Goal: Task Accomplishment & Management: Complete application form

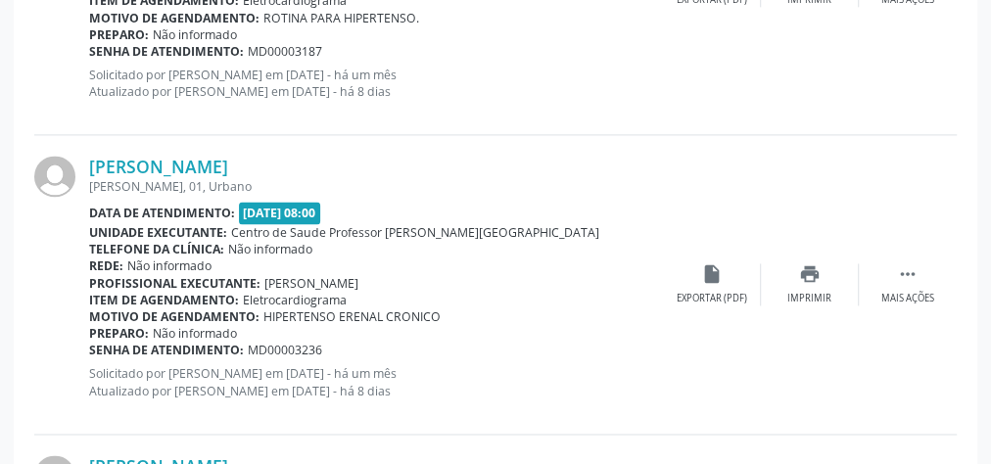
scroll to position [1409, 0]
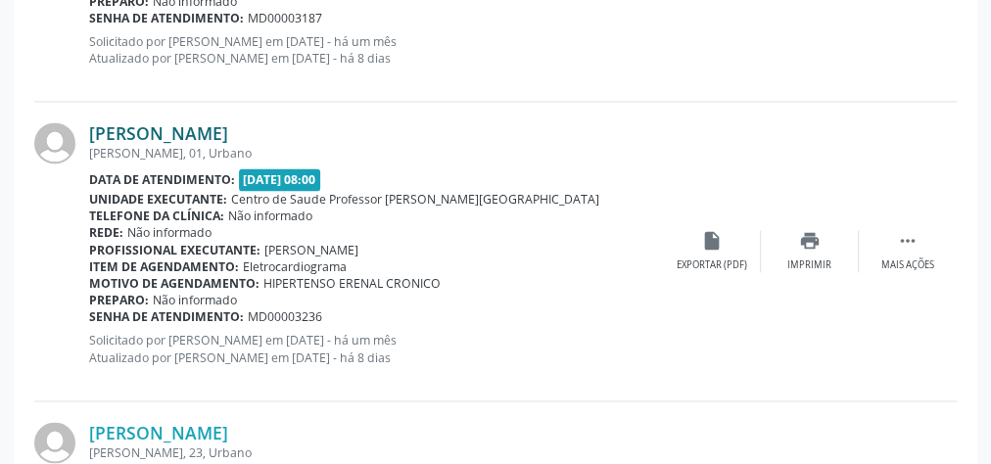
click at [194, 129] on link "[PERSON_NAME]" at bounding box center [158, 133] width 139 height 22
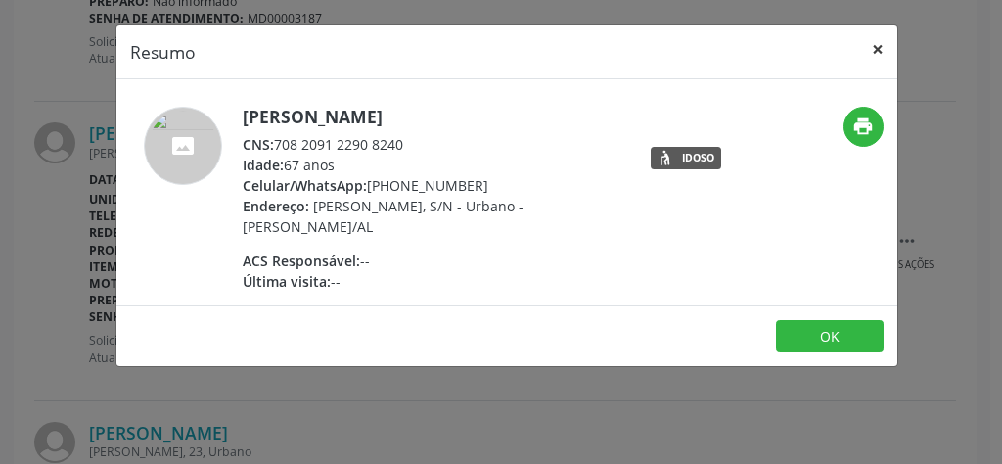
click at [872, 52] on button "×" at bounding box center [878, 49] width 39 height 48
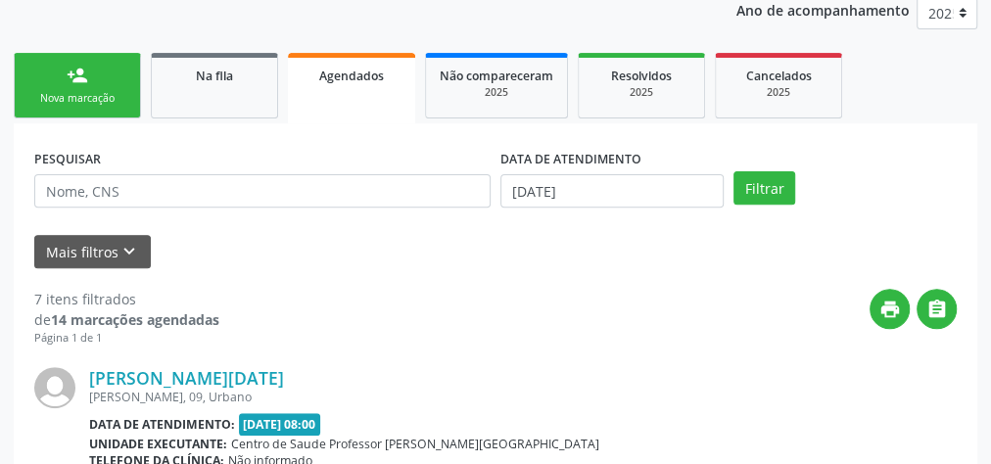
scroll to position [234, 0]
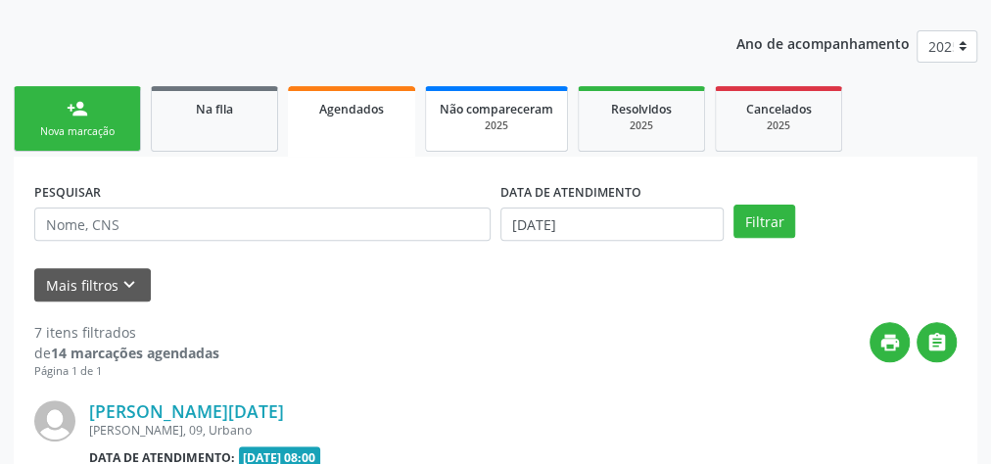
click at [503, 104] on span "Não compareceram" at bounding box center [497, 109] width 114 height 17
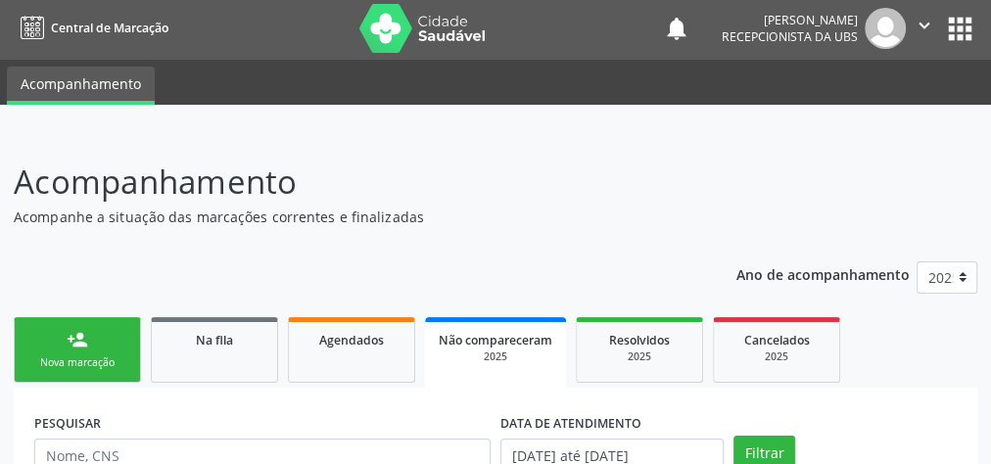
scroll to position [0, 0]
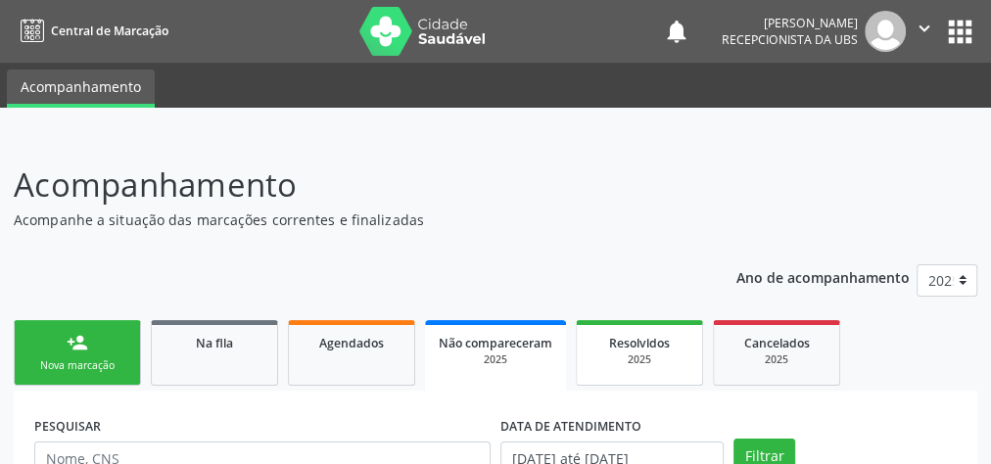
click at [643, 349] on span "Resolvidos" at bounding box center [639, 343] width 61 height 17
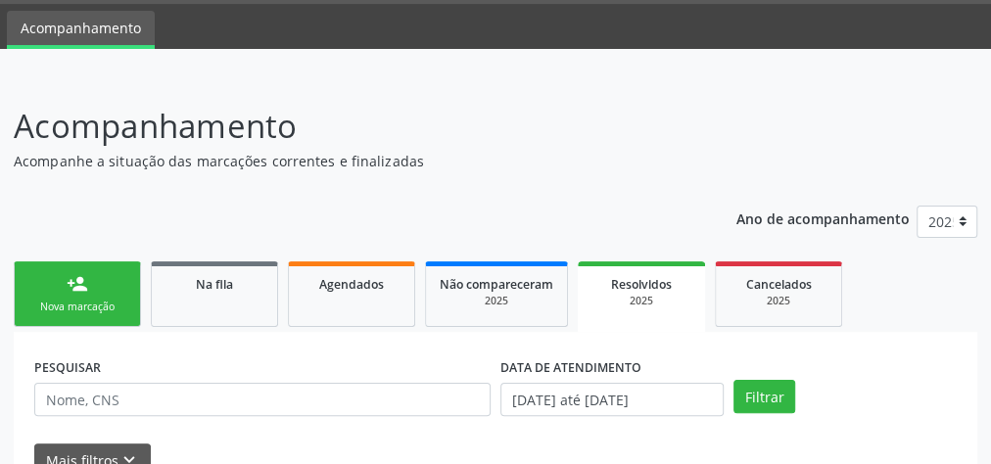
scroll to position [157, 0]
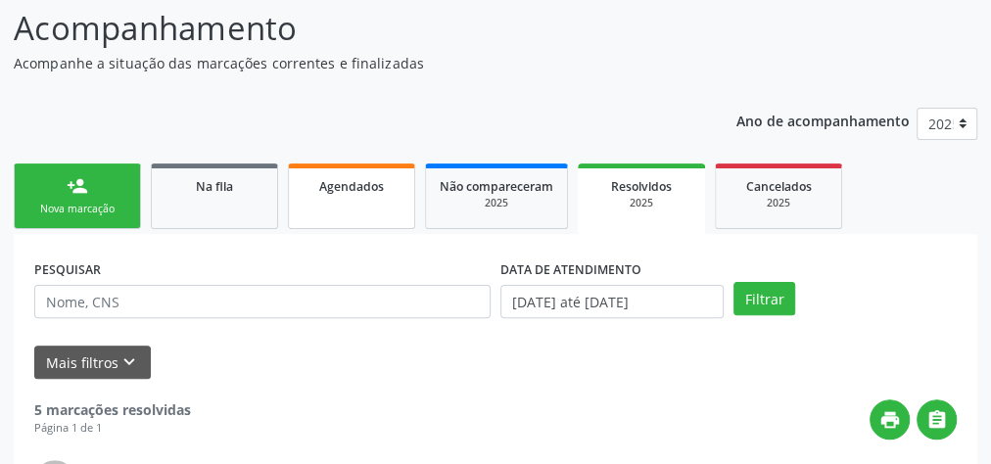
click at [385, 206] on link "Agendados" at bounding box center [351, 196] width 127 height 66
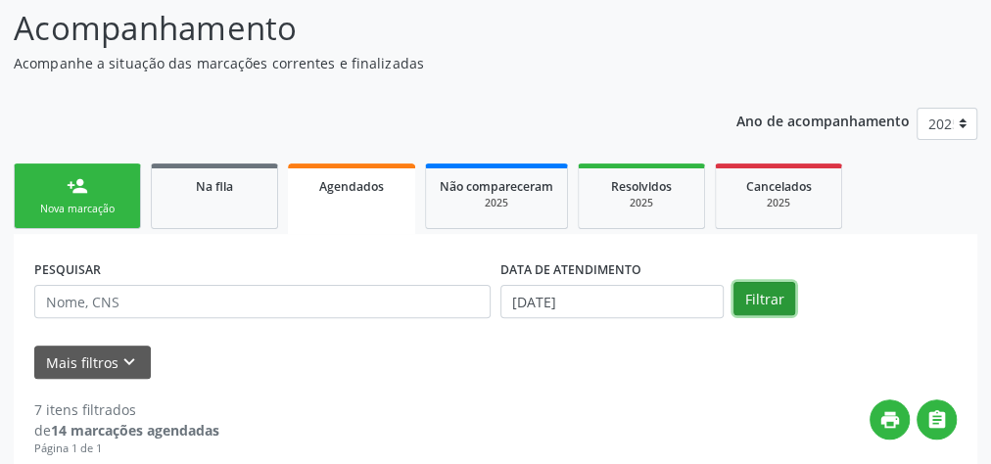
click at [781, 304] on button "Filtrar" at bounding box center [764, 298] width 62 height 33
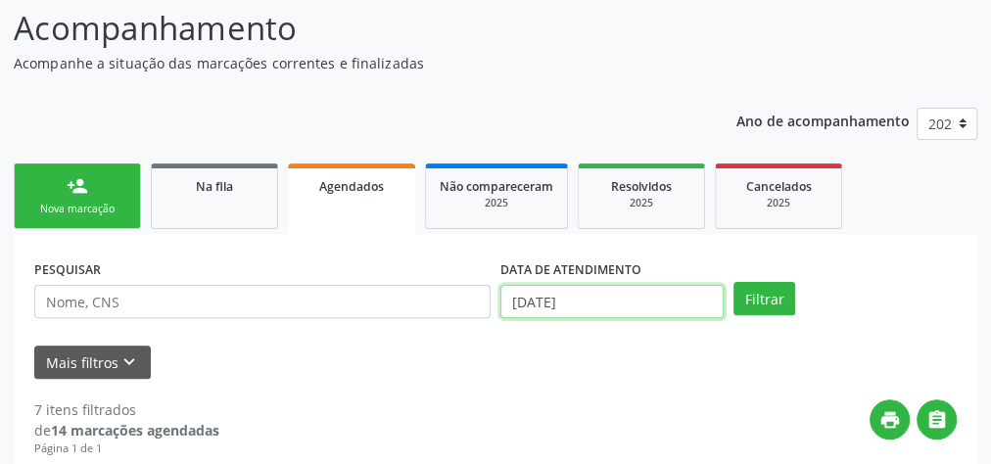
click at [511, 296] on input "26/08/2025" at bounding box center [611, 301] width 223 height 33
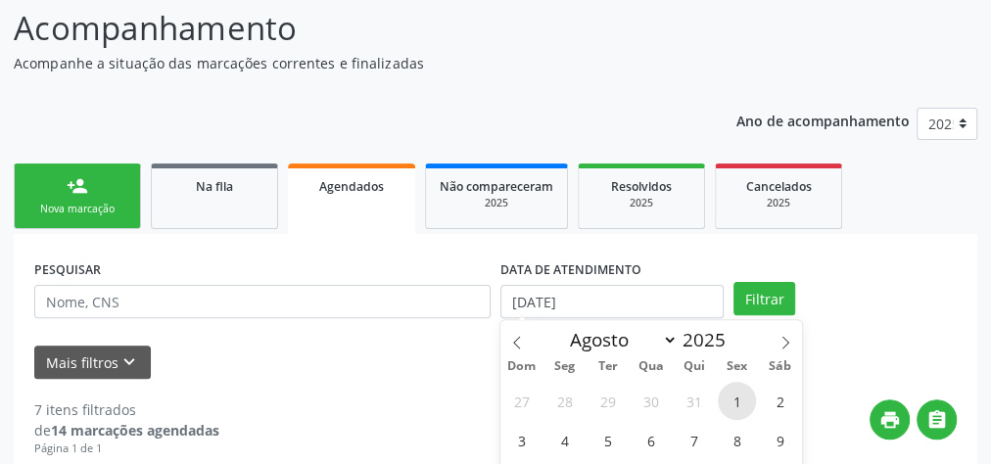
click at [745, 394] on span "1" at bounding box center [737, 401] width 38 height 38
type input "01/08/2025"
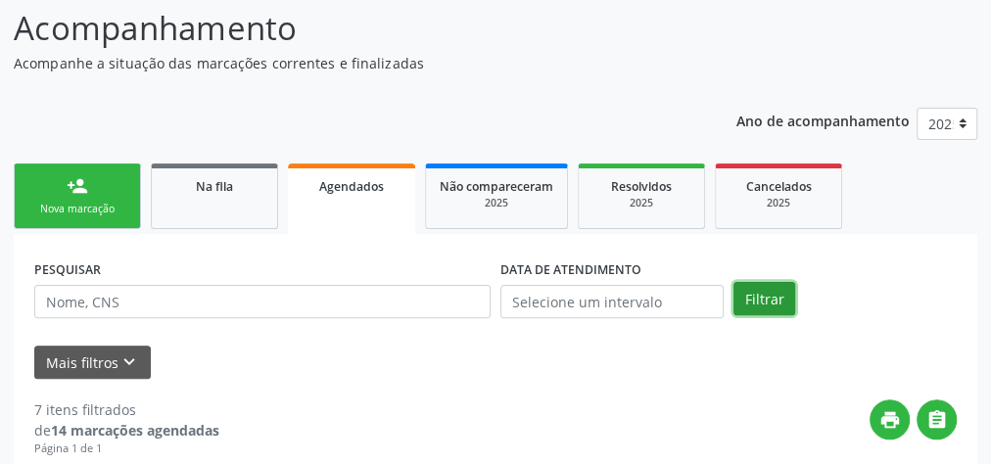
click at [775, 291] on button "Filtrar" at bounding box center [764, 298] width 62 height 33
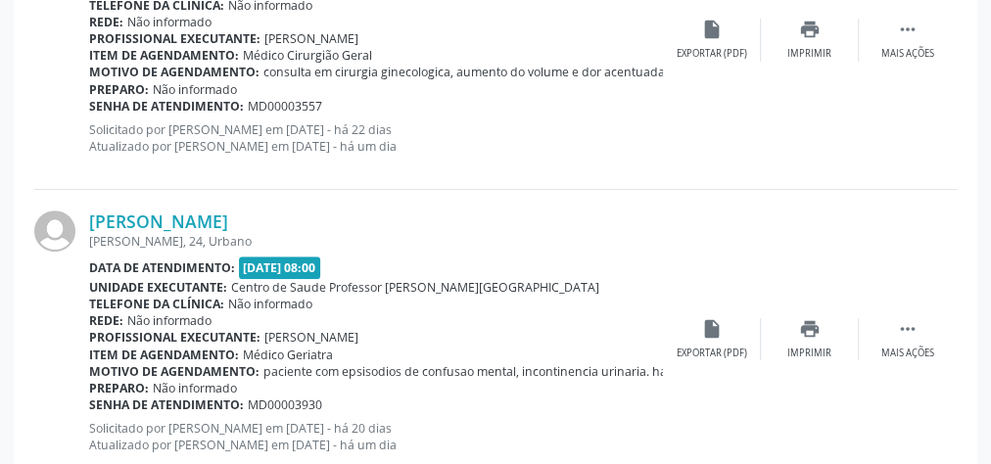
scroll to position [4073, 0]
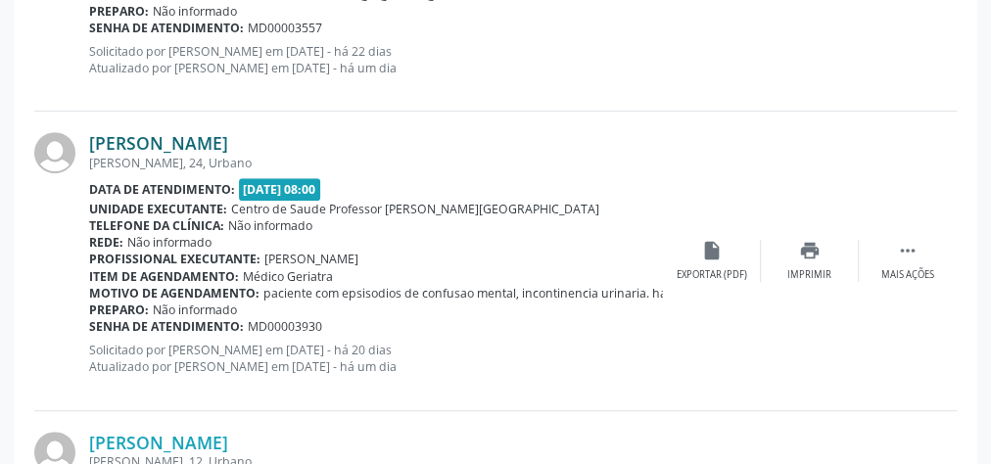
click at [165, 141] on link "Elias Paes da Silva" at bounding box center [158, 143] width 139 height 22
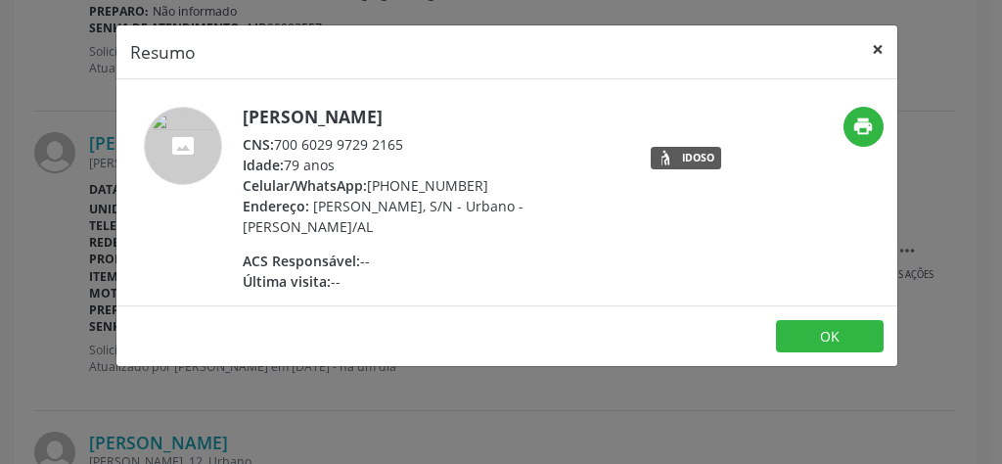
click at [876, 47] on button "×" at bounding box center [878, 49] width 39 height 48
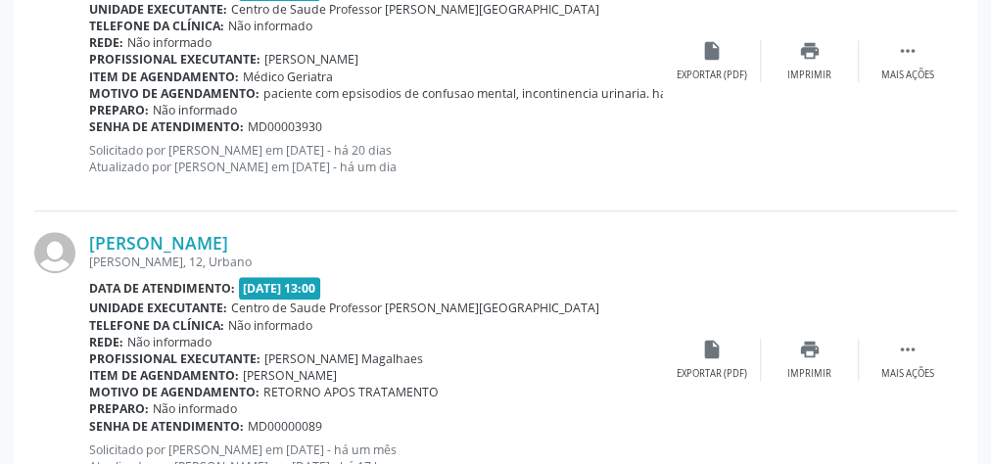
scroll to position [4307, 0]
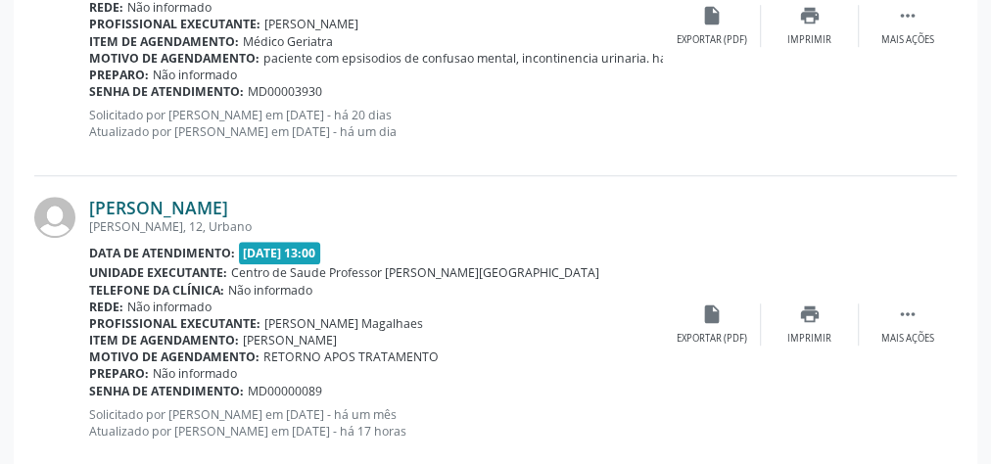
click at [198, 200] on link "Weslei da Silva Santos" at bounding box center [158, 208] width 139 height 22
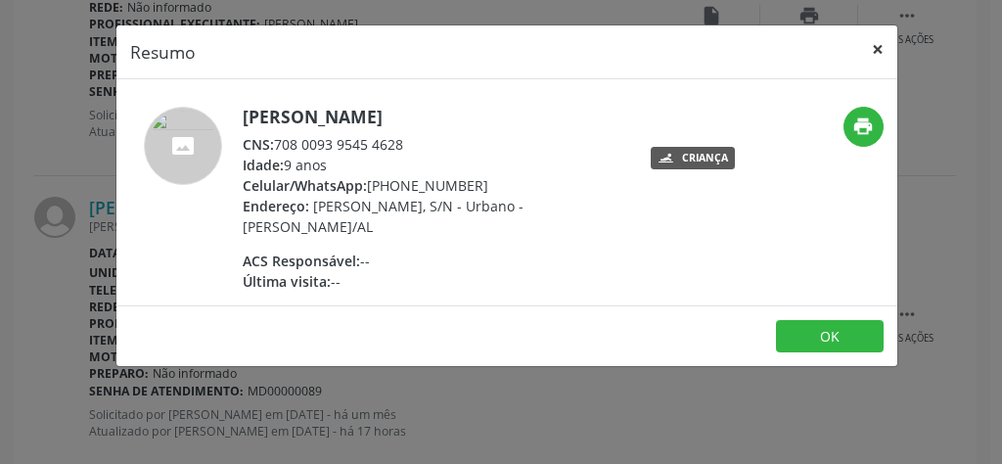
click at [879, 45] on button "×" at bounding box center [878, 49] width 39 height 48
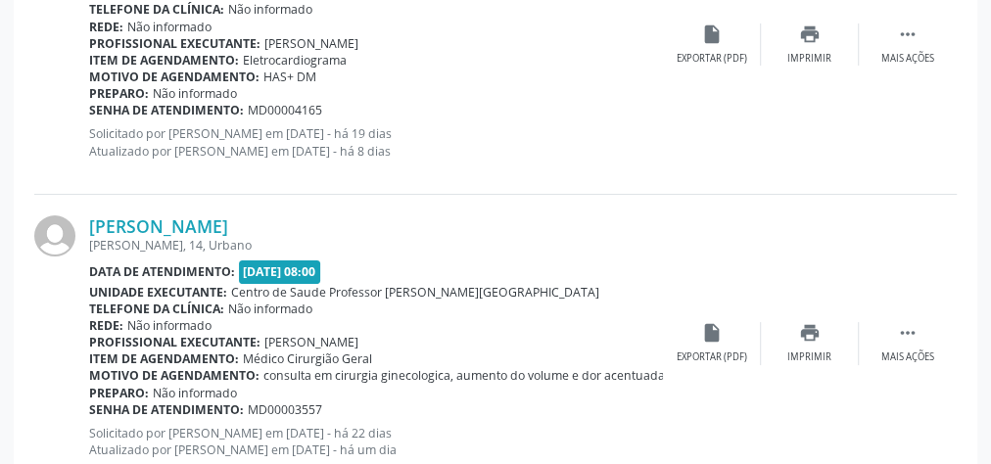
scroll to position [3715, 0]
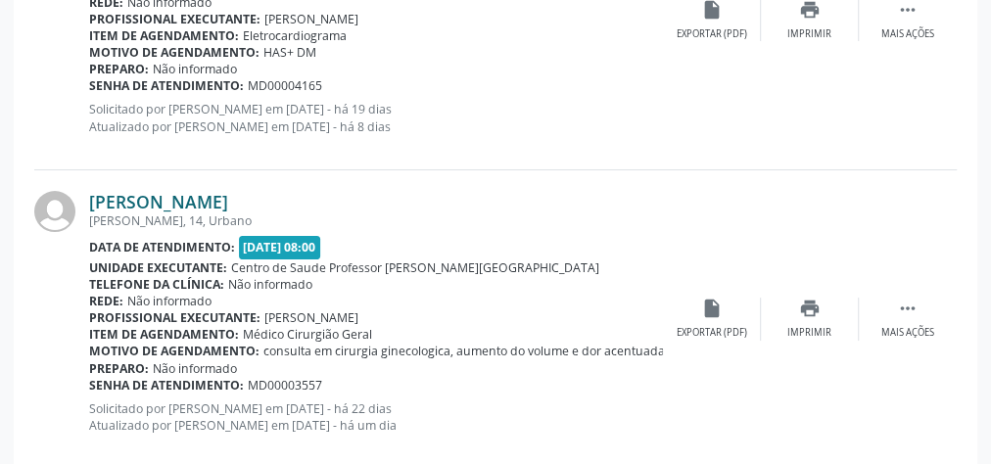
click at [185, 196] on link "Ligia Ingride Vieira dos Santos" at bounding box center [158, 202] width 139 height 22
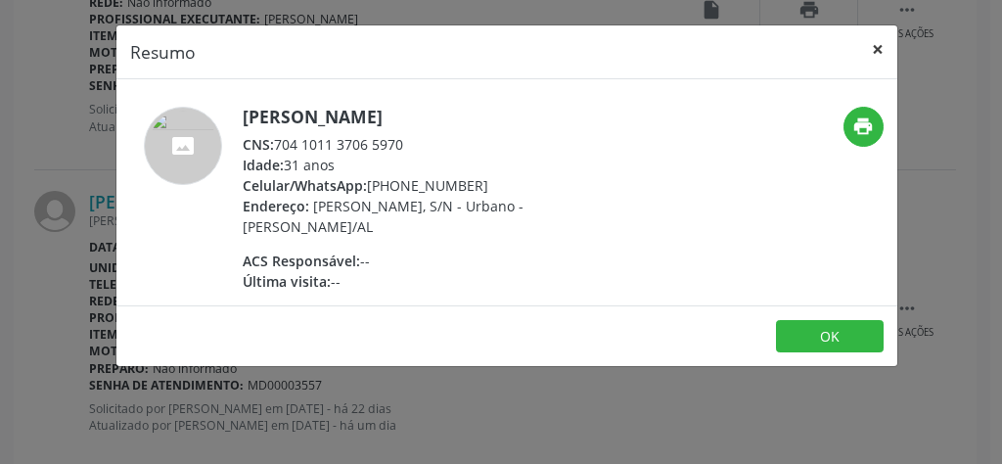
click at [880, 43] on button "×" at bounding box center [878, 49] width 39 height 48
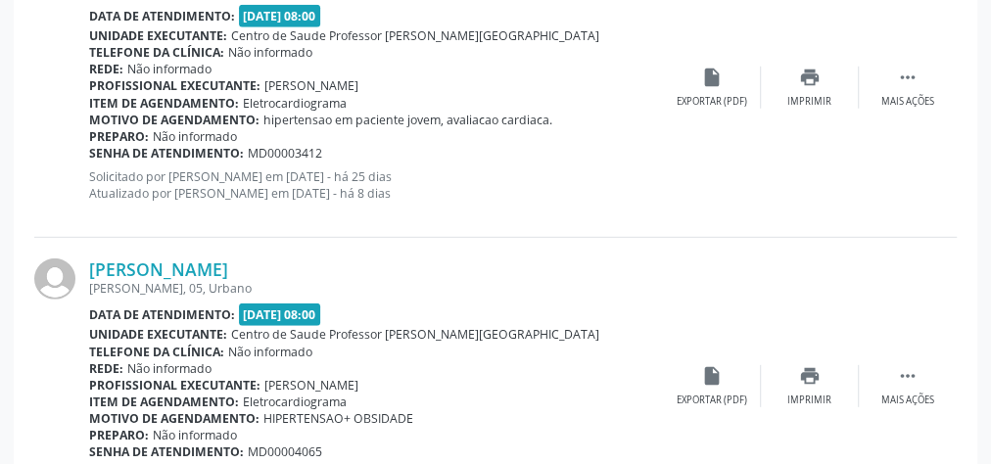
scroll to position [2775, 0]
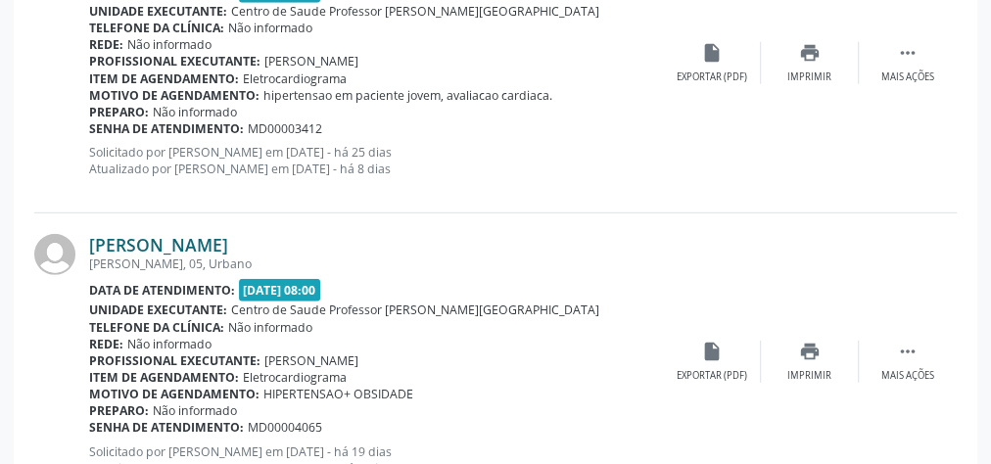
click at [205, 240] on link "Ângela Maria Ventura dos Santos" at bounding box center [158, 245] width 139 height 22
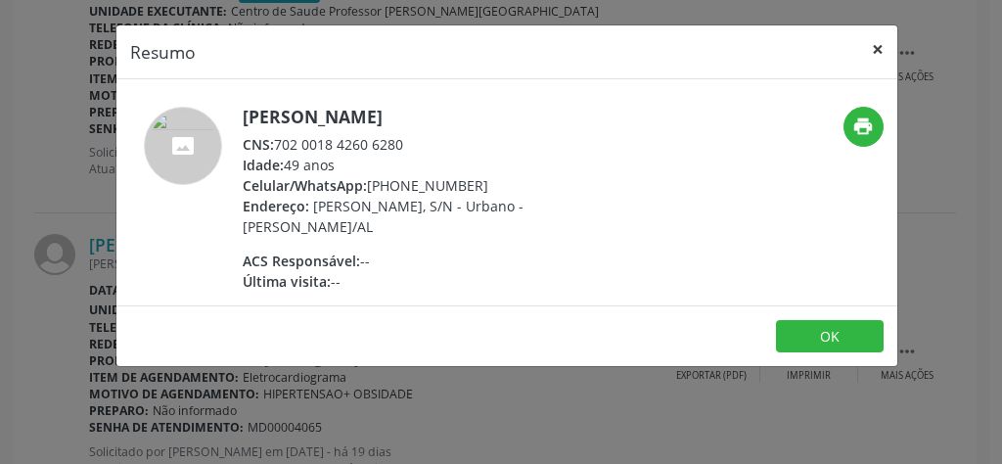
click at [880, 46] on button "×" at bounding box center [878, 49] width 39 height 48
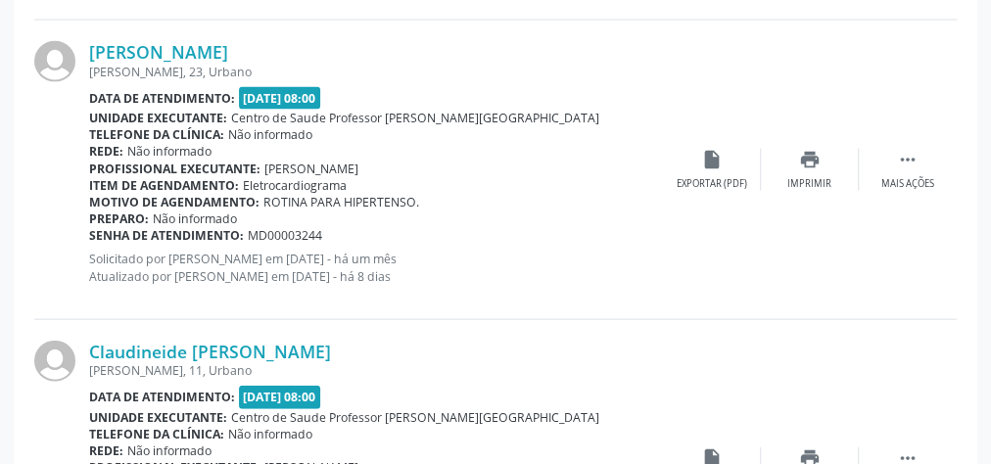
scroll to position [0, 0]
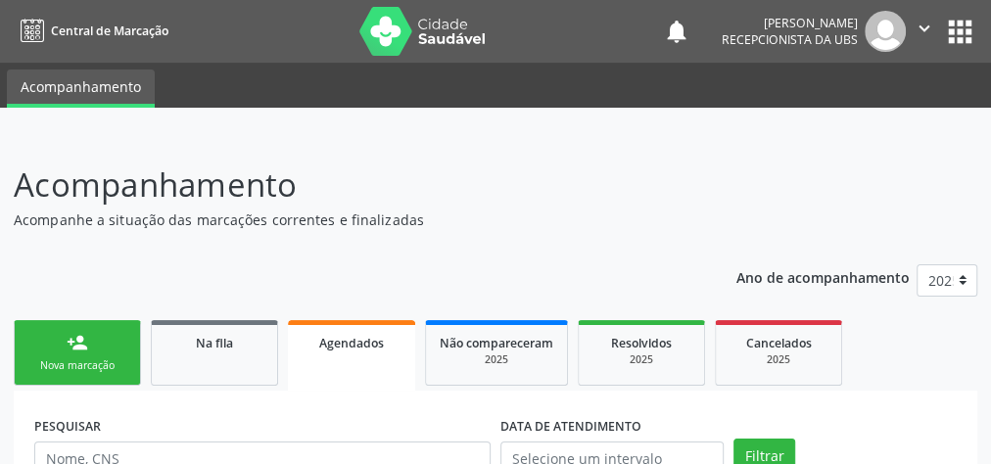
click at [80, 349] on div "person_add" at bounding box center [78, 343] width 22 height 22
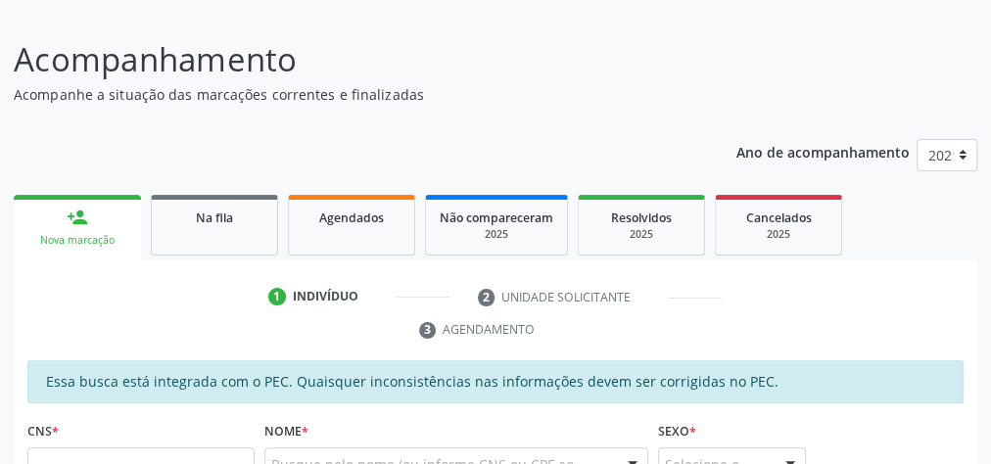
scroll to position [235, 0]
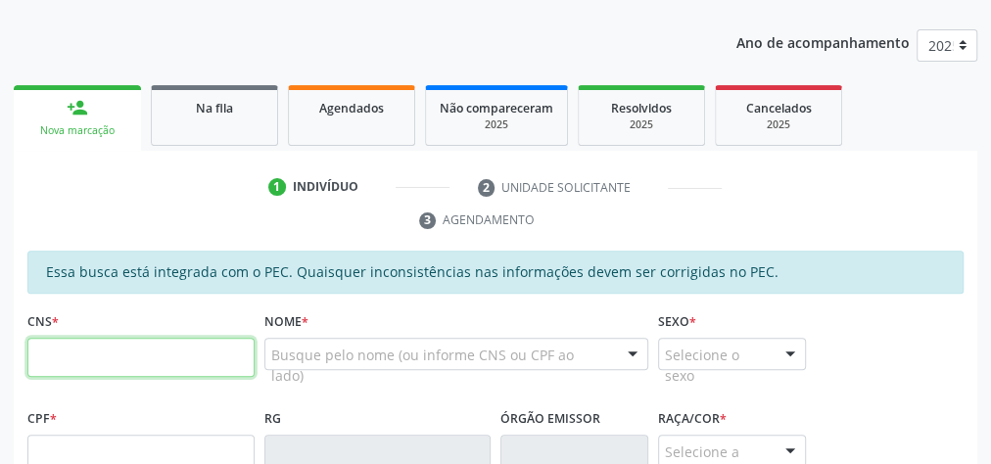
click at [80, 347] on input "text" at bounding box center [140, 357] width 227 height 39
type input "898 0046 5360 9375"
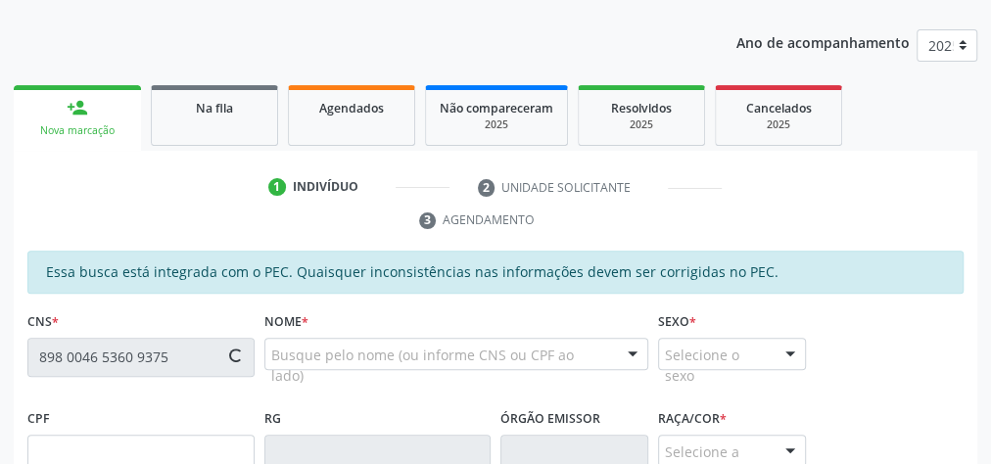
type input "140.652.614-22"
type input "01/05/2015"
type input "Rafaela Tatiana Gomes da Rocha"
type input "(82) 99933-9165"
type input "S/N"
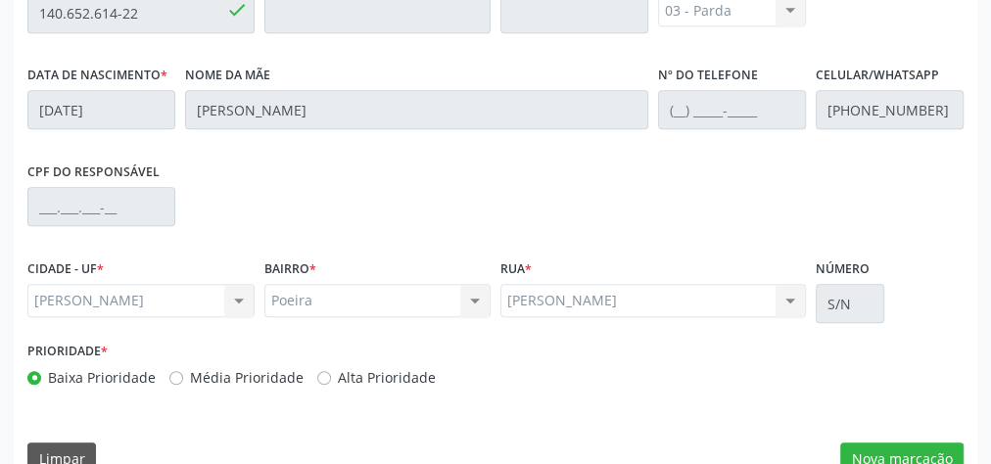
scroll to position [710, 0]
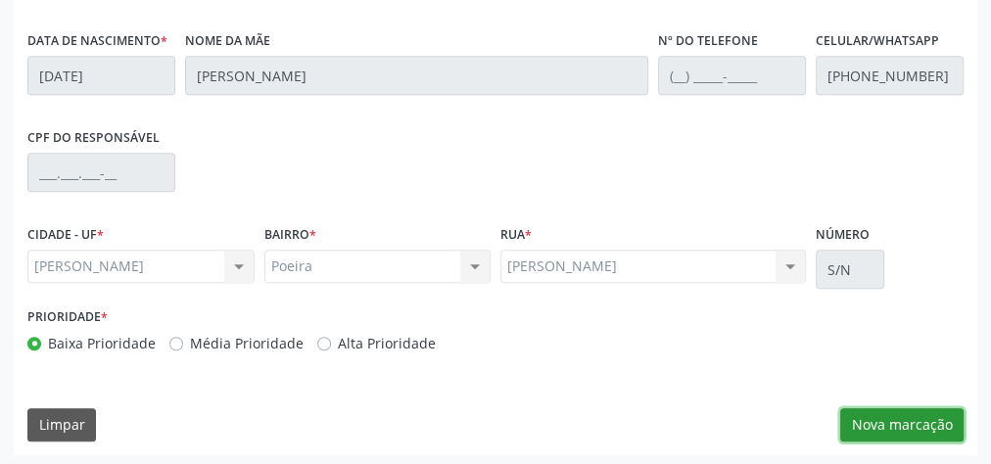
click at [899, 417] on button "Nova marcação" at bounding box center [901, 424] width 123 height 33
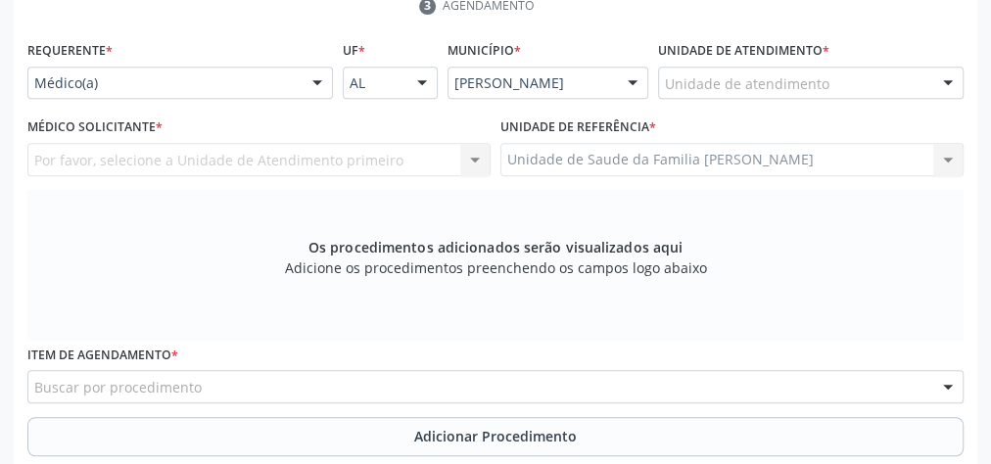
scroll to position [396, 0]
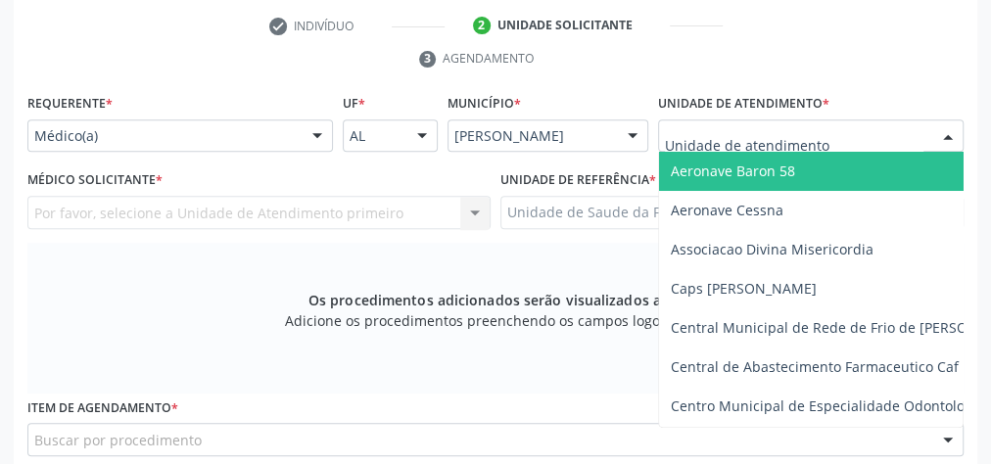
click at [841, 127] on div at bounding box center [810, 135] width 305 height 33
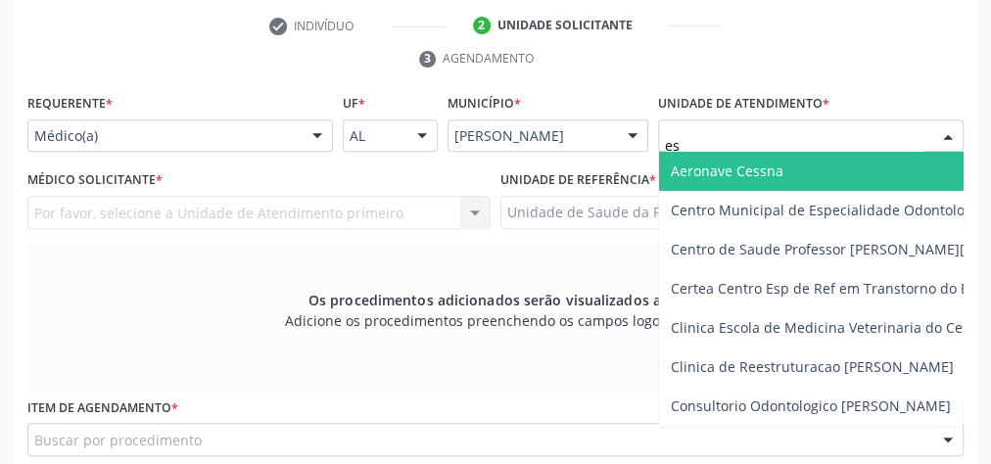
type input "est"
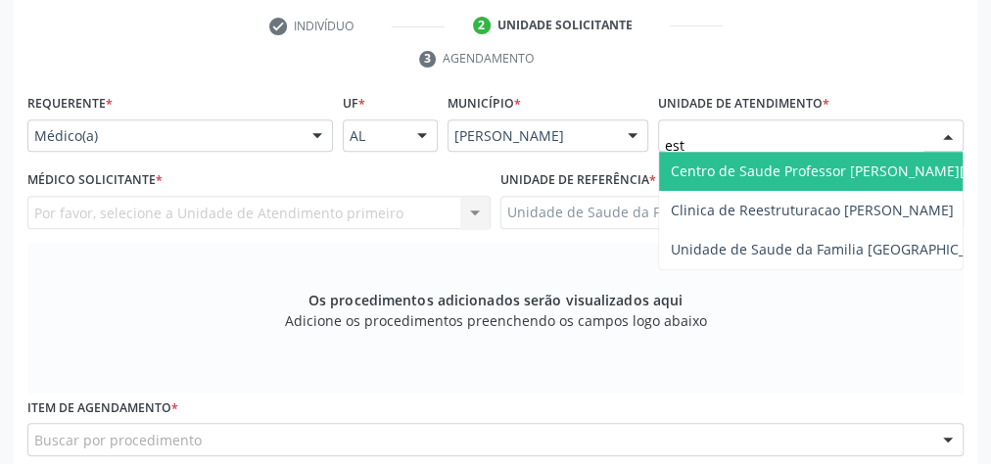
click at [848, 166] on span "Centro de Saude Professor [PERSON_NAME][GEOGRAPHIC_DATA]" at bounding box center [884, 171] width 426 height 19
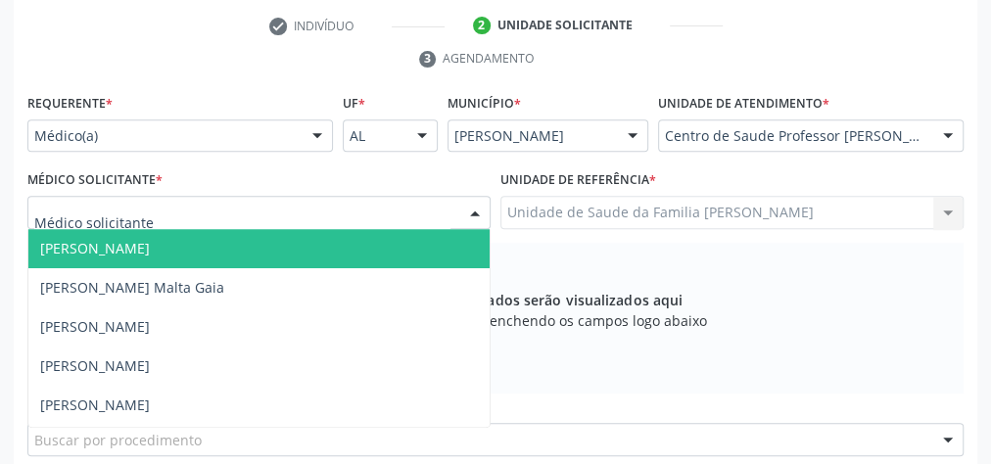
click at [291, 207] on div at bounding box center [258, 212] width 463 height 33
type input "alv"
click at [150, 242] on span "Alvaro Morais Medeiros" at bounding box center [95, 248] width 110 height 19
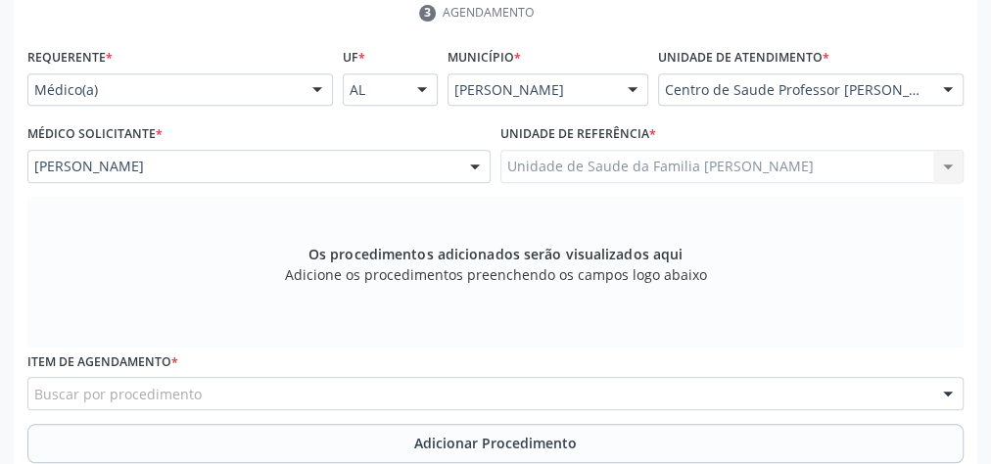
scroll to position [475, 0]
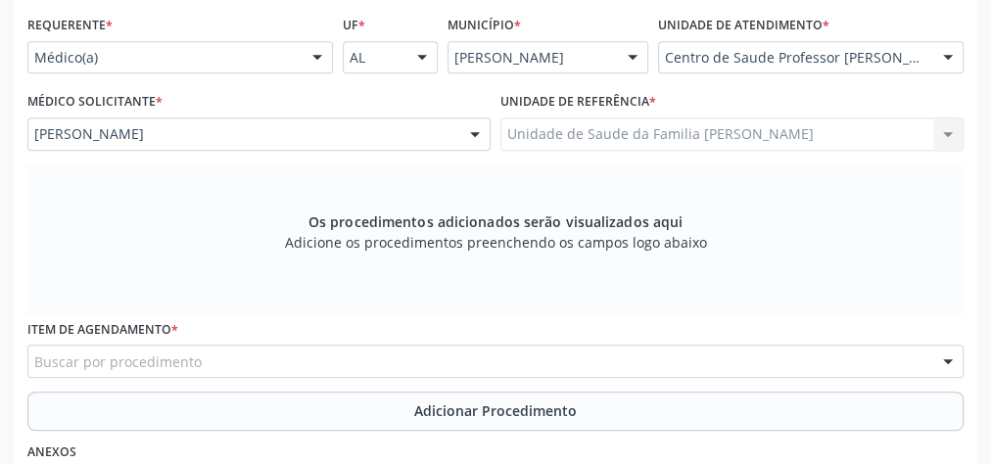
click at [388, 352] on div "Buscar por procedimento" at bounding box center [495, 361] width 936 height 33
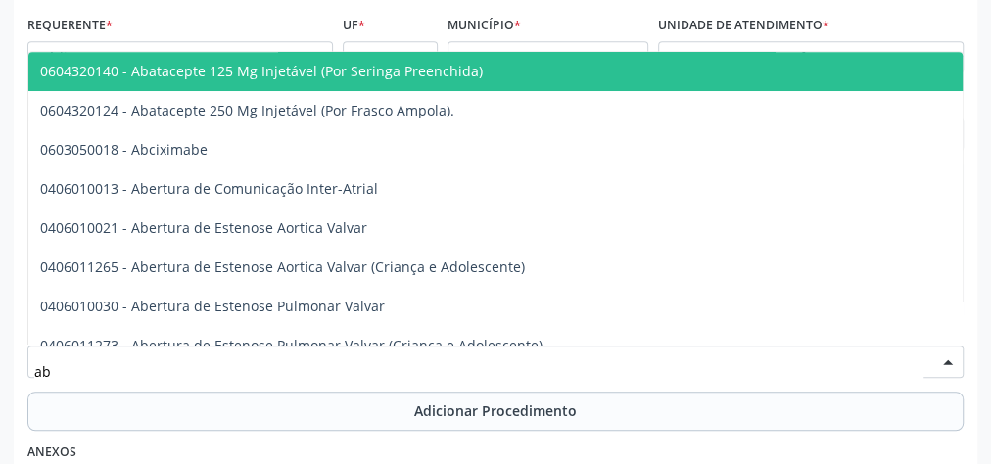
type input "a"
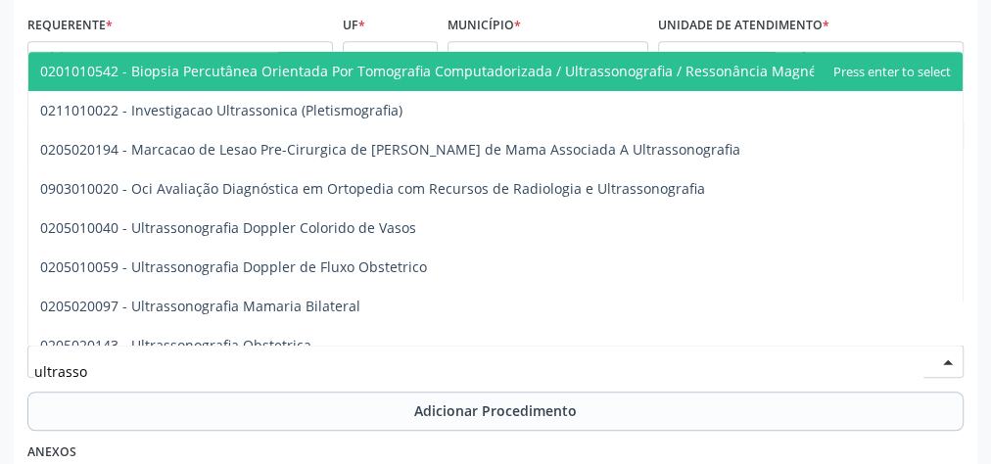
type input "ultrasson"
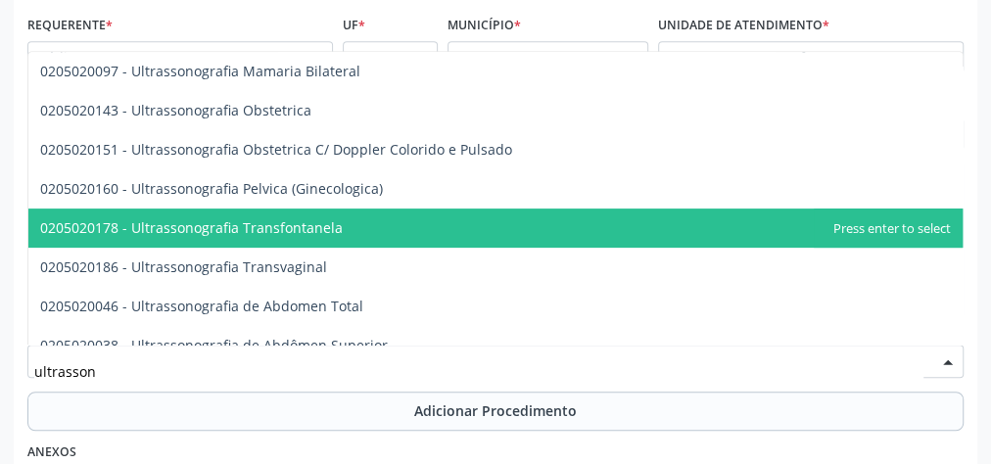
scroll to position [313, 0]
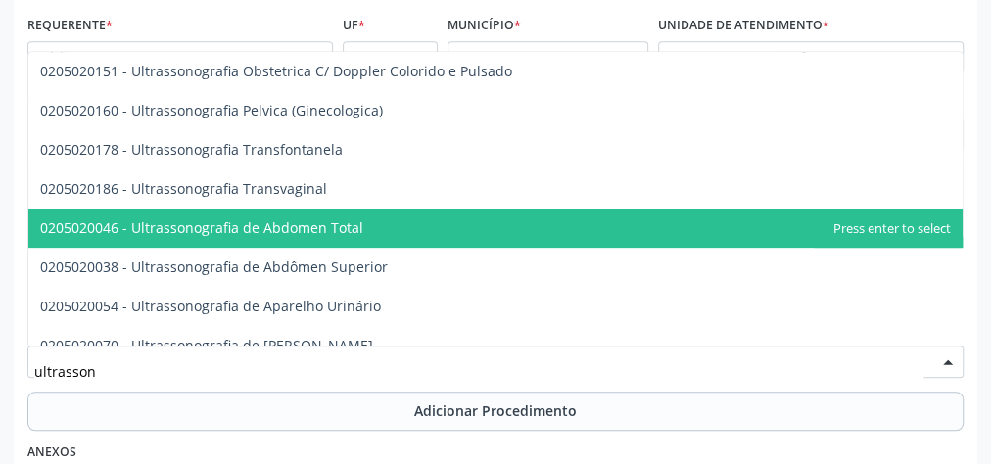
click at [276, 232] on span "0205020046 - Ultrassonografia de Abdomen Total" at bounding box center [201, 227] width 323 height 19
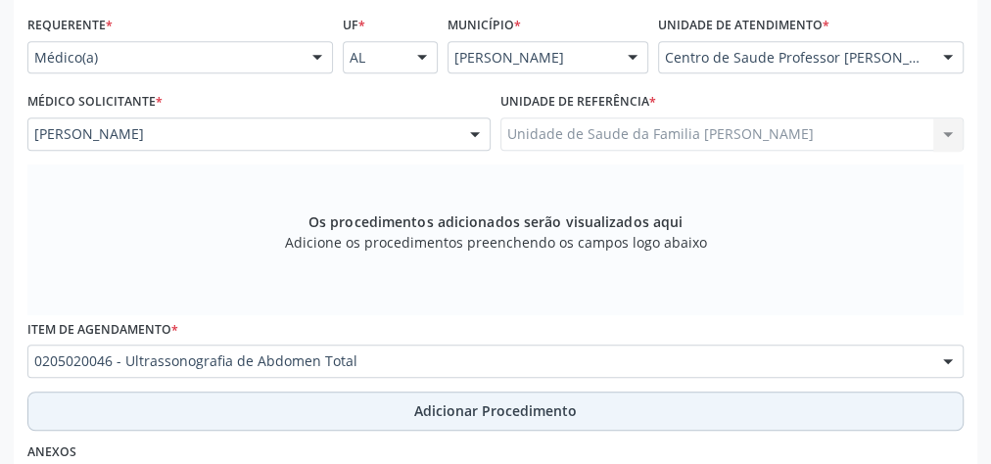
click at [513, 414] on span "Adicionar Procedimento" at bounding box center [495, 410] width 163 height 21
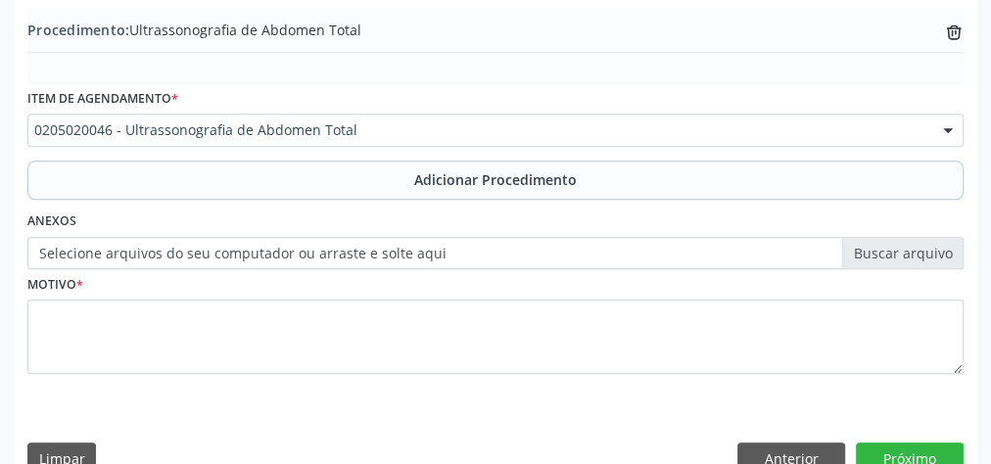
scroll to position [631, 0]
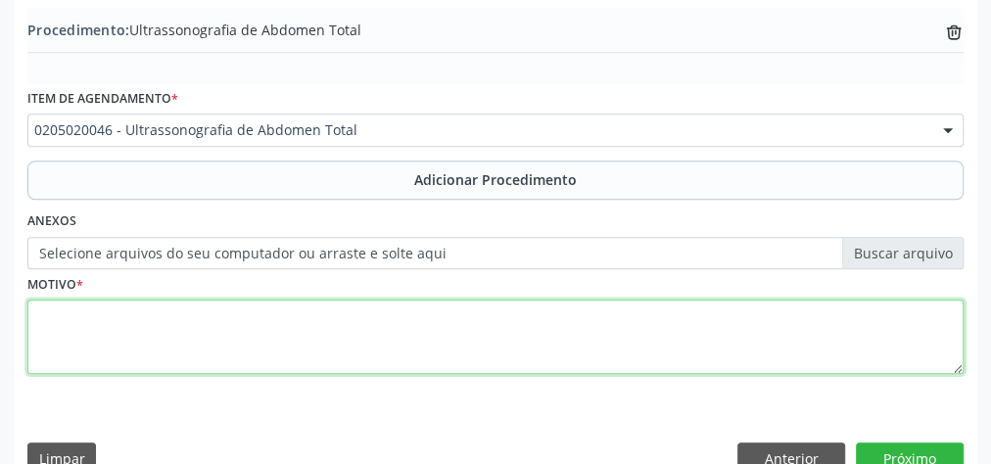
click at [308, 328] on textarea at bounding box center [495, 337] width 936 height 74
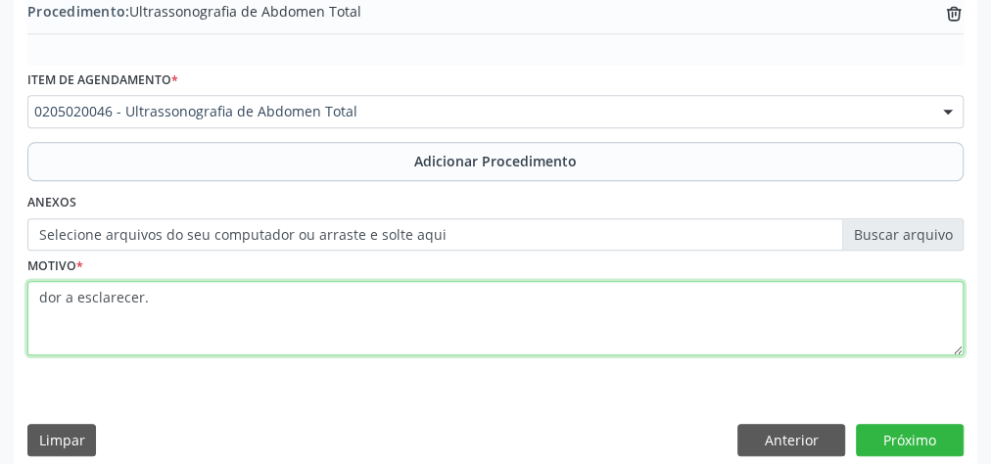
scroll to position [666, 0]
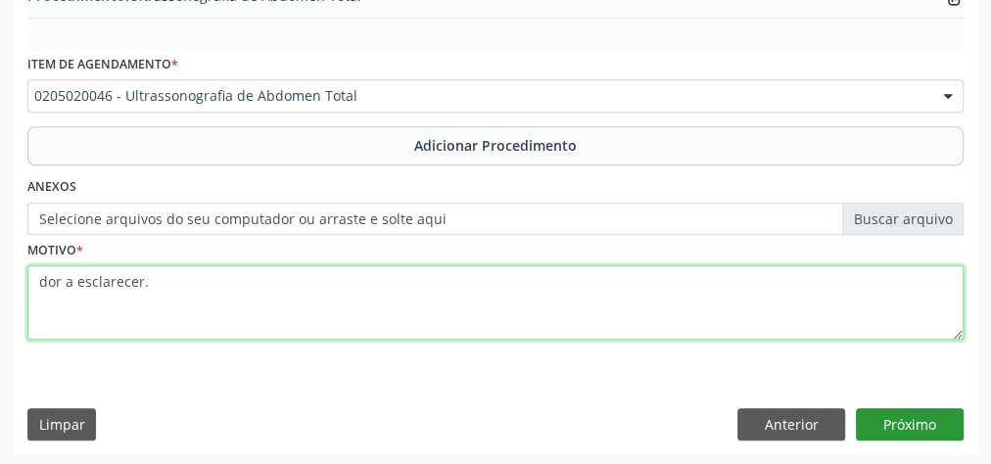
type textarea "dor a esclarecer."
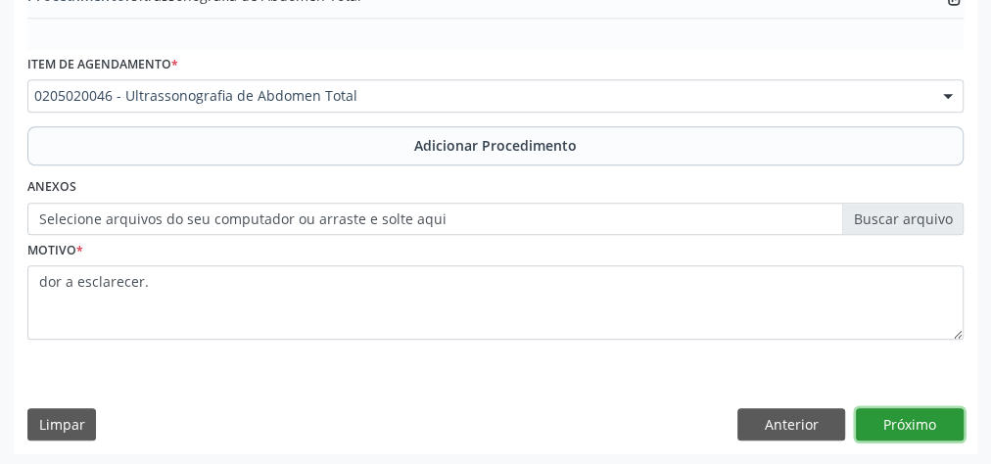
click at [903, 408] on button "Próximo" at bounding box center [910, 424] width 108 height 33
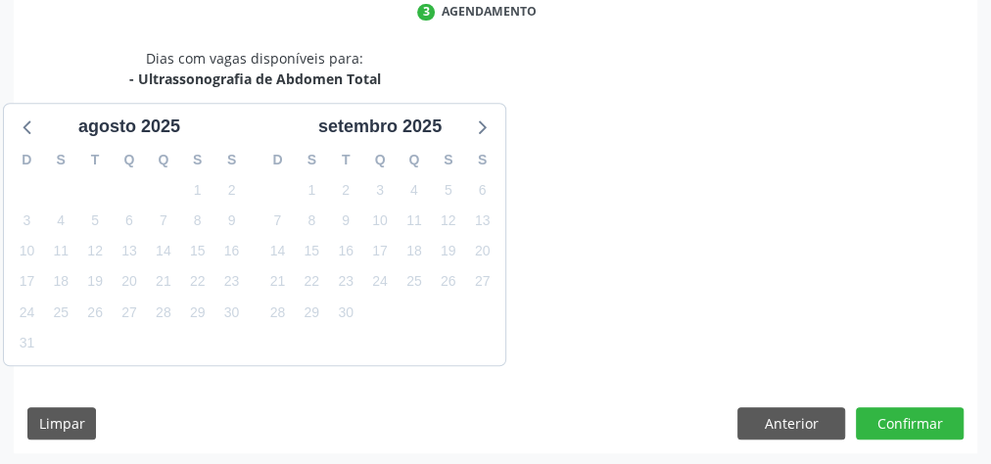
scroll to position [519, 0]
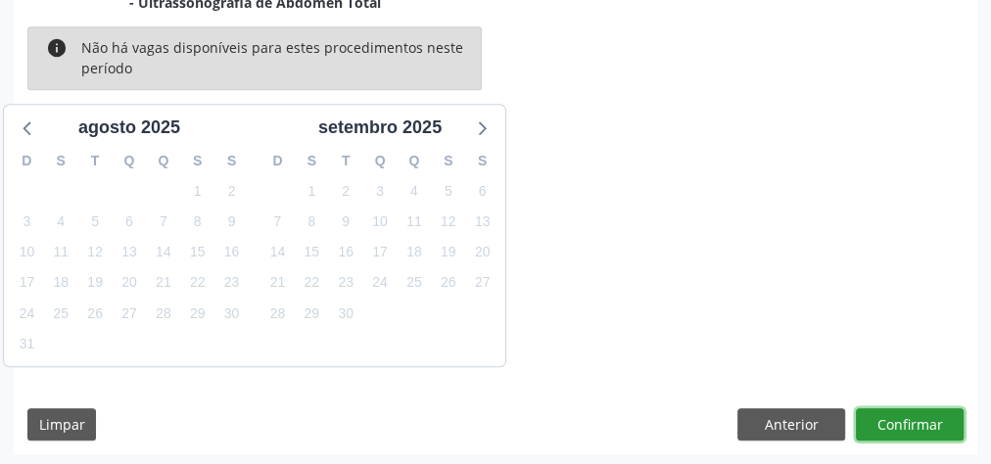
click at [906, 413] on button "Confirmar" at bounding box center [910, 424] width 108 height 33
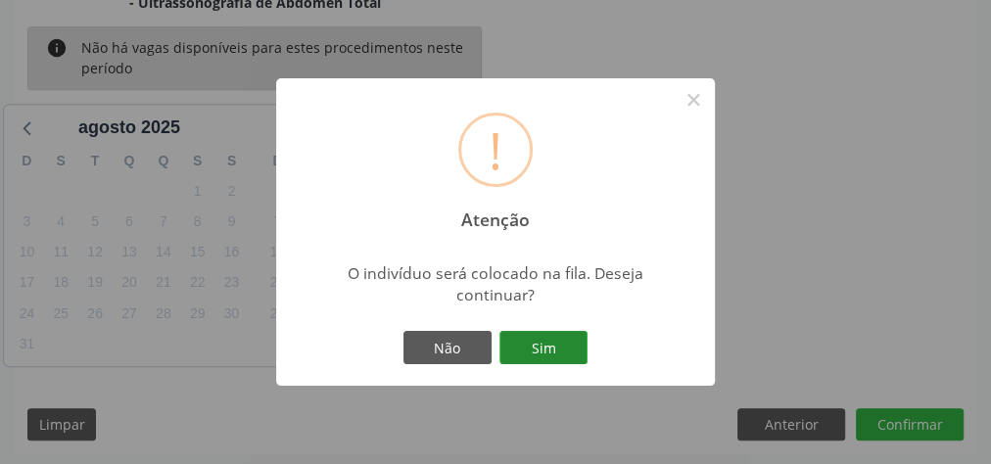
click at [568, 337] on button "Sim" at bounding box center [543, 347] width 88 height 33
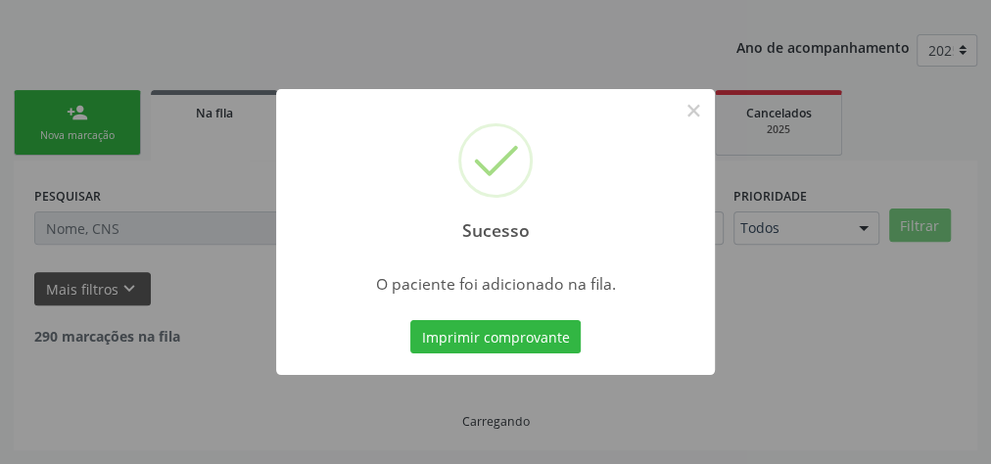
scroll to position [208, 0]
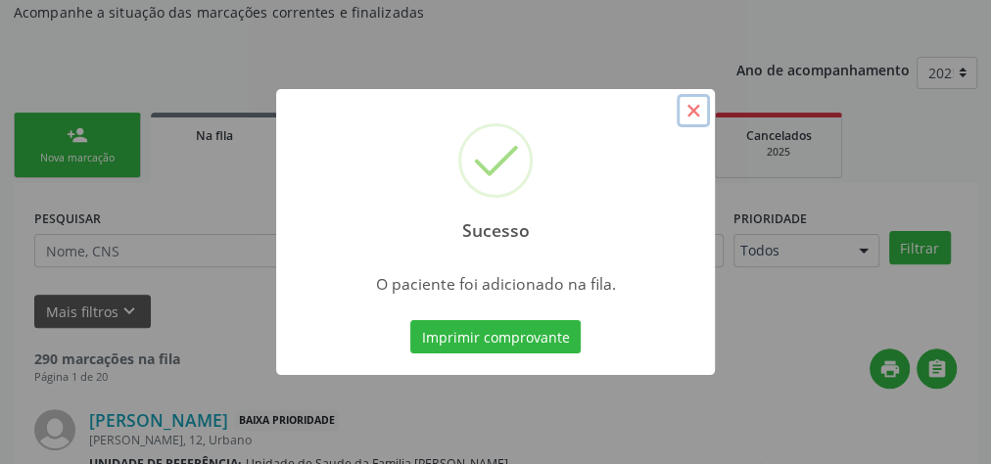
click at [695, 105] on button "×" at bounding box center [692, 110] width 33 height 33
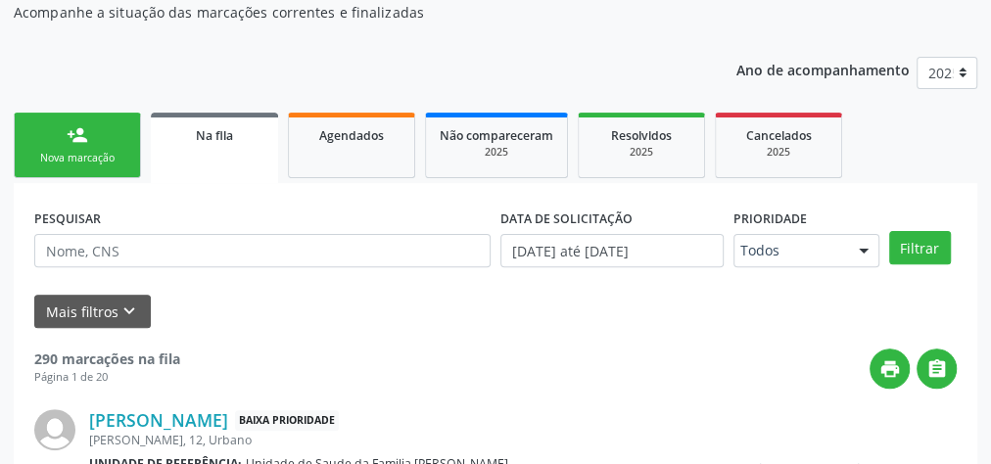
click at [83, 158] on div "Nova marcação" at bounding box center [77, 158] width 98 height 15
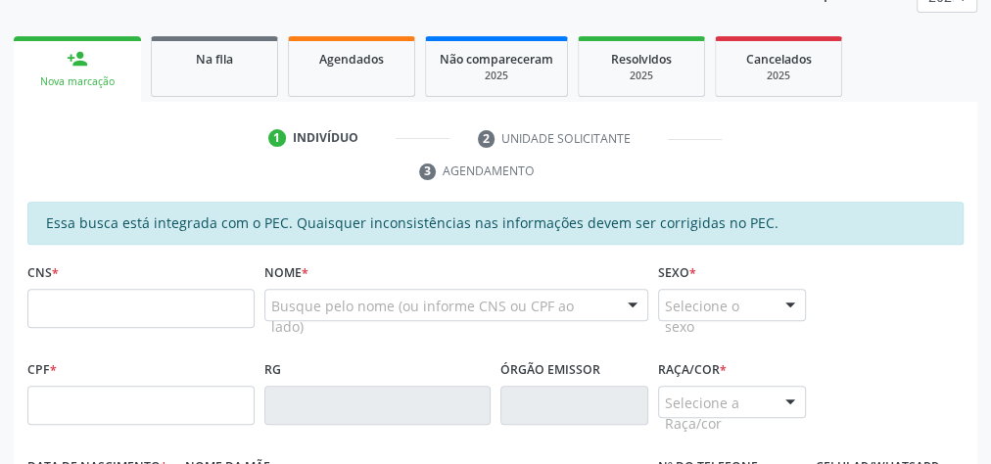
scroll to position [360, 0]
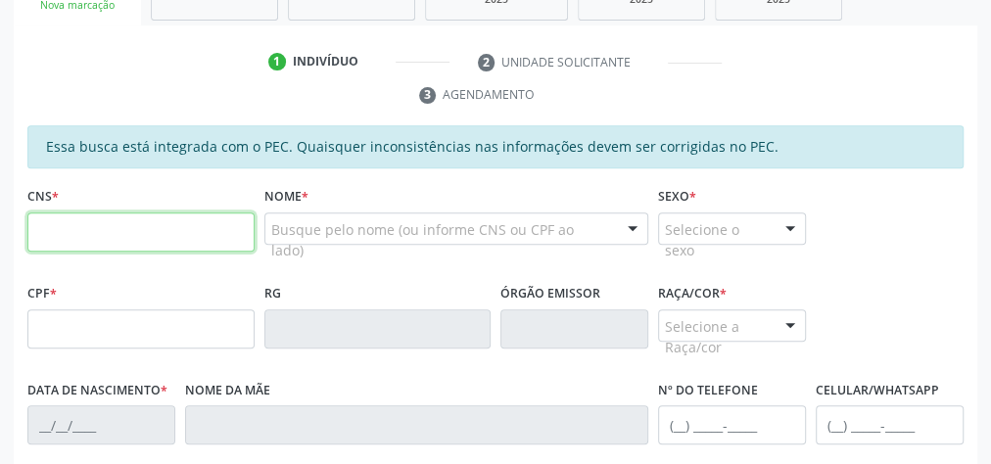
click at [125, 228] on input "text" at bounding box center [140, 231] width 227 height 39
type input "898 0051 5387 1799"
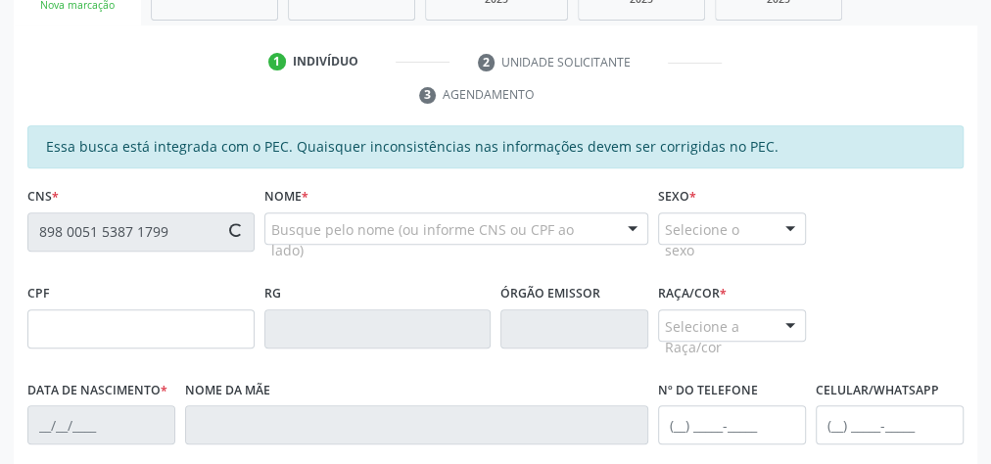
type input "13/12/2016"
type input "Adriana Maria Conceição da Silva Almeida"
type input "(82) 3263-1349"
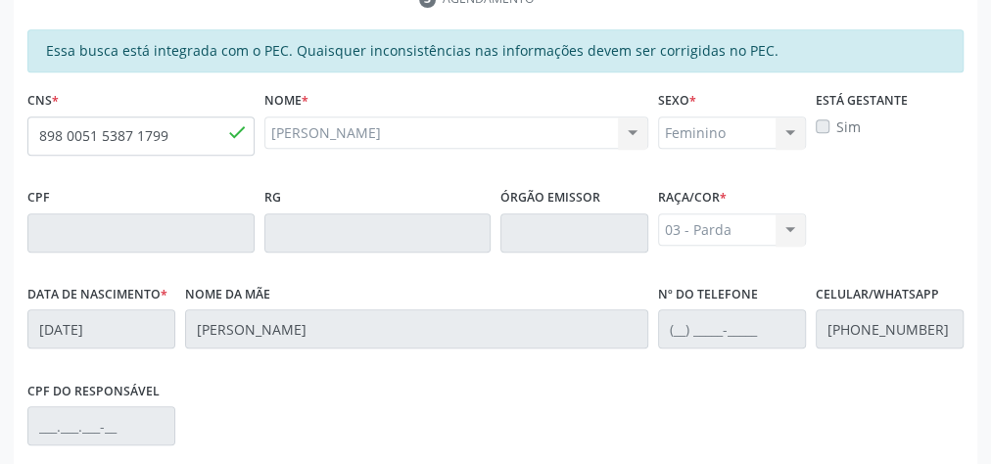
scroll to position [710, 0]
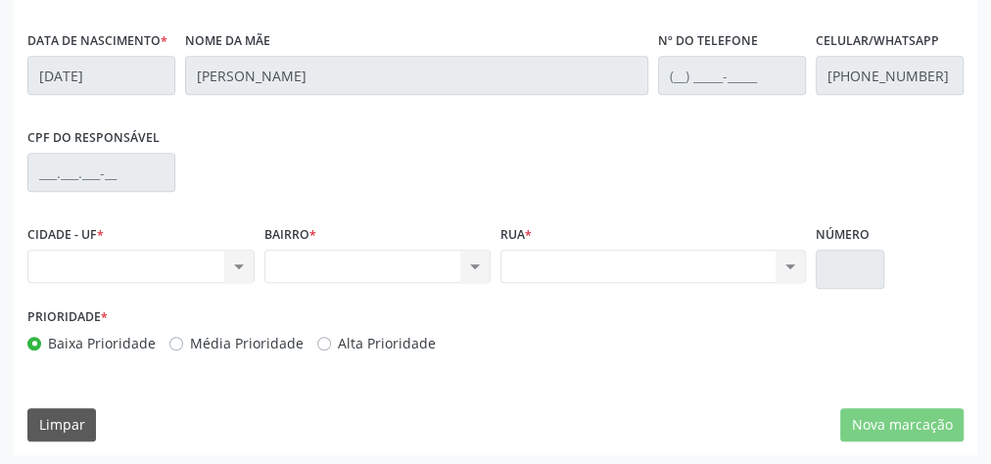
click at [236, 265] on div "Nenhum resultado encontrado para: " " Não há nenhuma opção para ser exibida." at bounding box center [140, 266] width 227 height 33
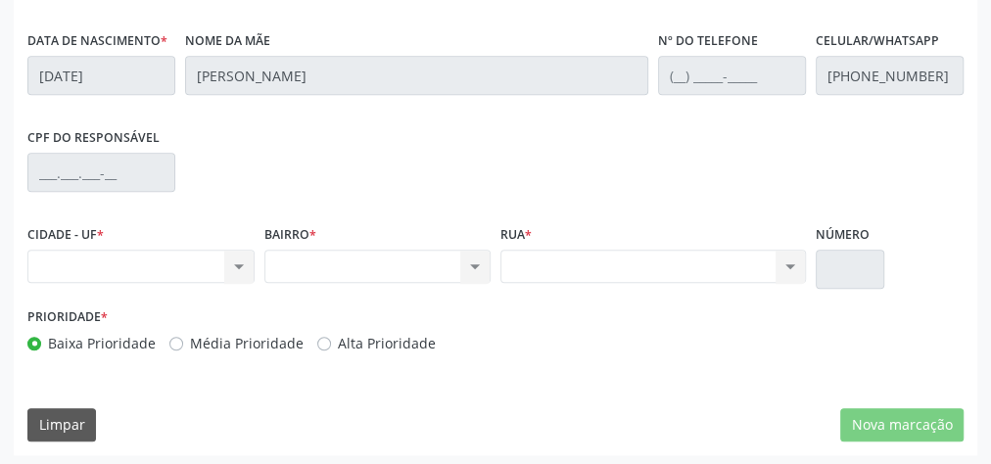
click at [236, 265] on div "Nenhum resultado encontrado para: " " Não há nenhuma opção para ser exibida." at bounding box center [140, 266] width 227 height 33
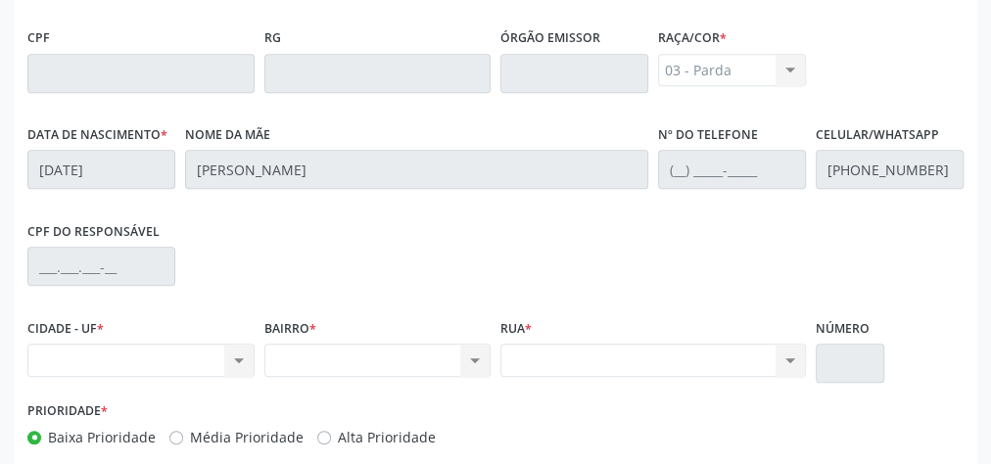
scroll to position [631, 0]
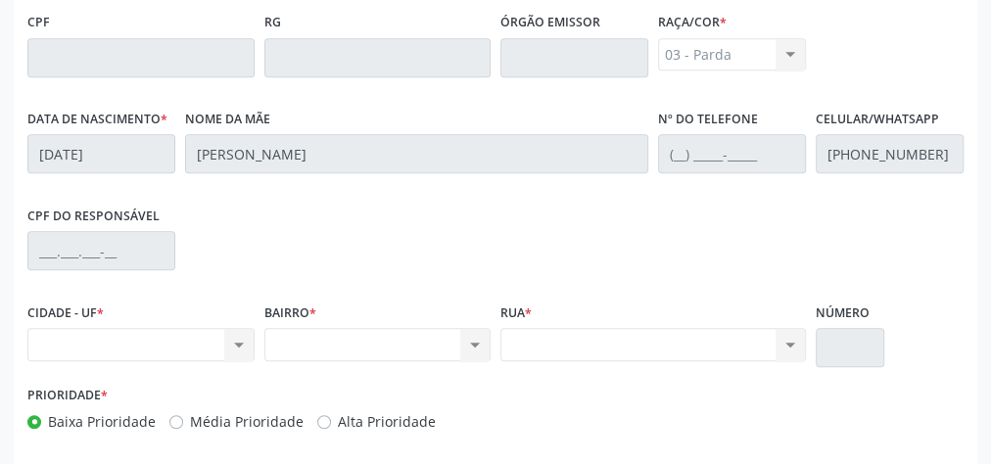
click at [234, 339] on div "Nenhum resultado encontrado para: " " Não há nenhuma opção para ser exibida." at bounding box center [140, 344] width 227 height 33
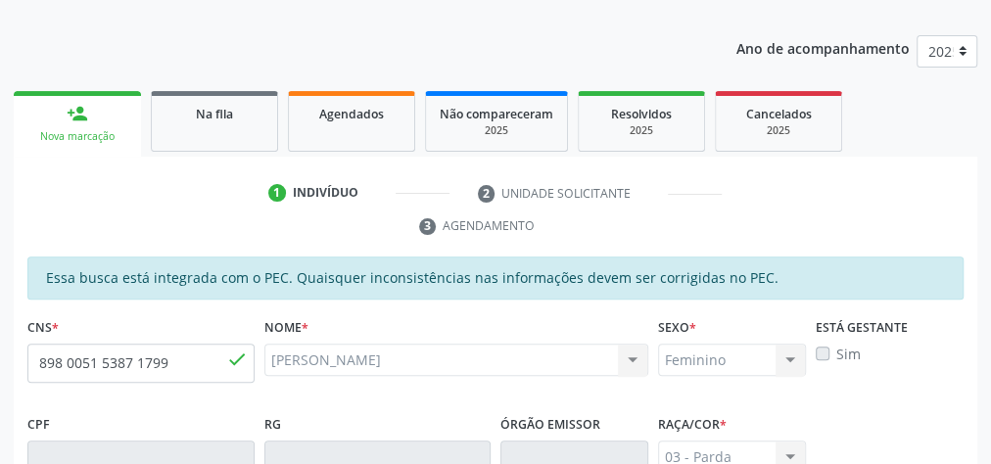
scroll to position [83, 0]
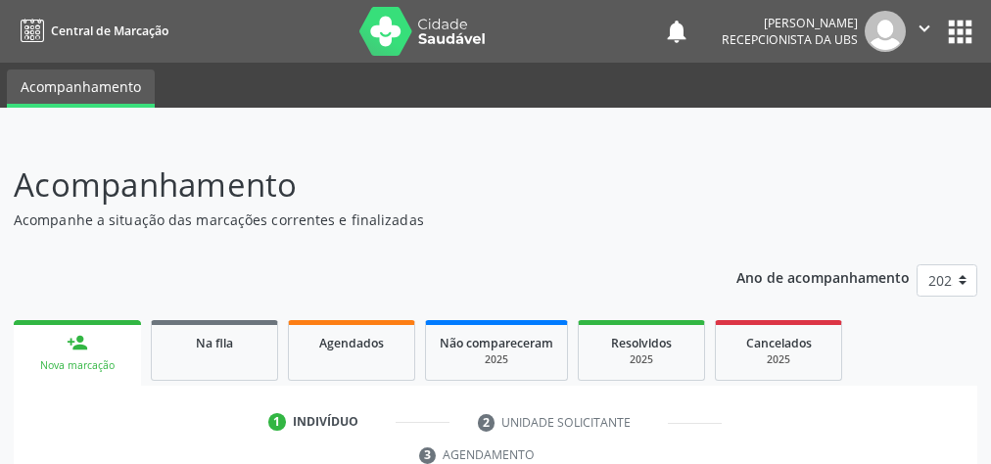
scroll to position [313, 0]
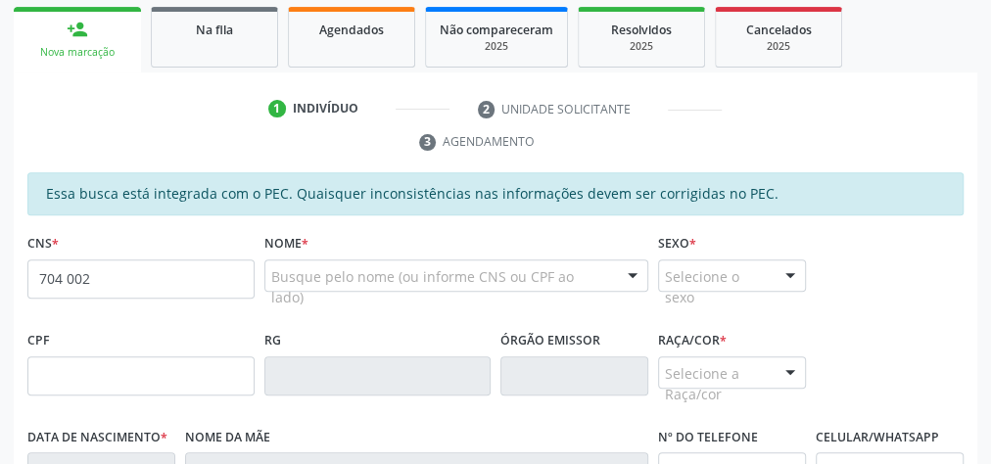
type input "704 0023 9145 4861"
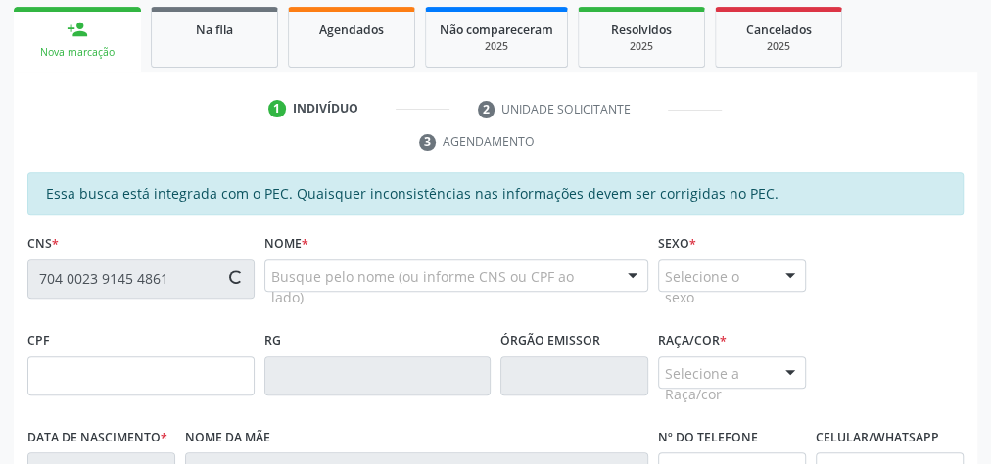
type input "505.178.724-04"
type input "05/04/1958"
type input "Maria Augusta da Conceião"
type input "(82) 99955-4845"
type input "01"
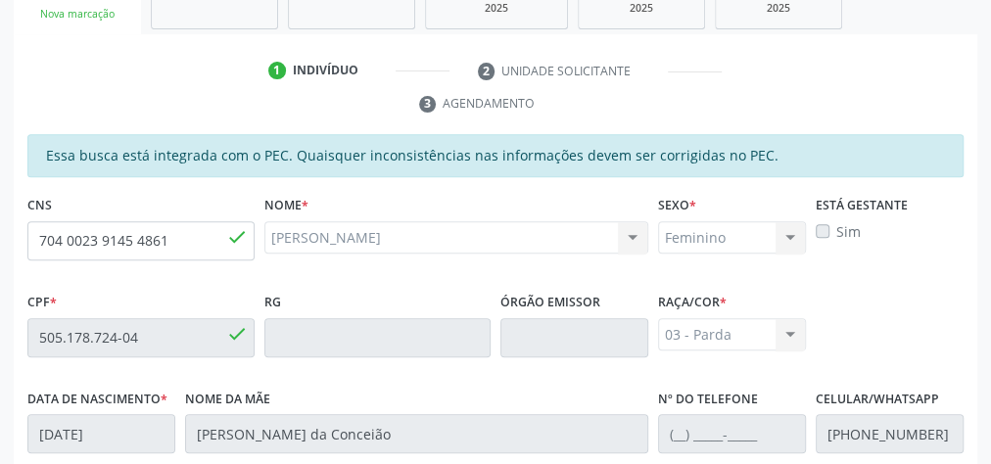
scroll to position [318, 0]
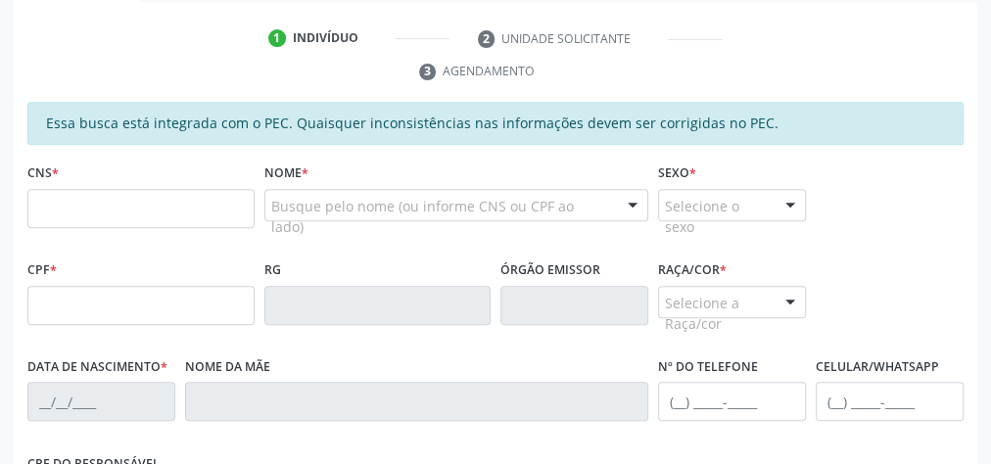
scroll to position [384, 0]
click at [136, 189] on input "text" at bounding box center [140, 208] width 227 height 39
type input "704 0023 2295 8961"
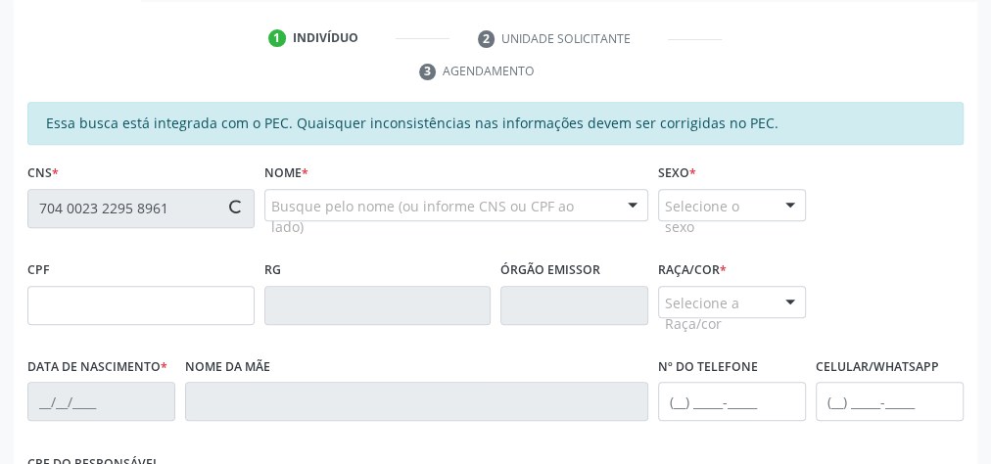
type input "170.364.474-35"
type input "[DATE]"
type input "[PERSON_NAME]"
type input "(82) 99397-4811"
type input "53"
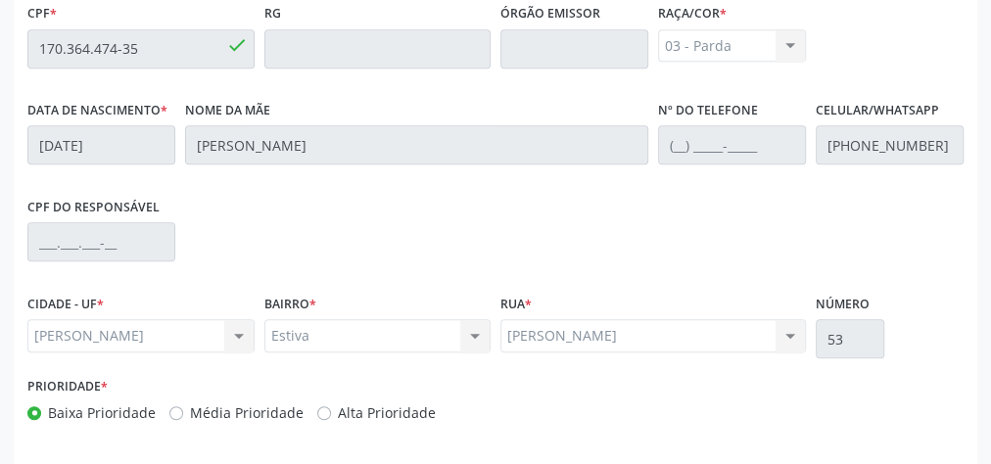
scroll to position [710, 0]
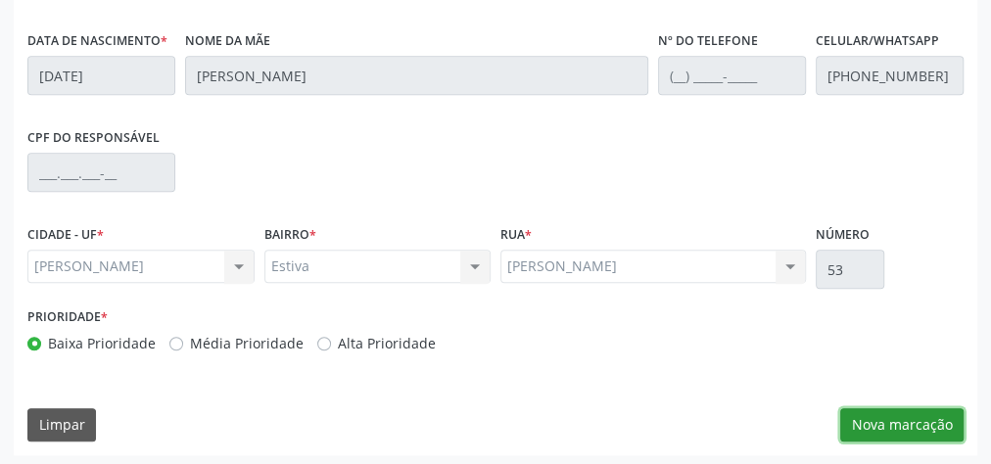
click at [908, 425] on button "Nova marcação" at bounding box center [901, 424] width 123 height 33
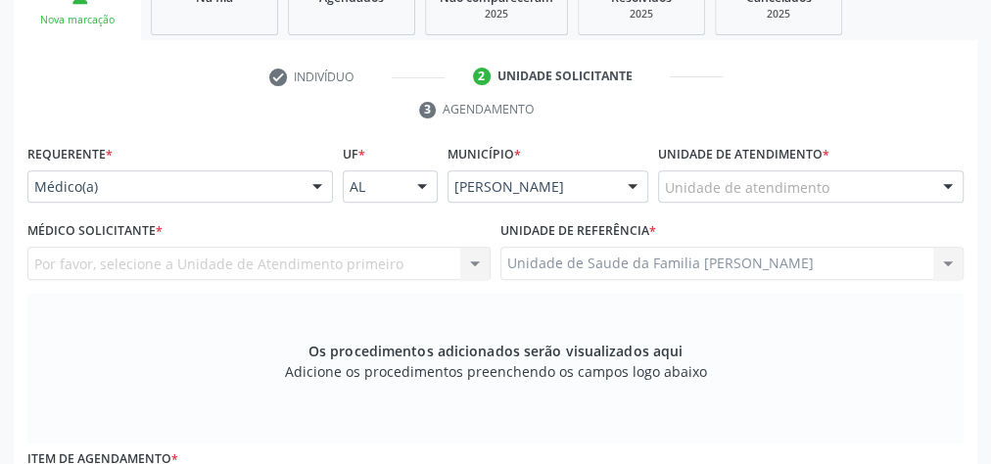
scroll to position [318, 0]
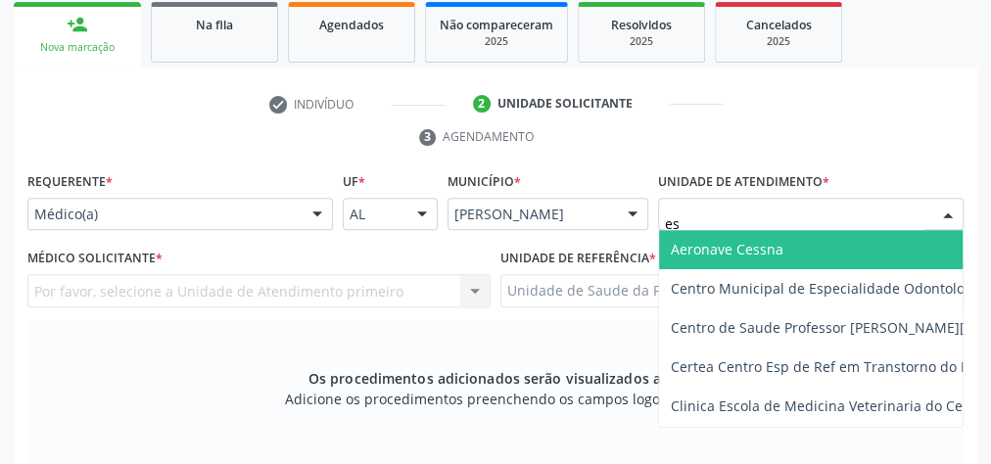
type input "est"
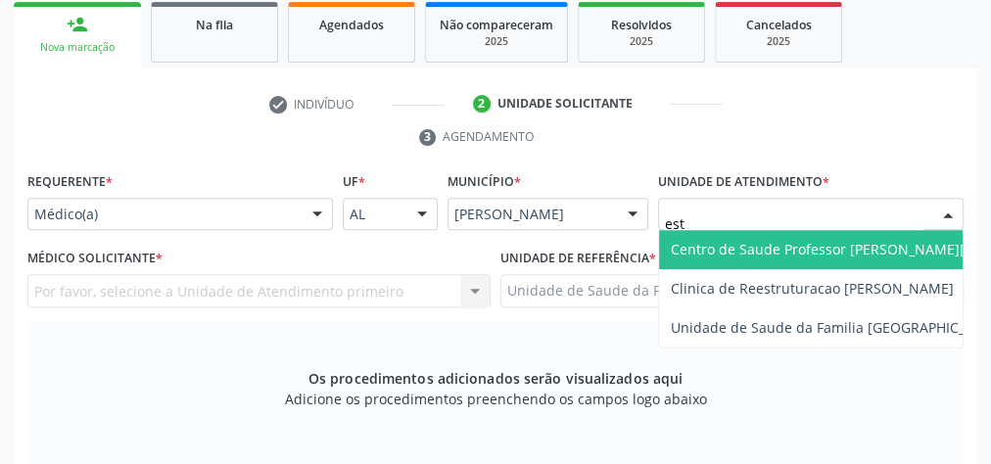
click at [800, 252] on span "Centro de Saude Professor [PERSON_NAME][GEOGRAPHIC_DATA]" at bounding box center [884, 249] width 426 height 19
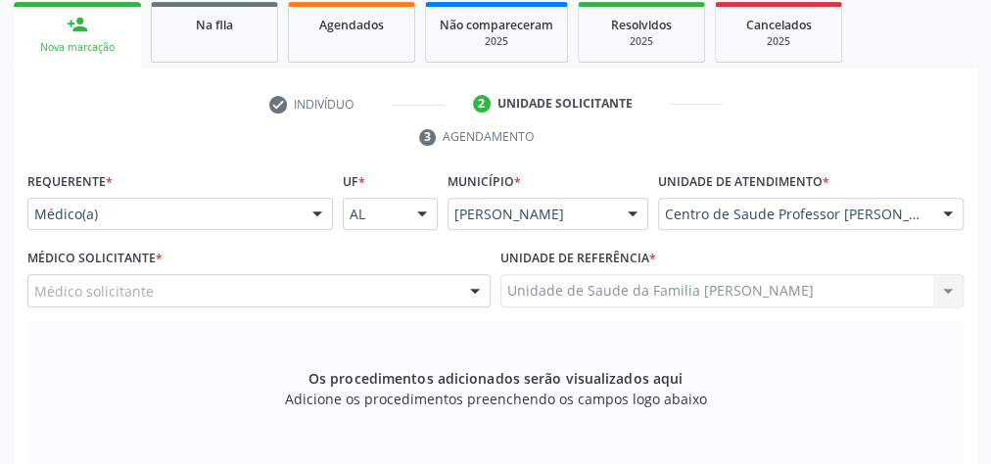
click at [370, 292] on div "Médico solicitante" at bounding box center [258, 290] width 463 height 33
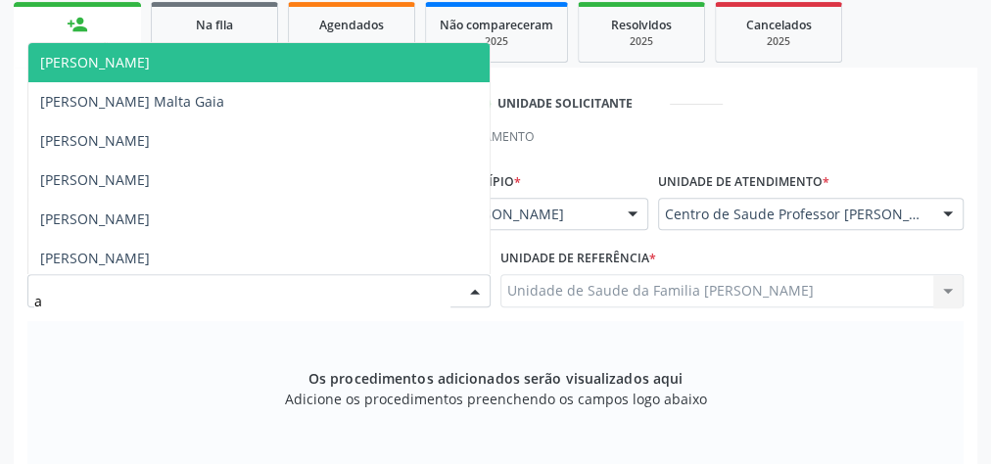
type input "al"
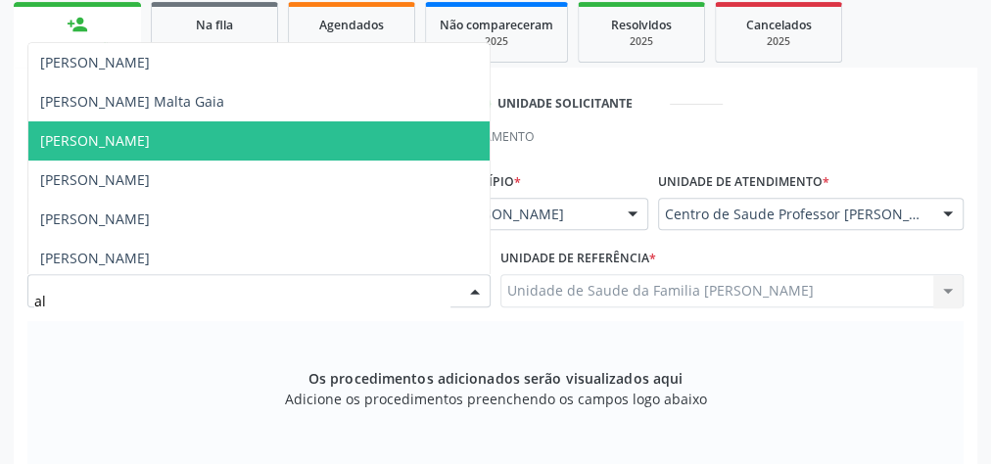
click at [132, 138] on span "Alvaro Morais Medeiros" at bounding box center [95, 140] width 110 height 19
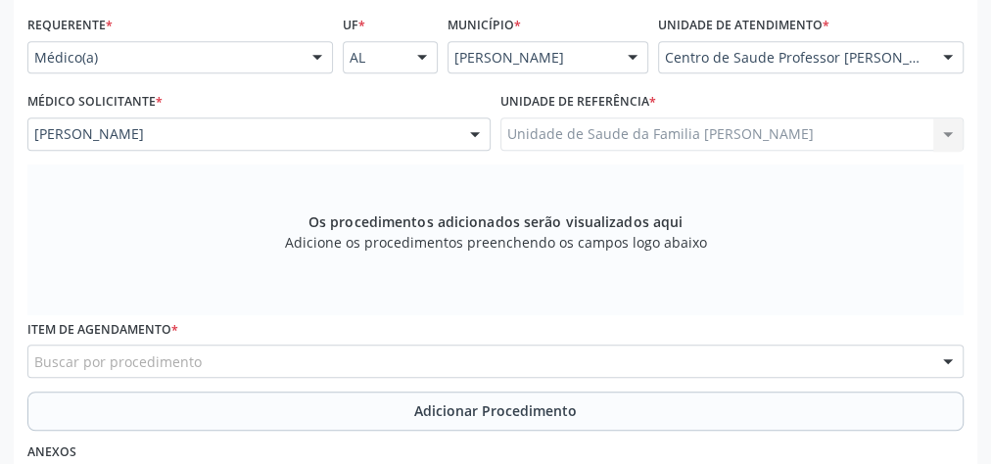
scroll to position [475, 0]
click at [495, 364] on div "Buscar por procedimento" at bounding box center [495, 361] width 936 height 33
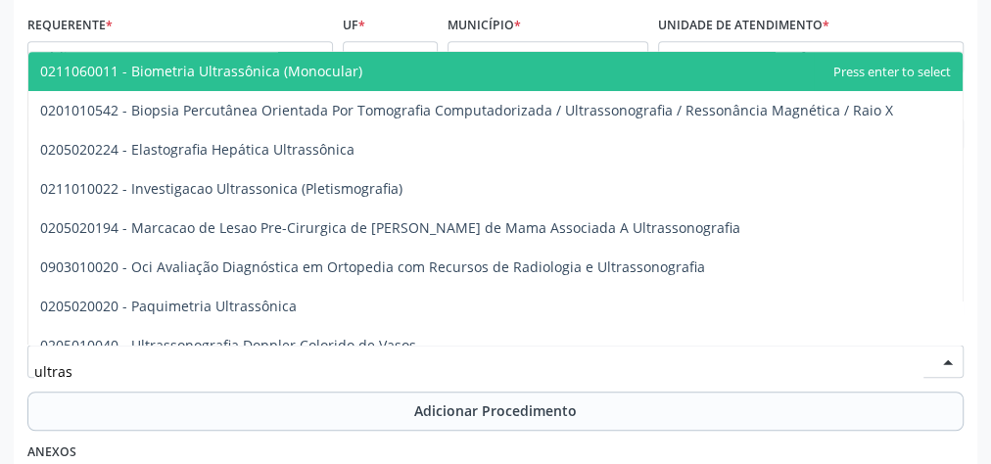
type input "ultrass"
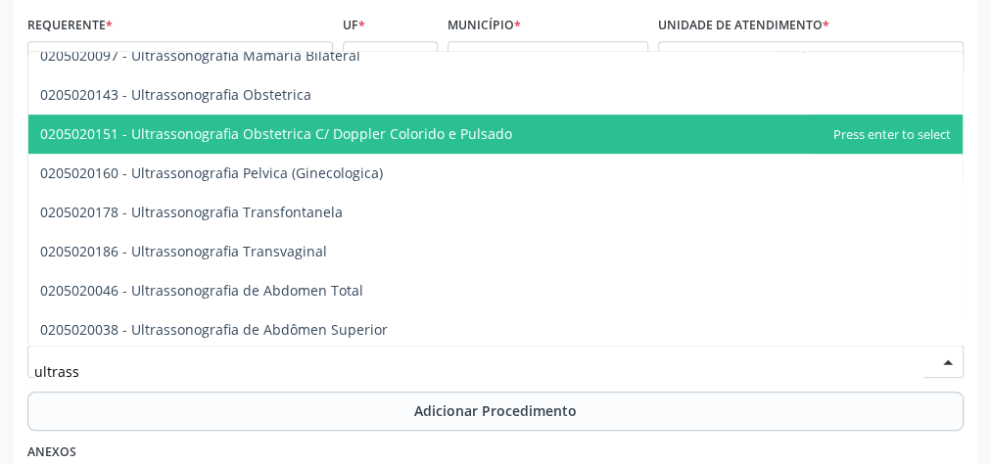
scroll to position [392, 0]
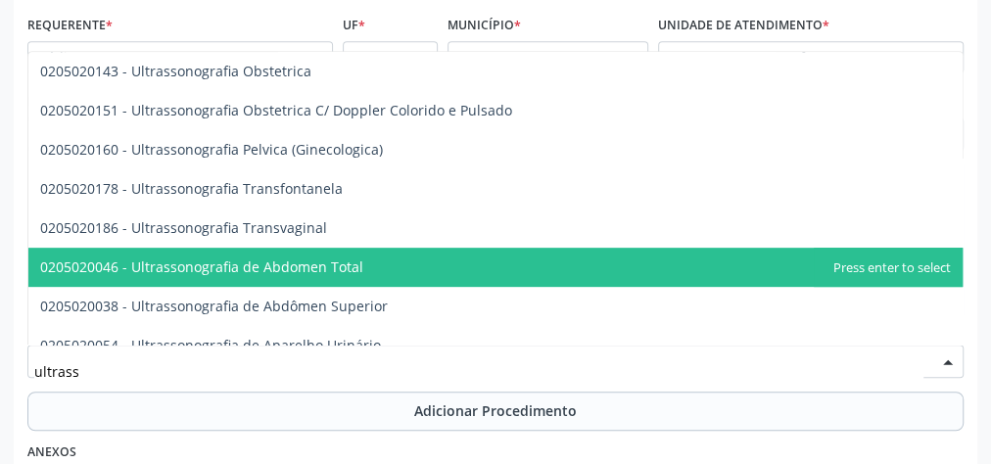
click at [294, 271] on span "0205020046 - Ultrassonografia de Abdomen Total" at bounding box center [201, 266] width 323 height 19
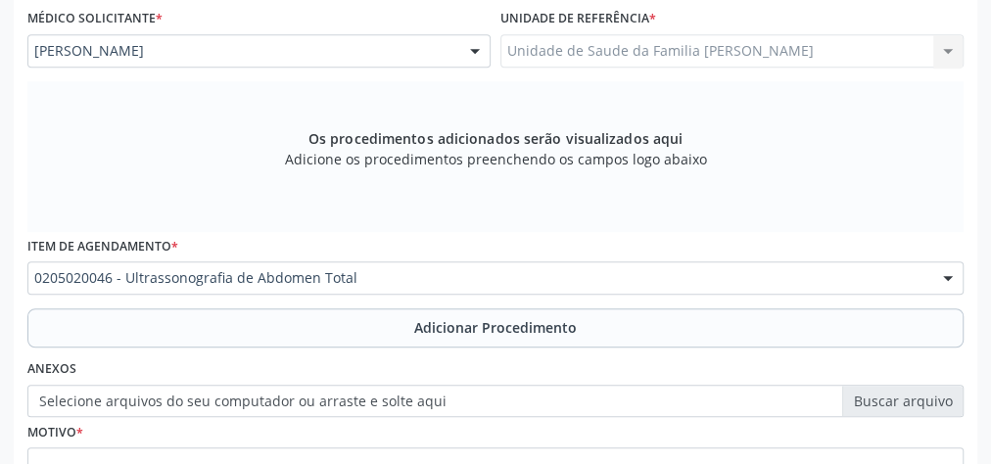
scroll to position [631, 0]
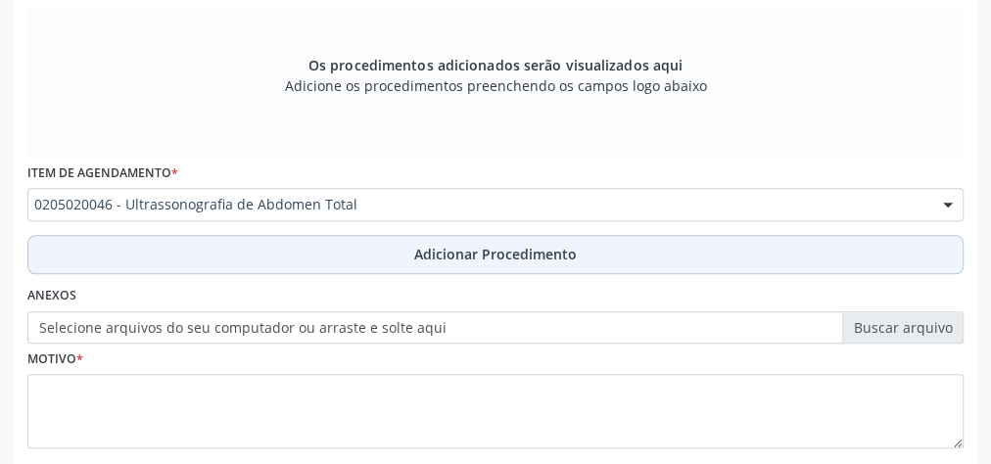
click at [478, 258] on span "Adicionar Procedimento" at bounding box center [495, 254] width 163 height 21
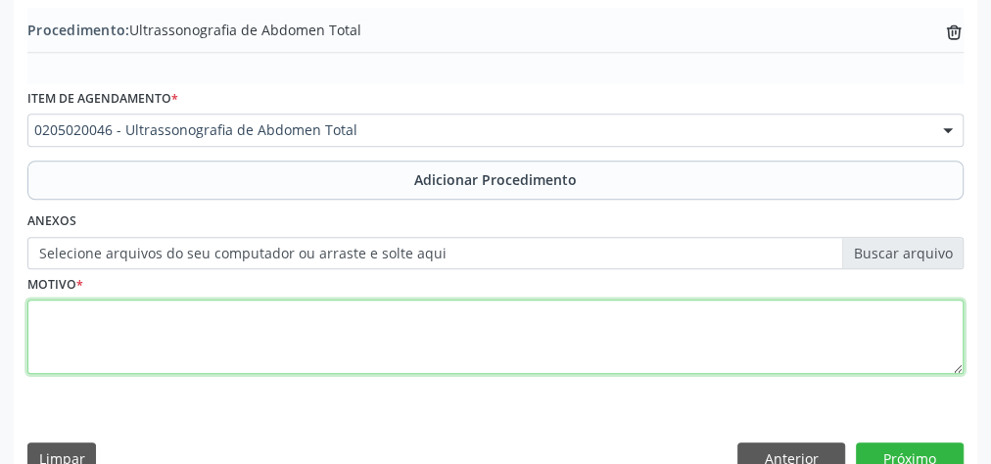
click at [429, 315] on textarea at bounding box center [495, 337] width 936 height 74
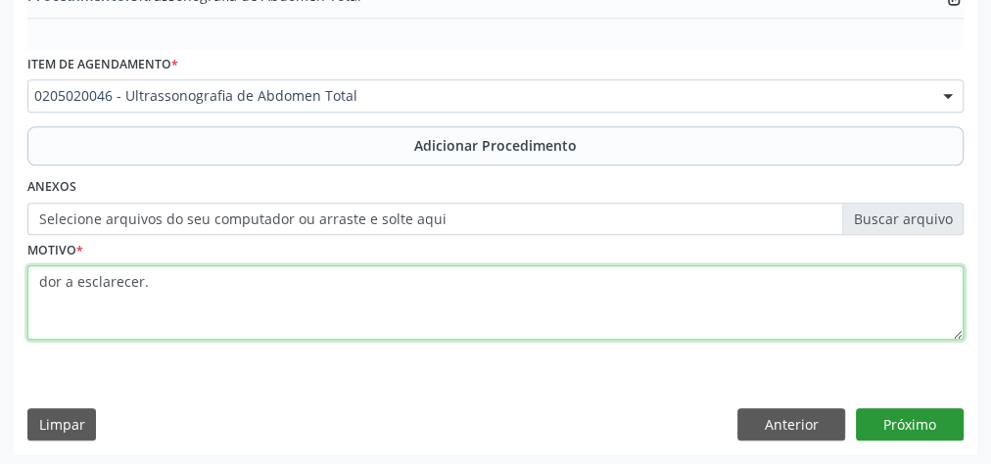
type textarea "dor a esclarecer."
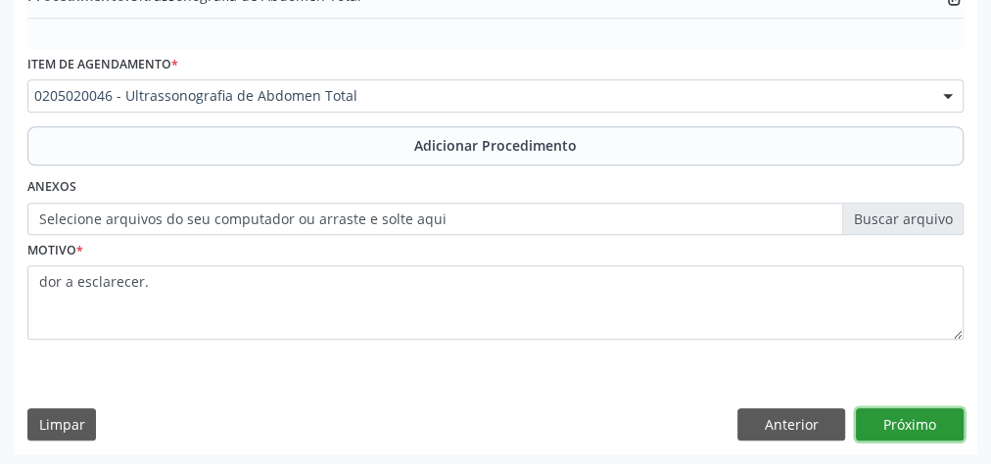
click at [938, 419] on button "Próximo" at bounding box center [910, 424] width 108 height 33
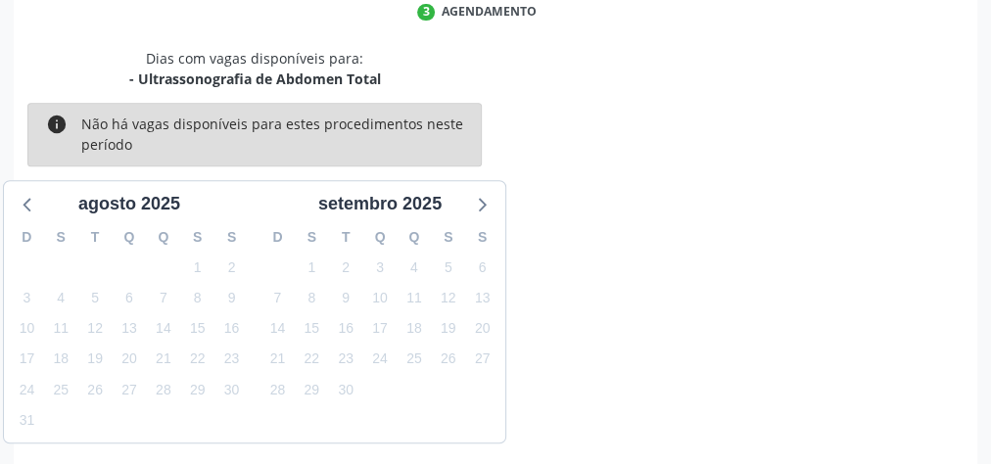
scroll to position [519, 0]
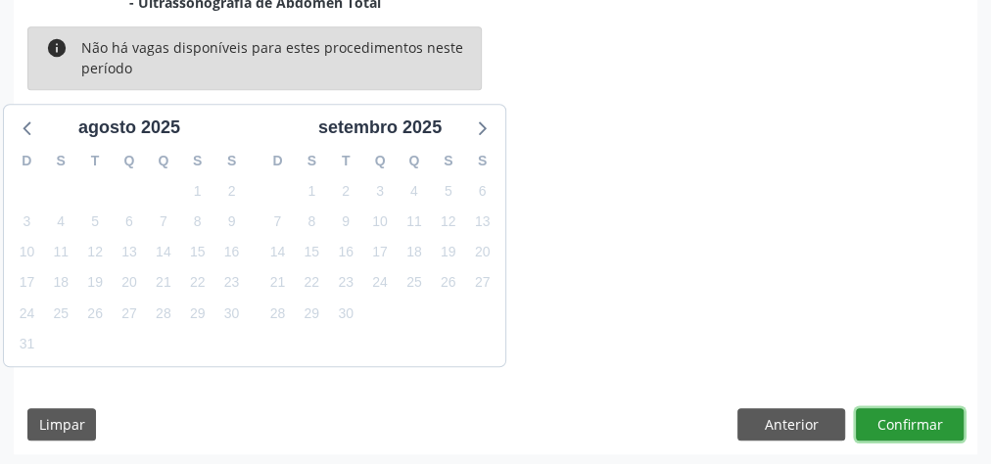
click at [938, 419] on button "Confirmar" at bounding box center [910, 424] width 108 height 33
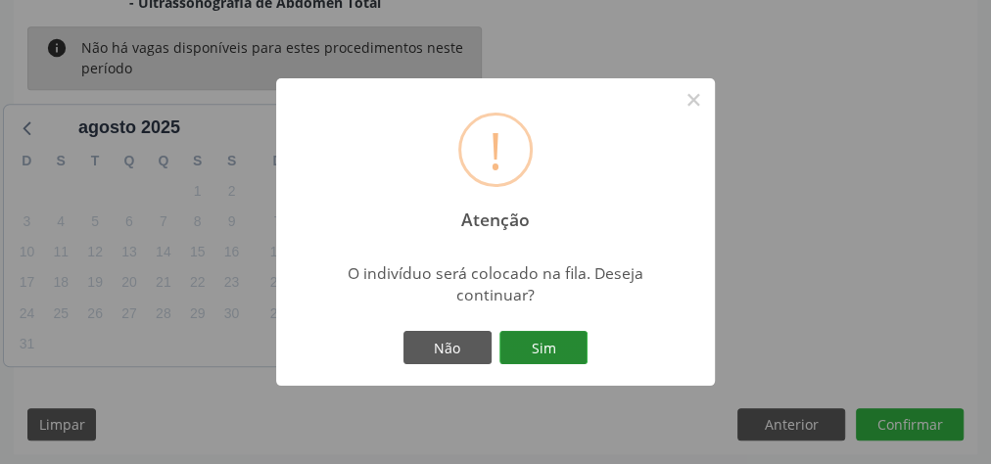
click at [555, 338] on button "Sim" at bounding box center [543, 347] width 88 height 33
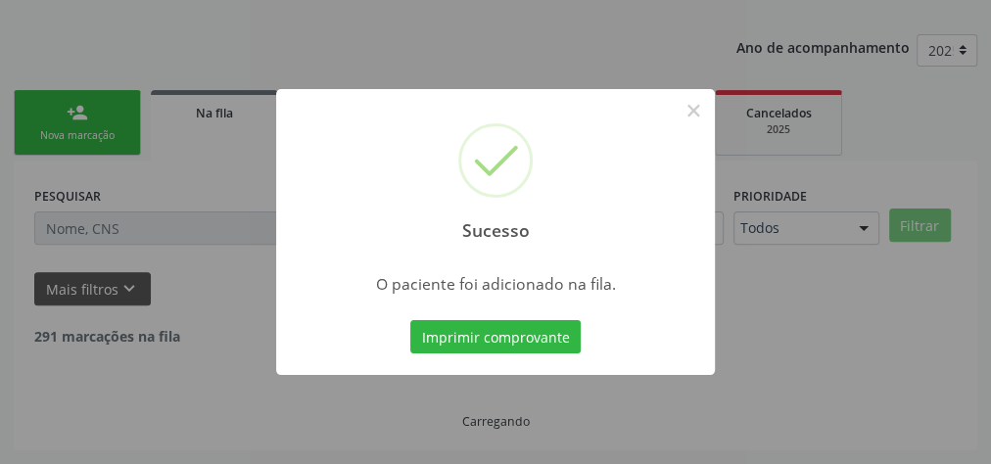
scroll to position [208, 0]
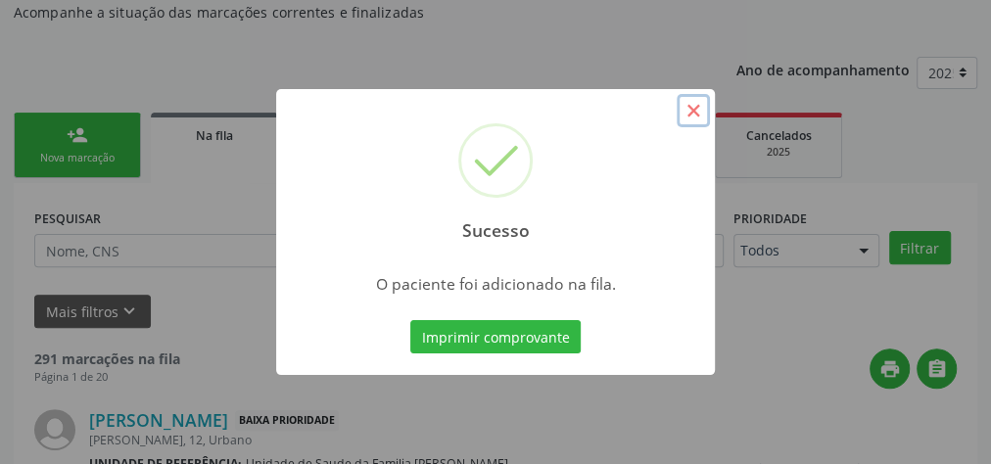
click at [692, 108] on button "×" at bounding box center [692, 110] width 33 height 33
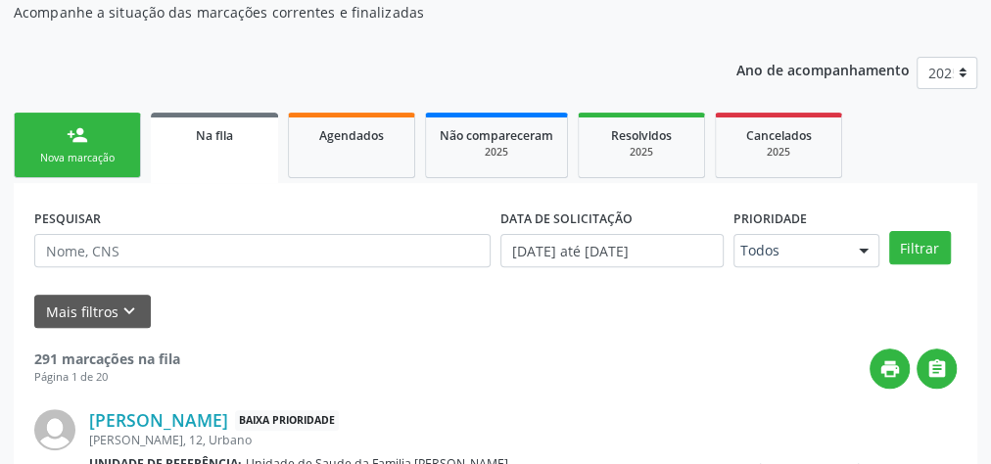
click at [121, 137] on link "person_add Nova marcação" at bounding box center [77, 146] width 127 height 66
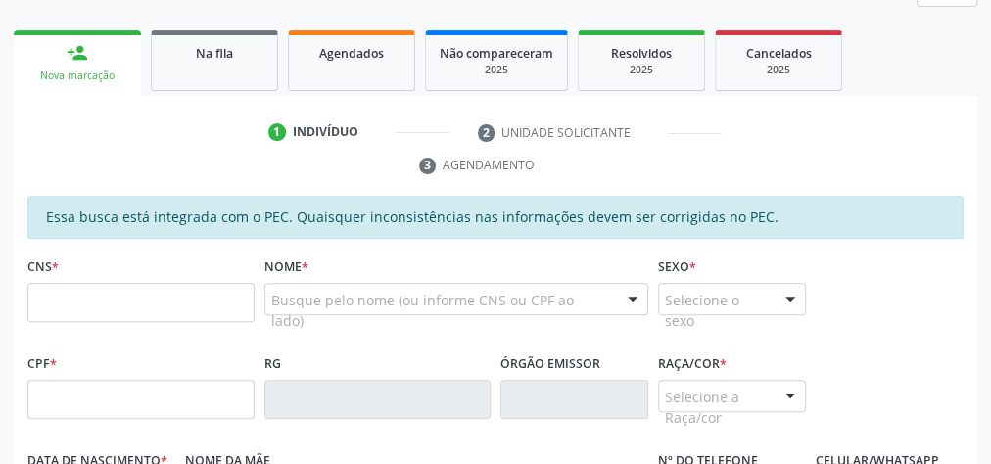
scroll to position [442, 0]
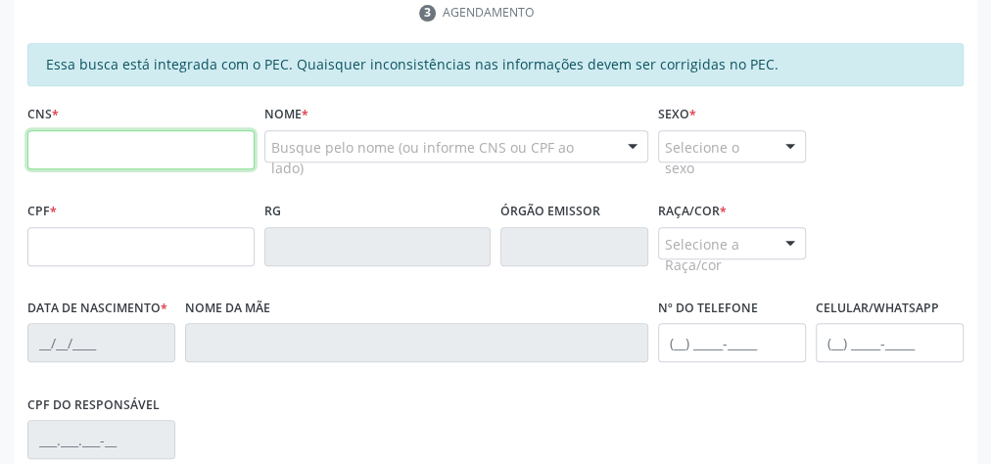
click at [122, 141] on input "text" at bounding box center [140, 149] width 227 height 39
type input "898 0051 5387 1799"
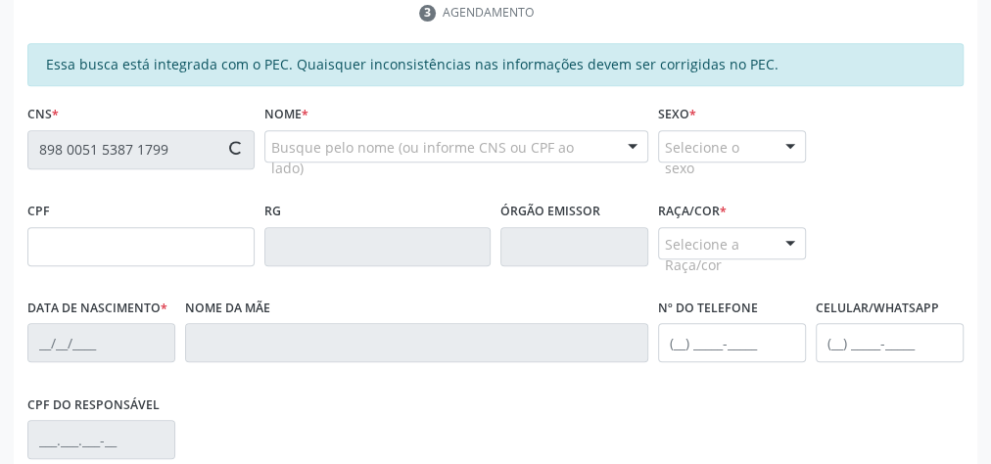
type input "13/12/2016"
type input "Adriana Maria Conceição da Silva Almeida"
type input "(82) 3263-1349"
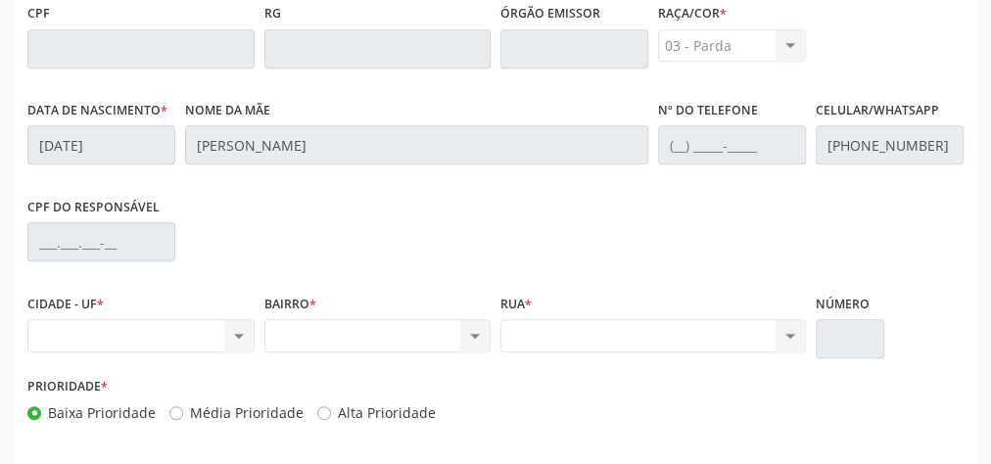
scroll to position [710, 0]
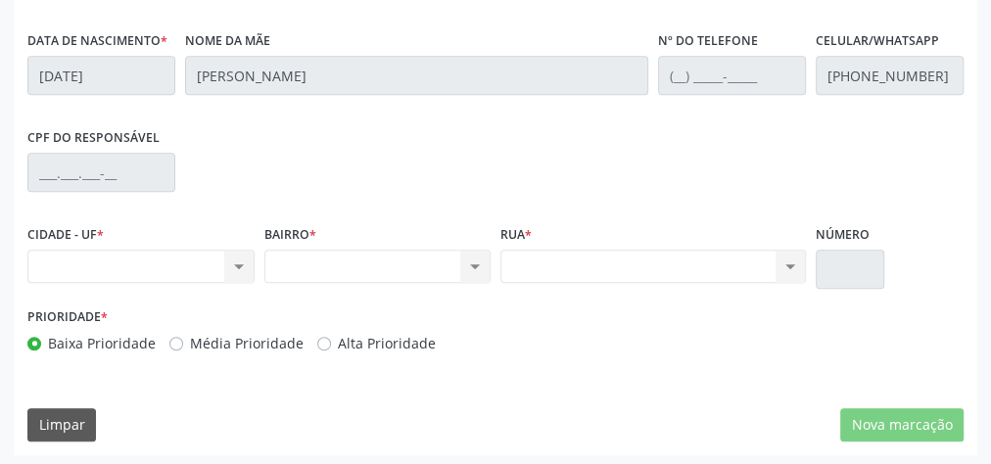
click at [236, 260] on div "Nenhum resultado encontrado para: " " Não há nenhuma opção para ser exibida." at bounding box center [140, 266] width 227 height 33
click at [477, 267] on div "Nenhum resultado encontrado para: " " Não há nenhuma opção para ser exibida." at bounding box center [377, 266] width 227 height 33
click at [475, 267] on div "Nenhum resultado encontrado para: " " Não há nenhuma opção para ser exibida." at bounding box center [377, 266] width 227 height 33
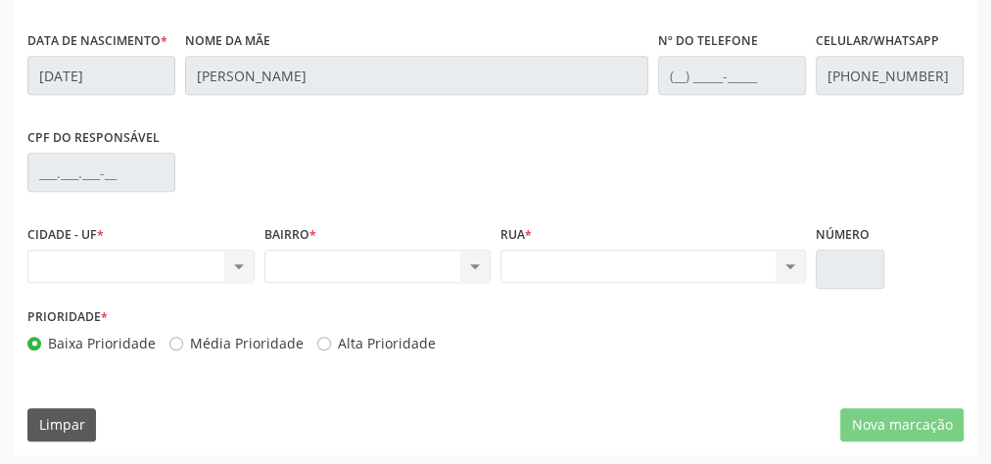
click at [794, 265] on div "Nenhum resultado encontrado para: " " Não há nenhuma opção para ser exibida." at bounding box center [652, 266] width 305 height 33
click at [793, 264] on div "Nenhum resultado encontrado para: " " Não há nenhuma opção para ser exibida." at bounding box center [652, 266] width 305 height 33
click at [228, 261] on div "Nenhum resultado encontrado para: " " Não há nenhuma opção para ser exibida." at bounding box center [140, 266] width 227 height 33
click at [229, 261] on div "Nenhum resultado encontrado para: " " Não há nenhuma opção para ser exibida." at bounding box center [140, 266] width 227 height 33
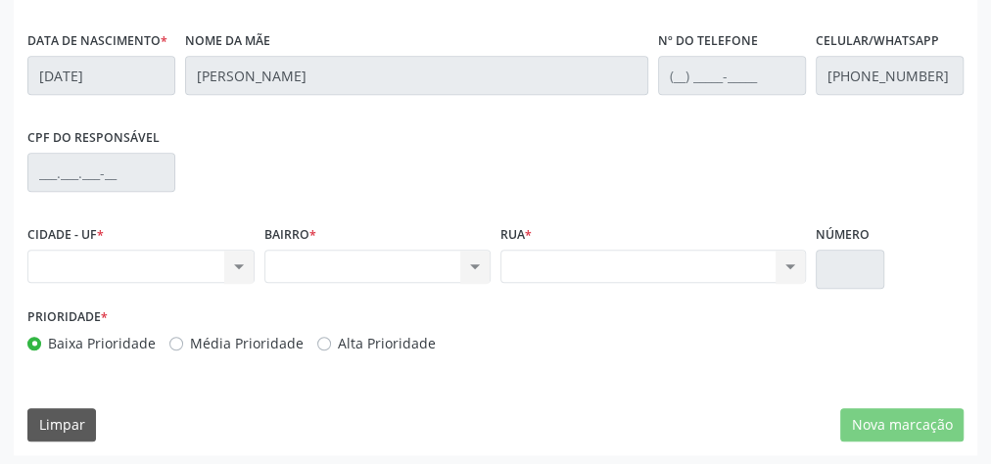
click at [473, 263] on div "Nenhum resultado encontrado para: " " Não há nenhuma opção para ser exibida." at bounding box center [377, 266] width 227 height 33
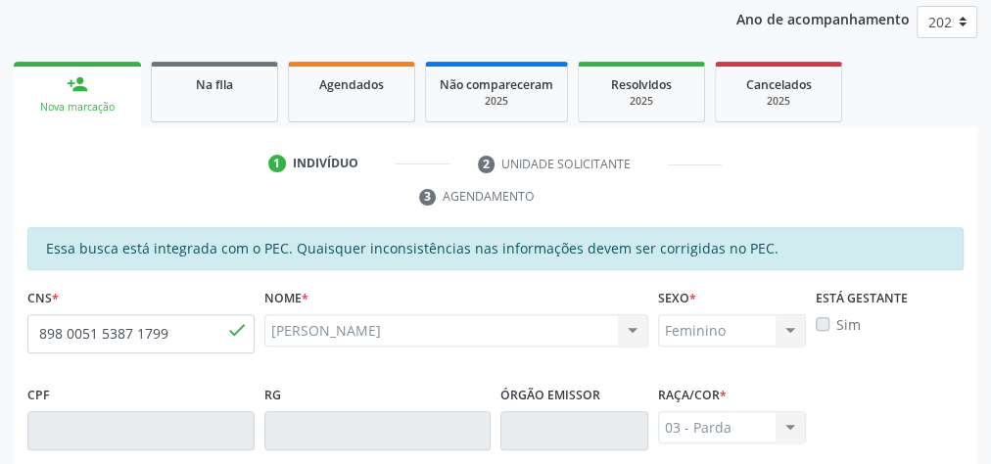
scroll to position [162, 0]
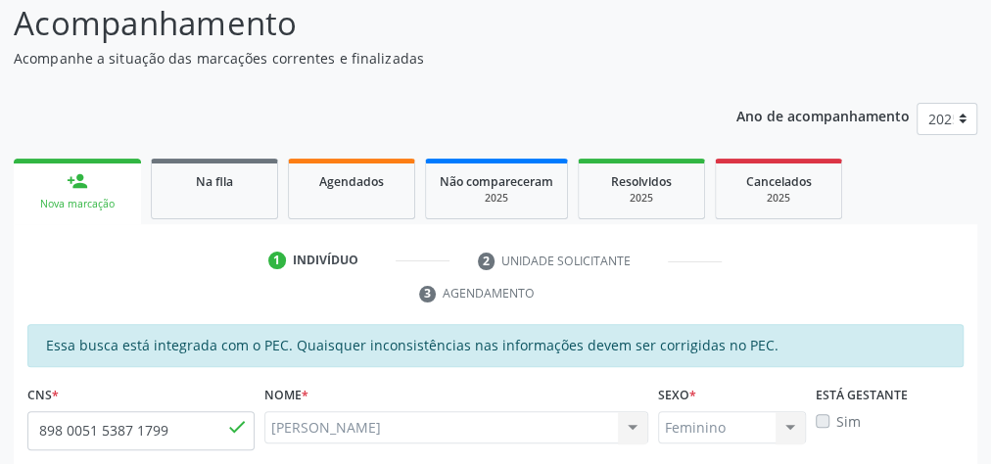
click at [96, 197] on div "Nova marcação" at bounding box center [77, 204] width 100 height 15
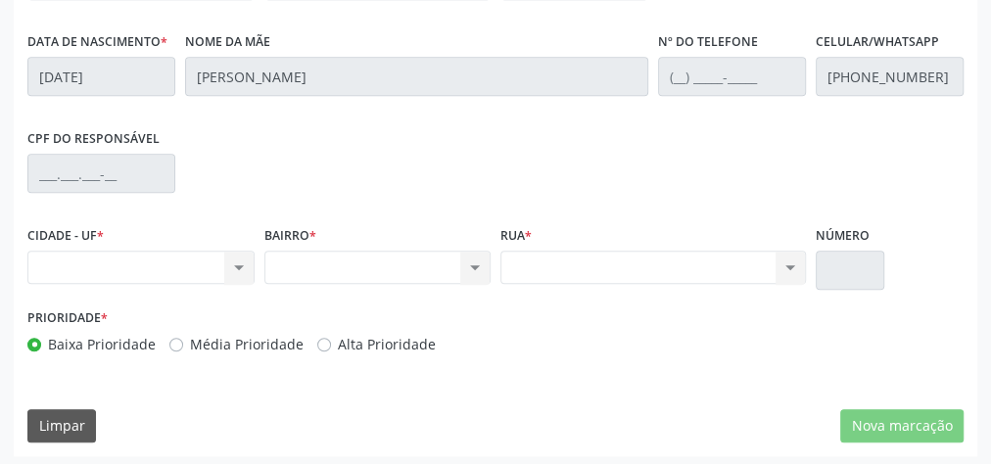
scroll to position [710, 0]
click at [238, 266] on div "Nenhum resultado encontrado para: " " Não há nenhuma opção para ser exibida." at bounding box center [140, 266] width 227 height 33
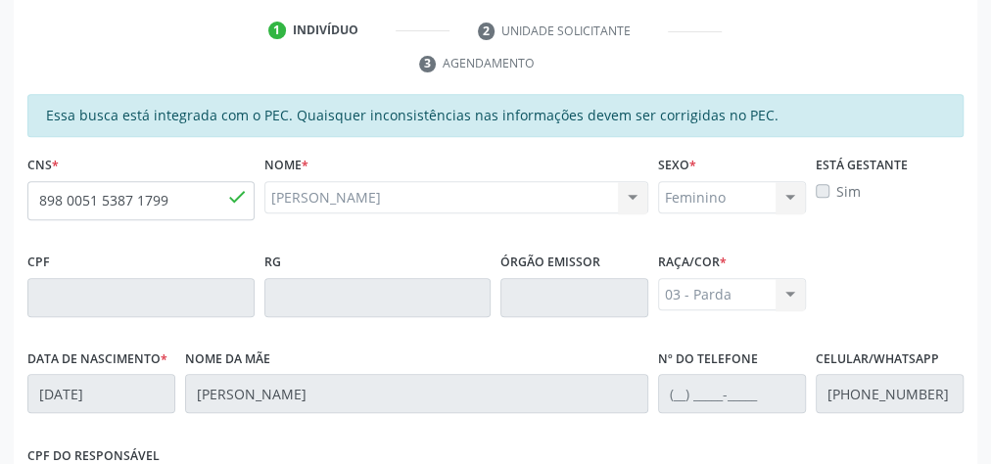
scroll to position [162, 0]
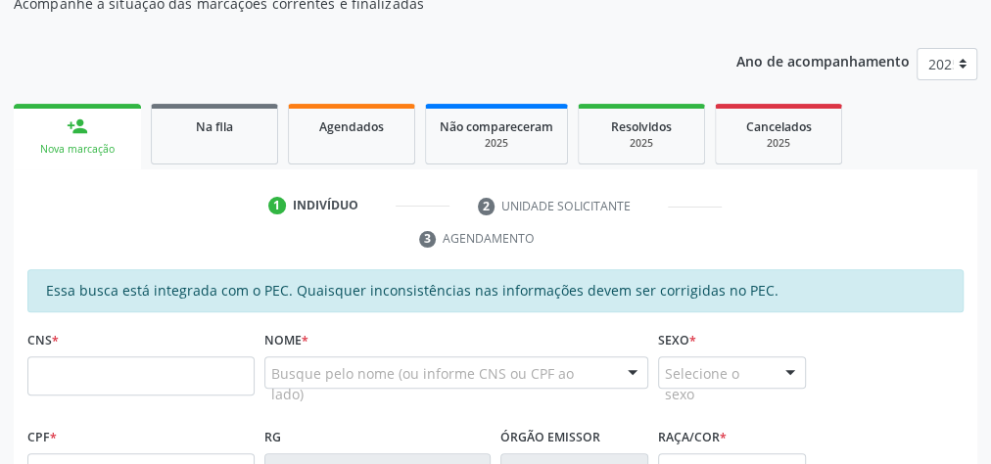
scroll to position [240, 0]
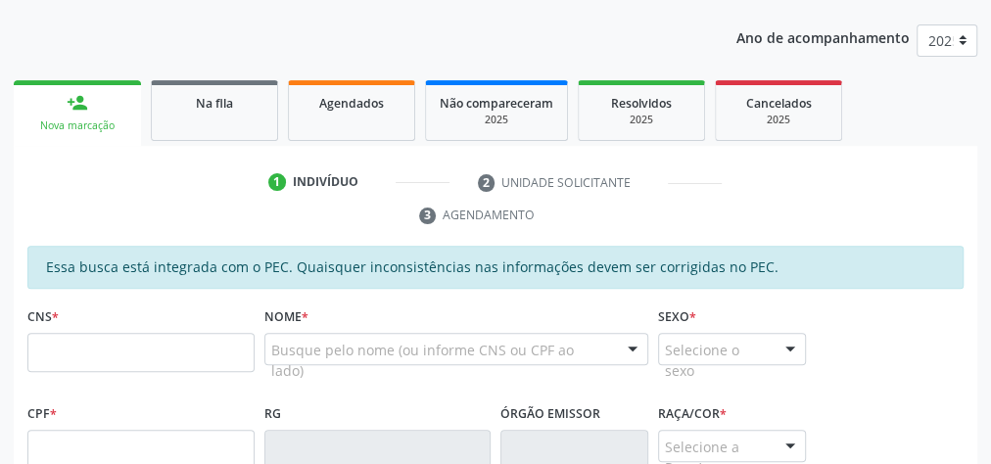
click at [198, 349] on input "text" at bounding box center [140, 352] width 227 height 39
click at [815, 169] on ul "1 Indivíduo 2 Unidade solicitante 3 Agendamento" at bounding box center [495, 199] width 963 height 66
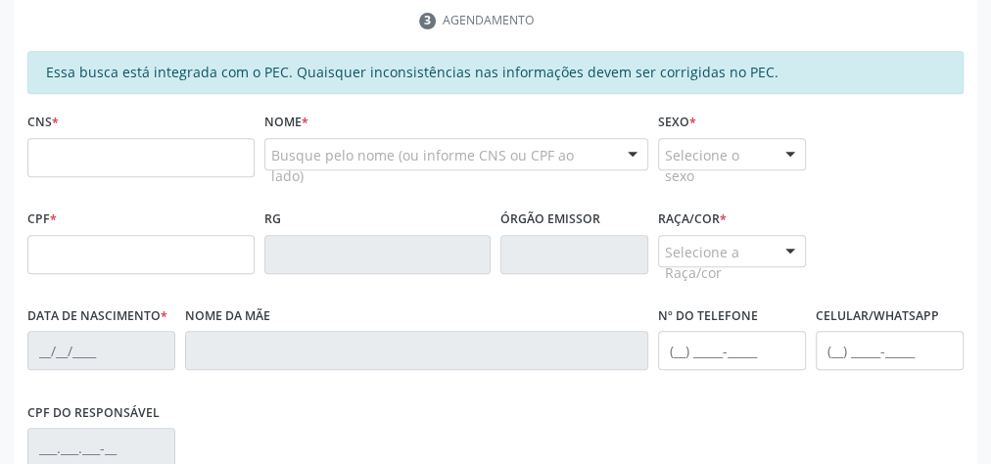
scroll to position [396, 0]
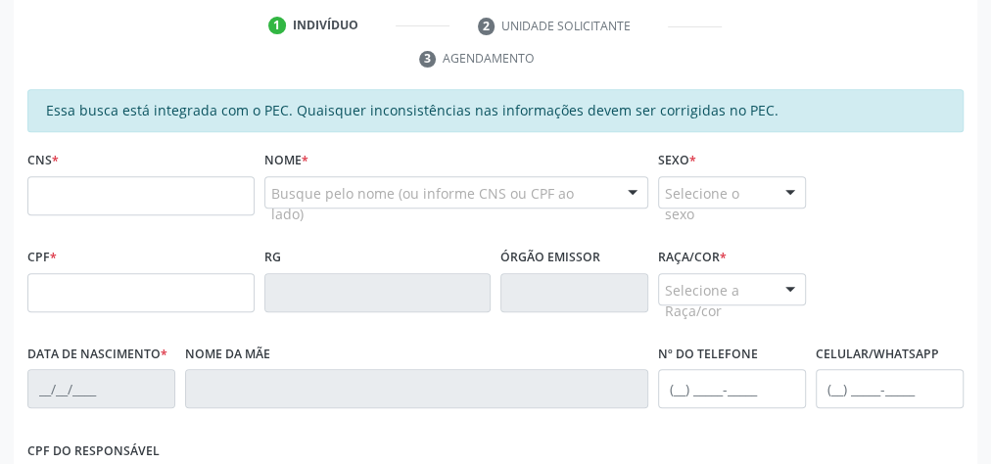
click at [325, 141] on div "Essa busca está integrada com o PEC. Quaisquer inconsistências nas informações …" at bounding box center [495, 384] width 936 height 591
click at [326, 141] on div "Essa busca está integrada com o PEC. Quaisquer inconsistências nas informações …" at bounding box center [495, 384] width 936 height 591
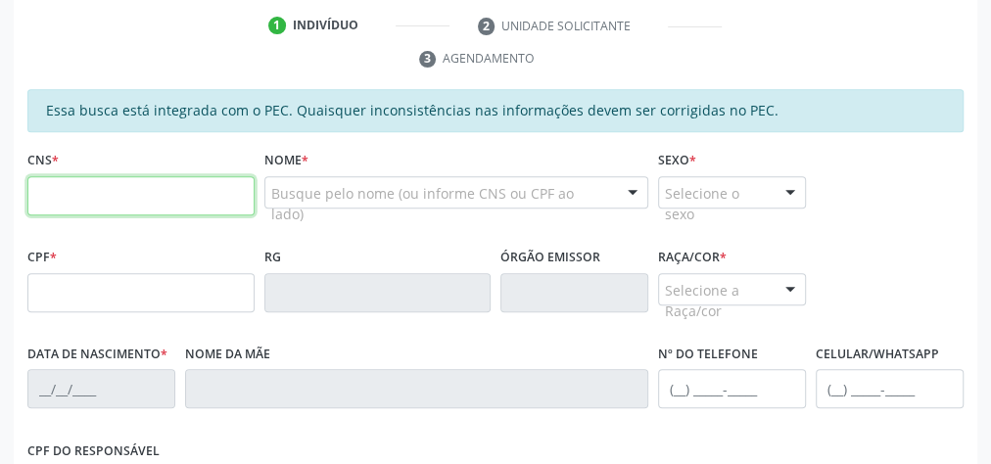
click at [146, 197] on input "text" at bounding box center [140, 195] width 227 height 39
type input "705 2014 5152 1379"
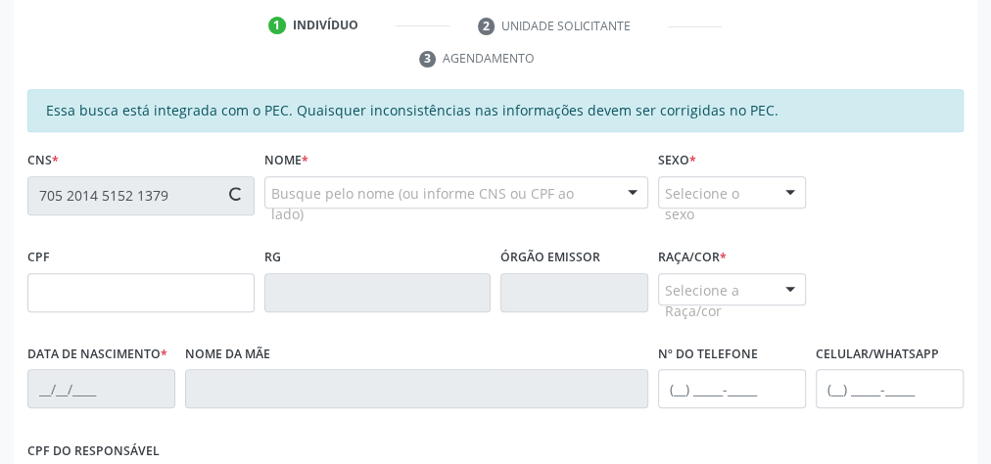
type input "008.218.924-28"
type input "01/02/1970"
type input "Maria Joana de Sousa"
type input "(82) 99921-4529"
type input "17"
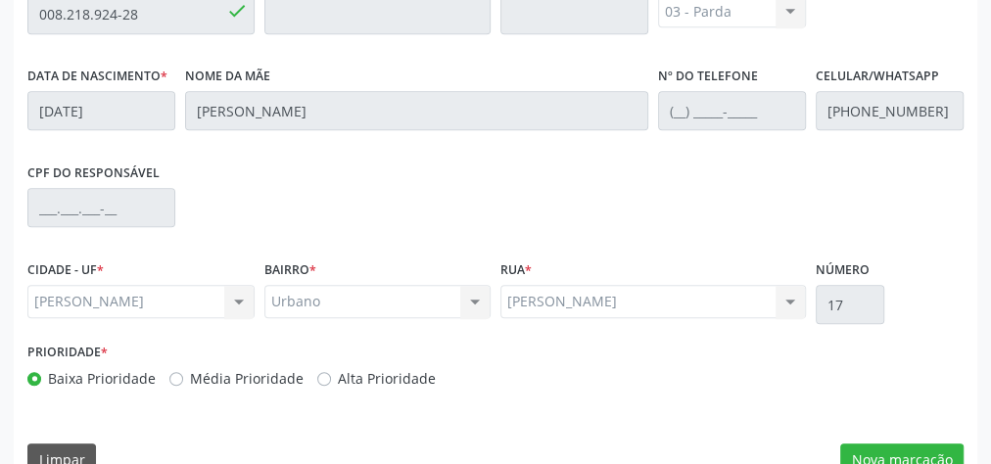
scroll to position [710, 0]
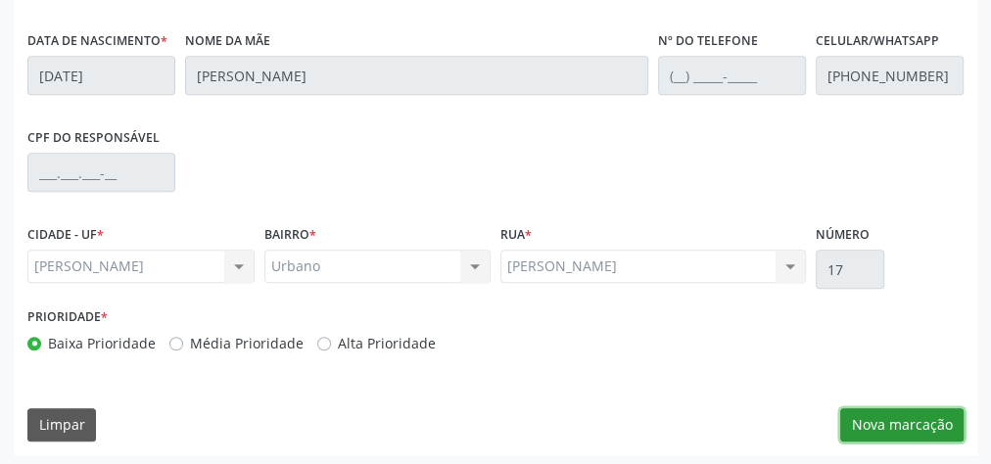
click at [908, 410] on button "Nova marcação" at bounding box center [901, 424] width 123 height 33
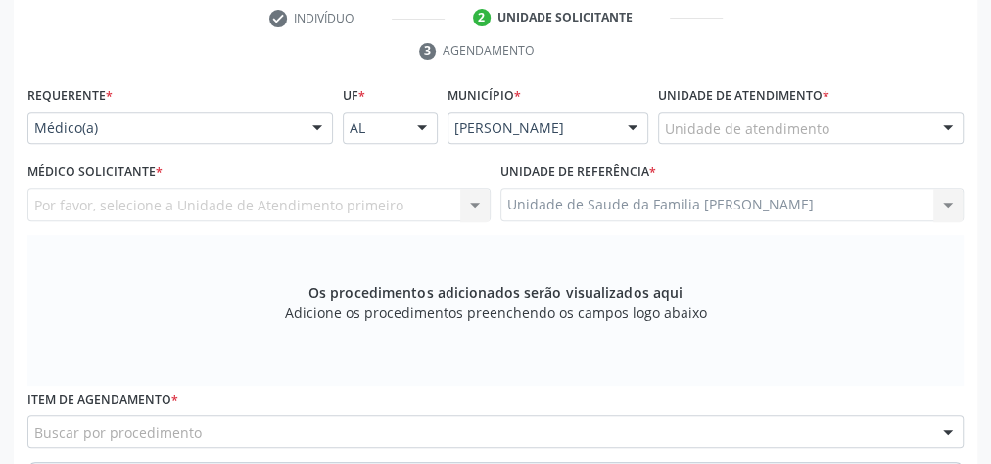
scroll to position [396, 0]
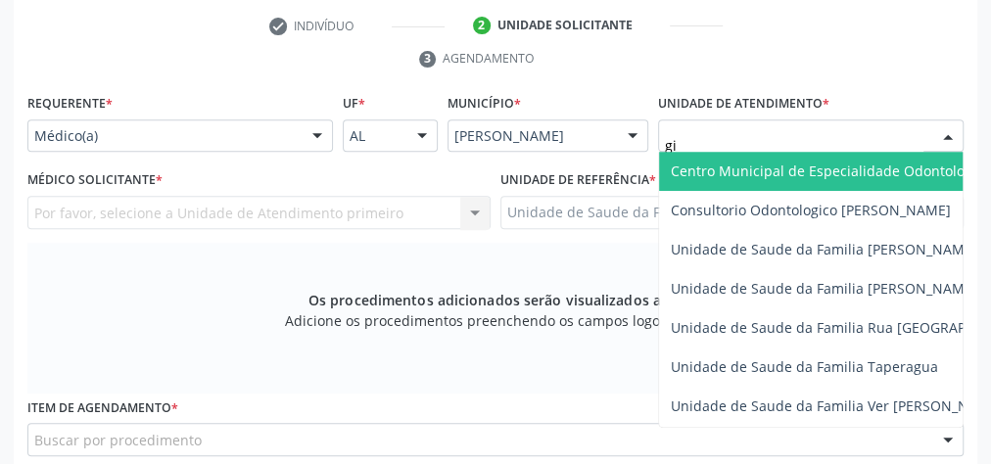
type input "gis"
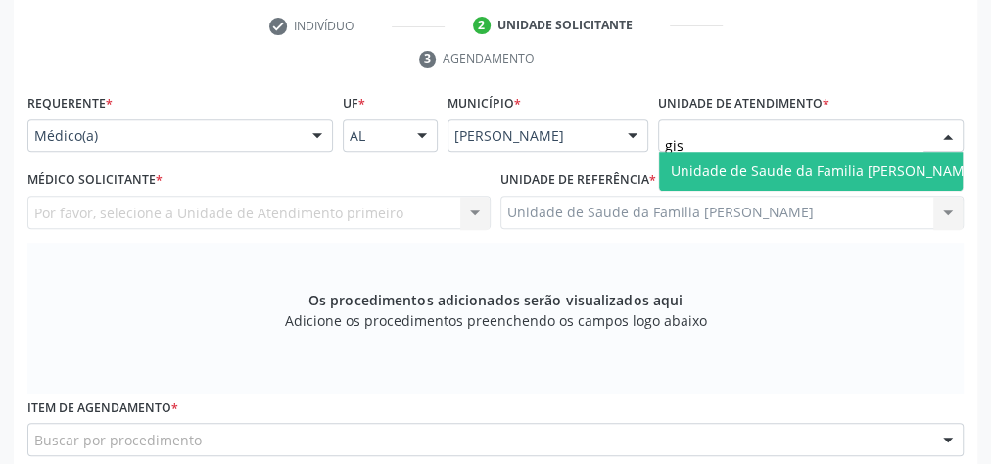
click at [819, 157] on span "Unidade de Saude da Familia [PERSON_NAME]" at bounding box center [824, 171] width 330 height 39
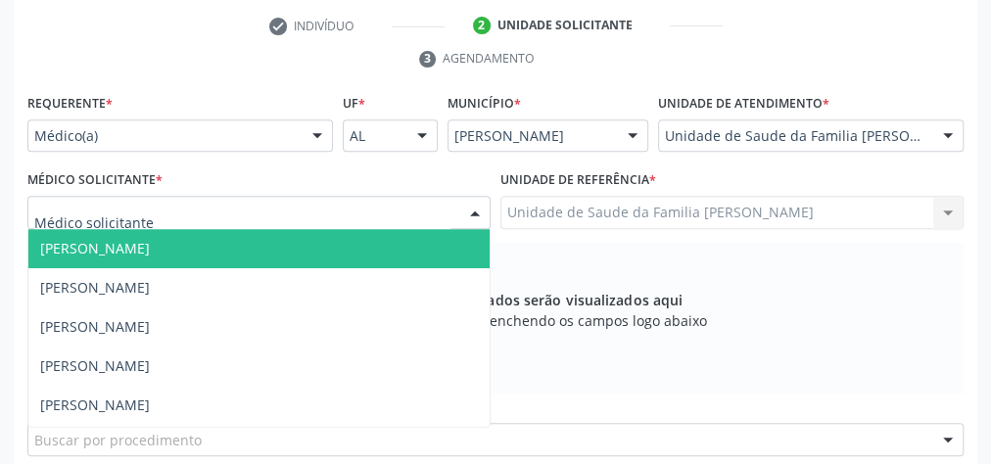
click at [246, 212] on div at bounding box center [258, 212] width 463 height 33
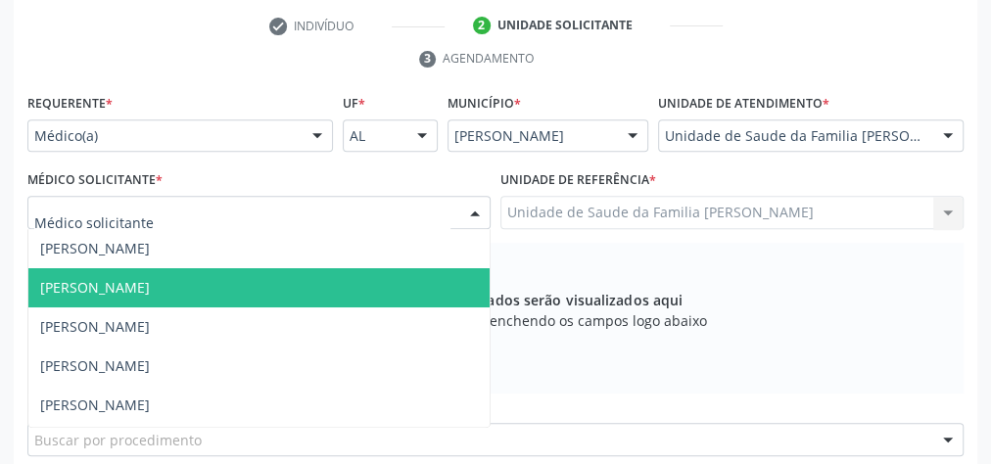
click at [150, 282] on span "Elenice Leite Alves Gomes" at bounding box center [95, 287] width 110 height 19
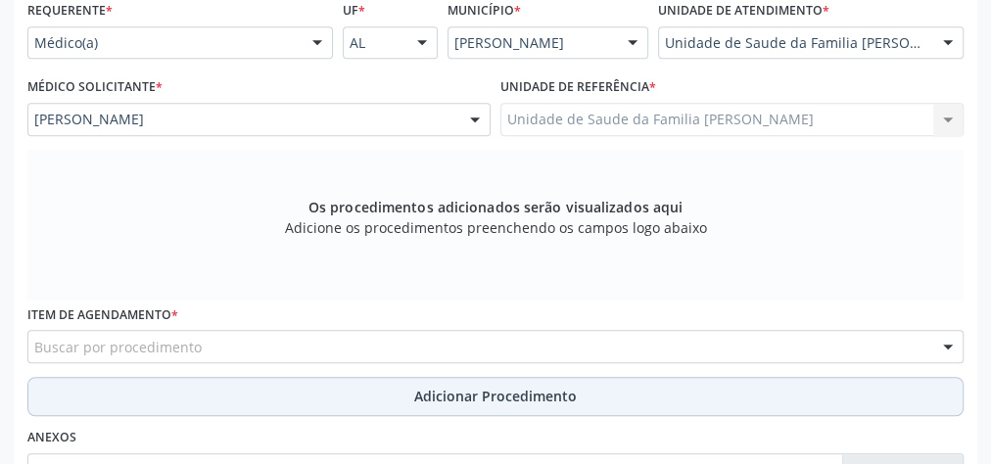
scroll to position [631, 0]
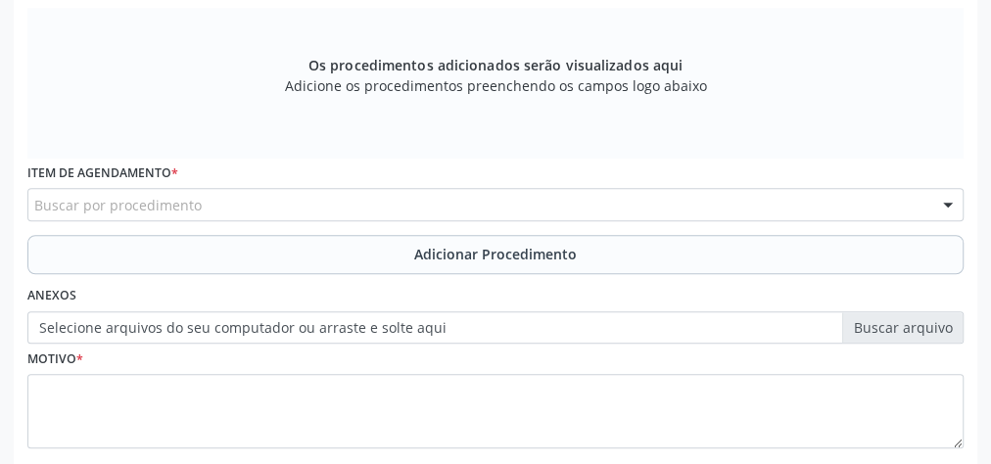
click at [347, 195] on div "Buscar por procedimento" at bounding box center [495, 204] width 936 height 33
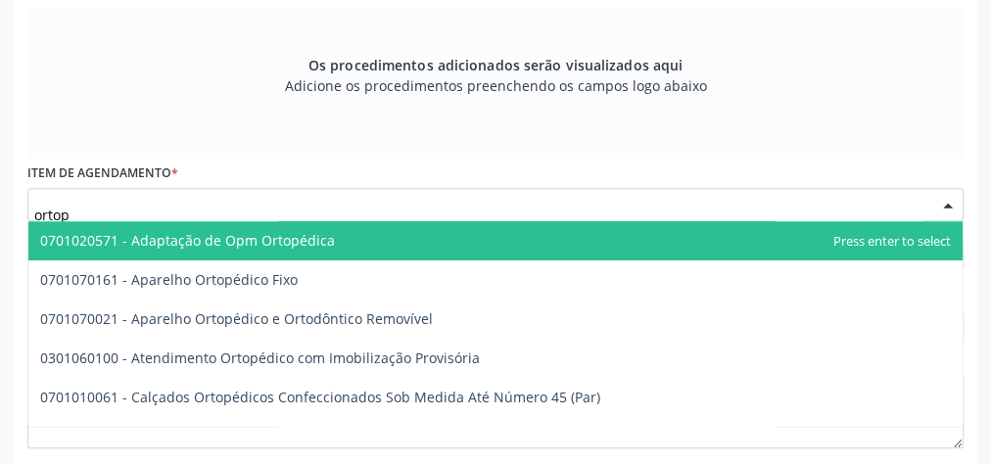
type input "ortope"
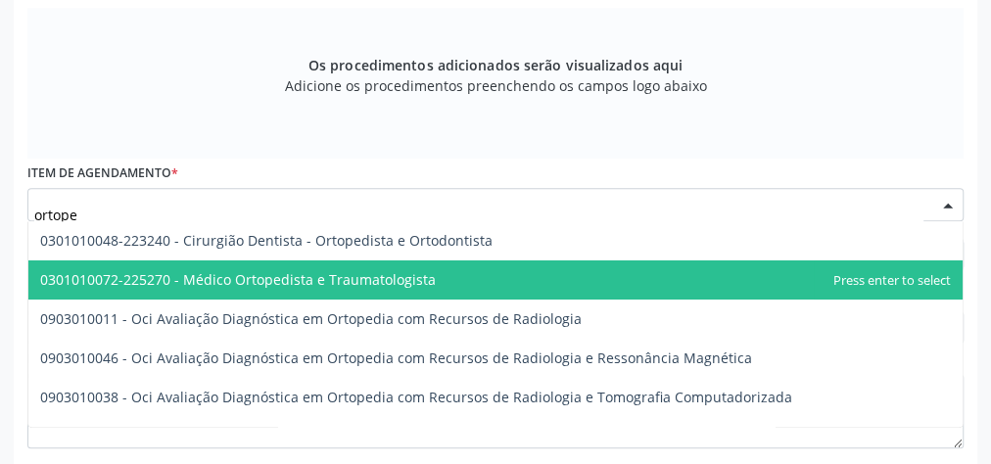
click at [323, 280] on span "0301010072-225270 - Médico Ortopedista e Traumatologista" at bounding box center [238, 279] width 396 height 19
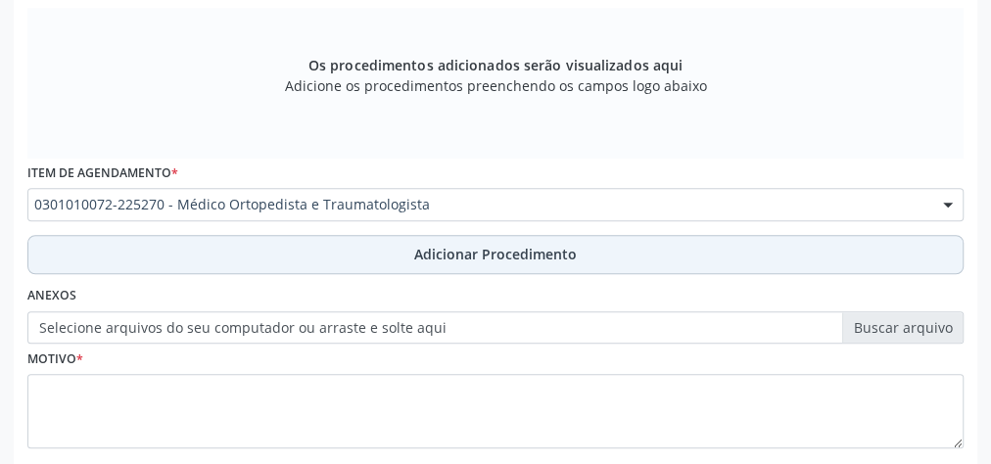
click at [491, 247] on span "Adicionar Procedimento" at bounding box center [495, 254] width 163 height 21
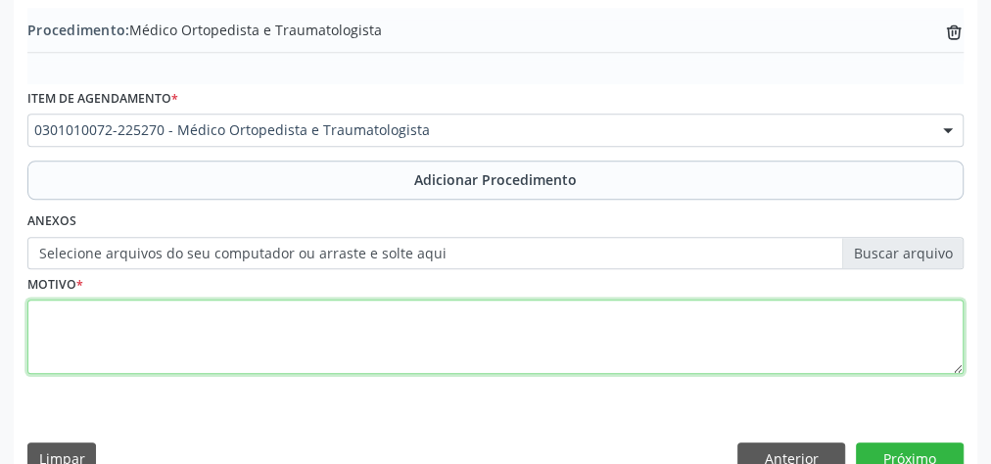
click at [370, 342] on textarea at bounding box center [495, 337] width 936 height 74
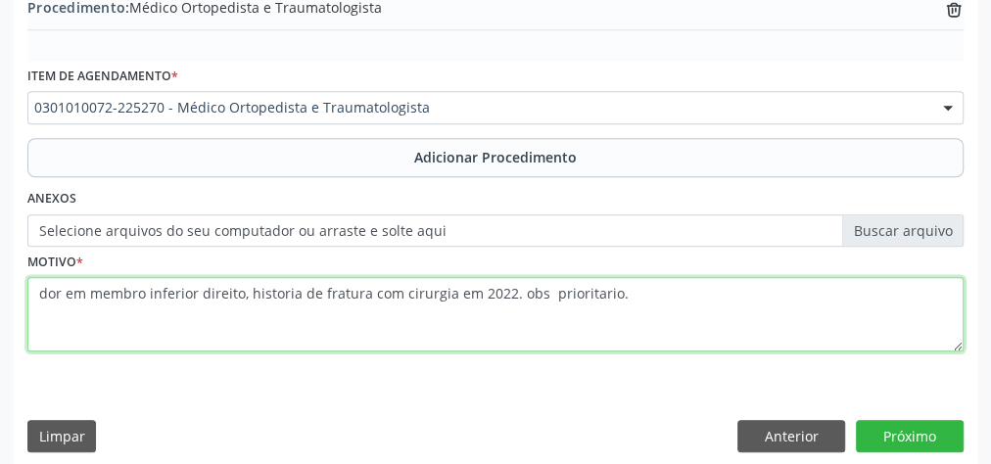
scroll to position [666, 0]
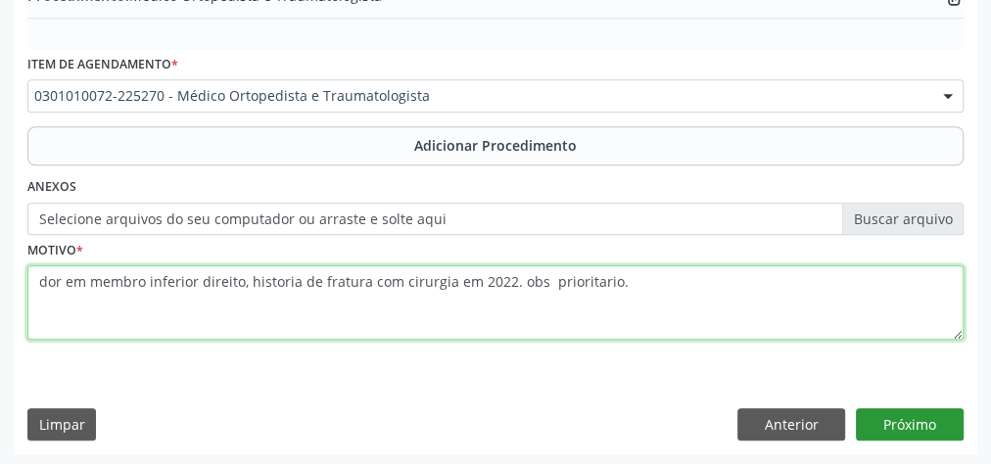
type textarea "dor em membro inferior direito, historia de fratura com cirurgia em 2022. obs p…"
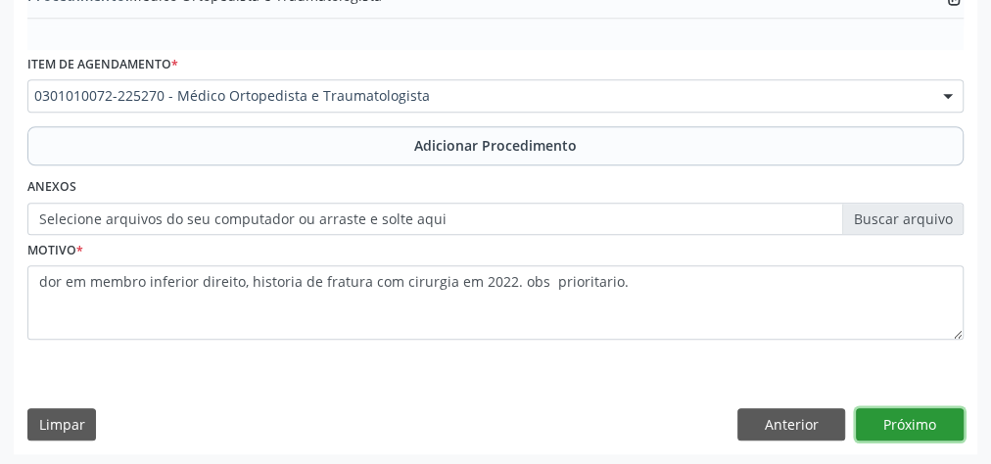
click at [900, 411] on button "Próximo" at bounding box center [910, 424] width 108 height 33
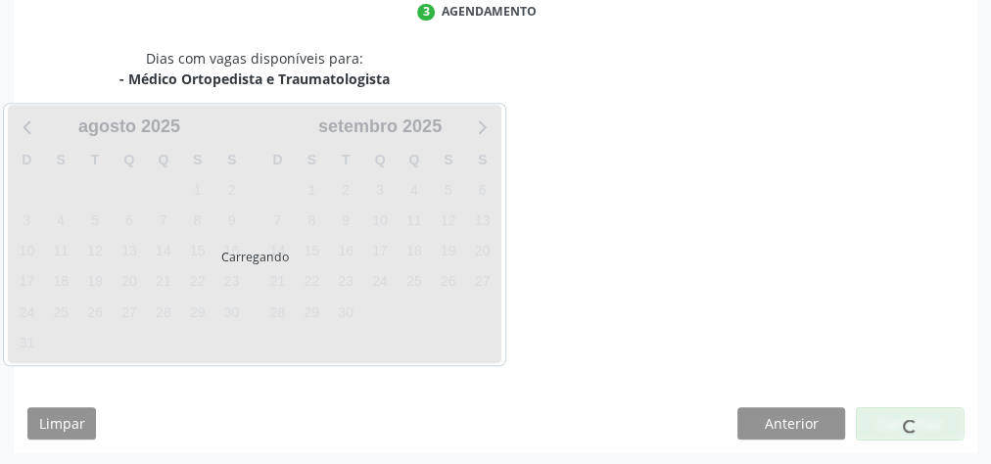
scroll to position [519, 0]
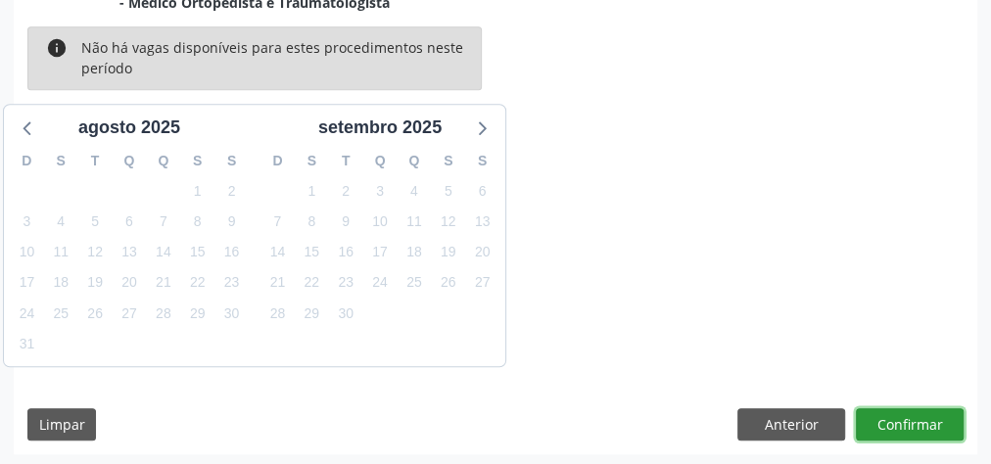
click at [900, 411] on button "Confirmar" at bounding box center [910, 424] width 108 height 33
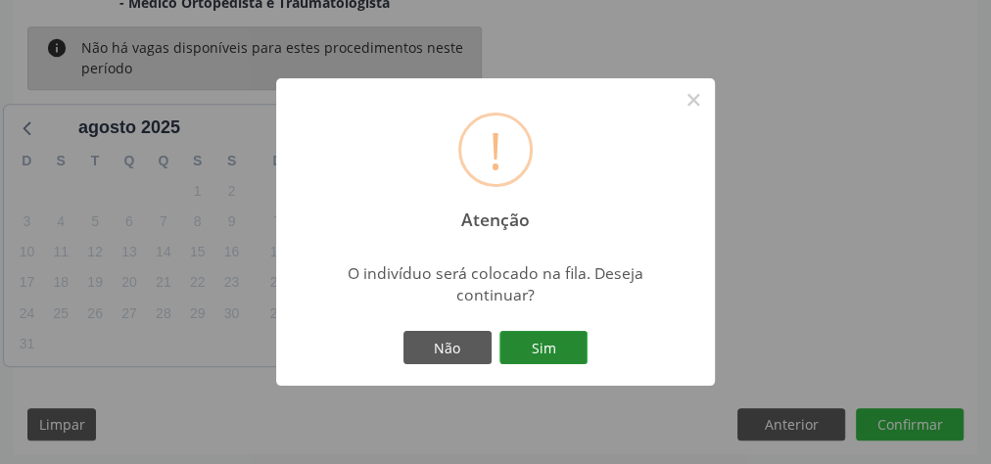
click at [569, 349] on button "Sim" at bounding box center [543, 347] width 88 height 33
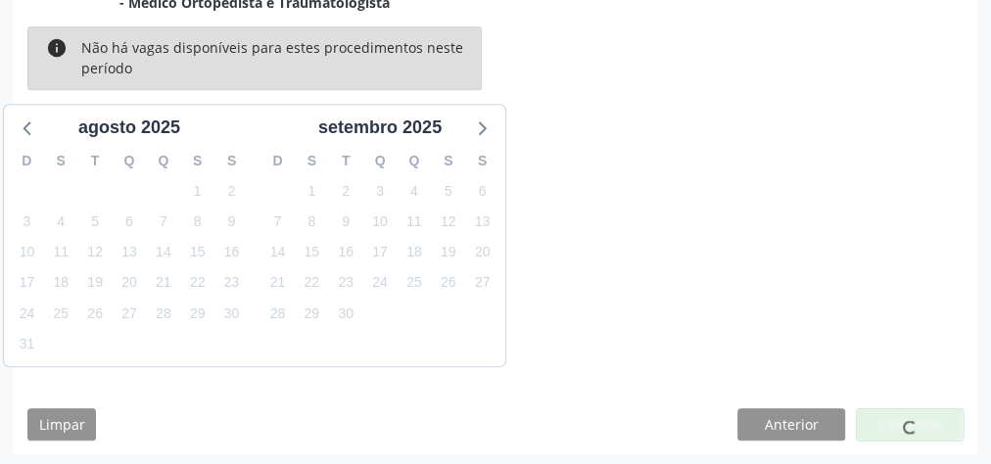
scroll to position [208, 0]
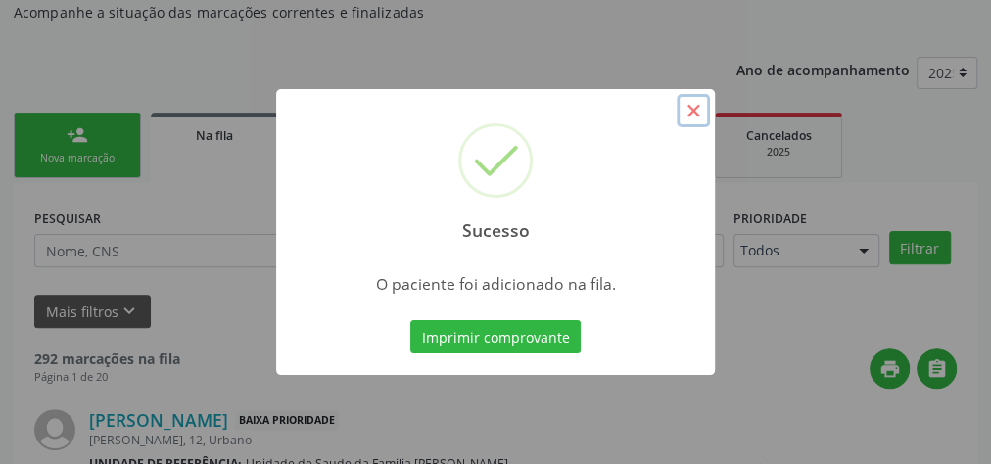
click at [693, 117] on button "×" at bounding box center [692, 110] width 33 height 33
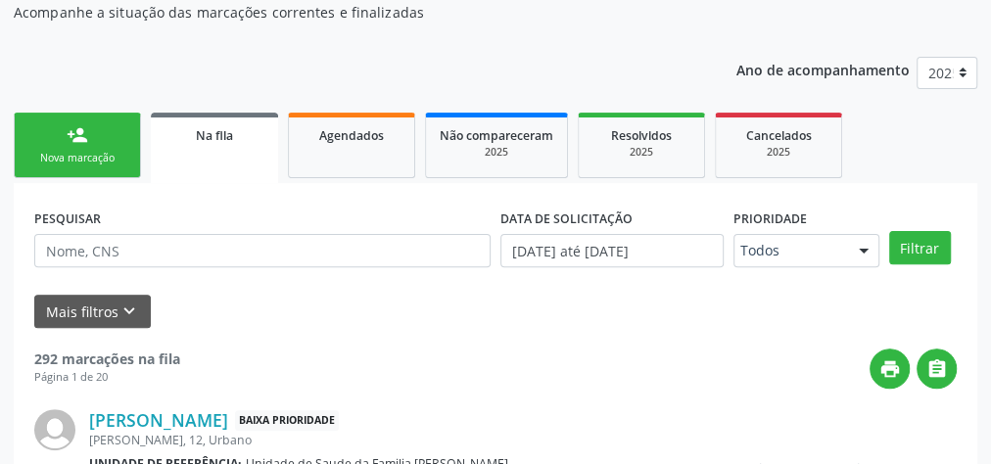
click at [100, 158] on div "Nova marcação" at bounding box center [77, 158] width 98 height 15
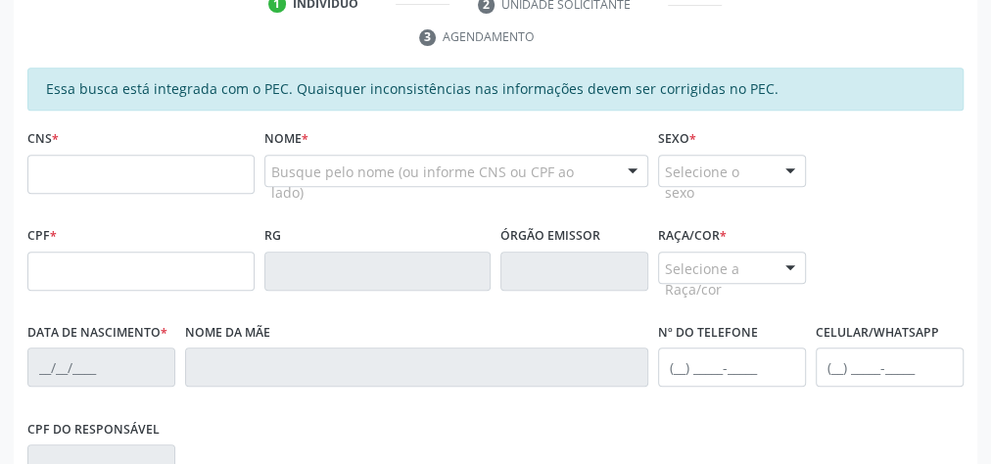
scroll to position [442, 0]
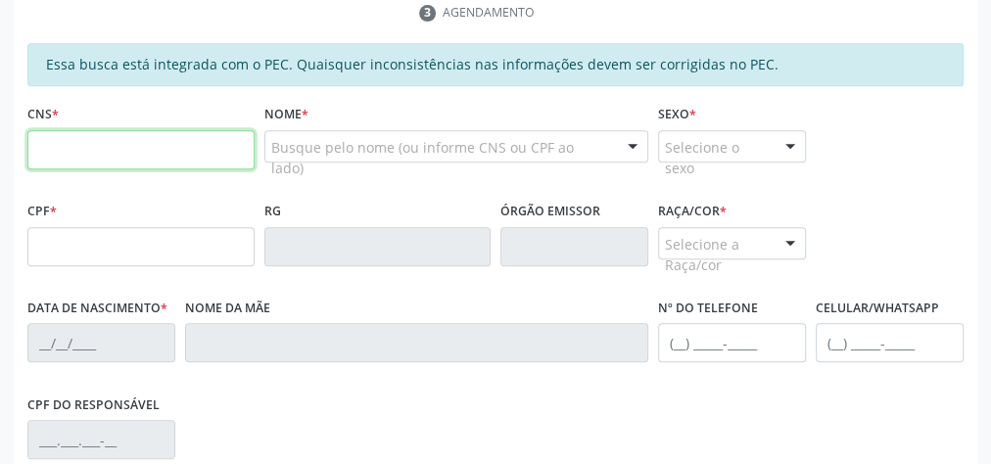
click at [137, 141] on input "text" at bounding box center [140, 149] width 227 height 39
type input "702 3051 8689 0810"
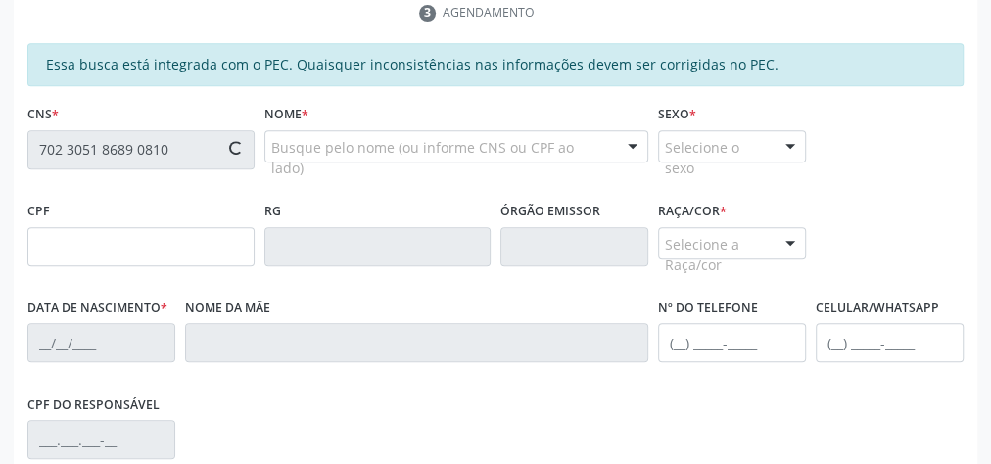
type input "058.976.494-21"
type input "25/05/1982"
type input "Maria de Lurdes da Silva"
type input "(82) 99150-5598"
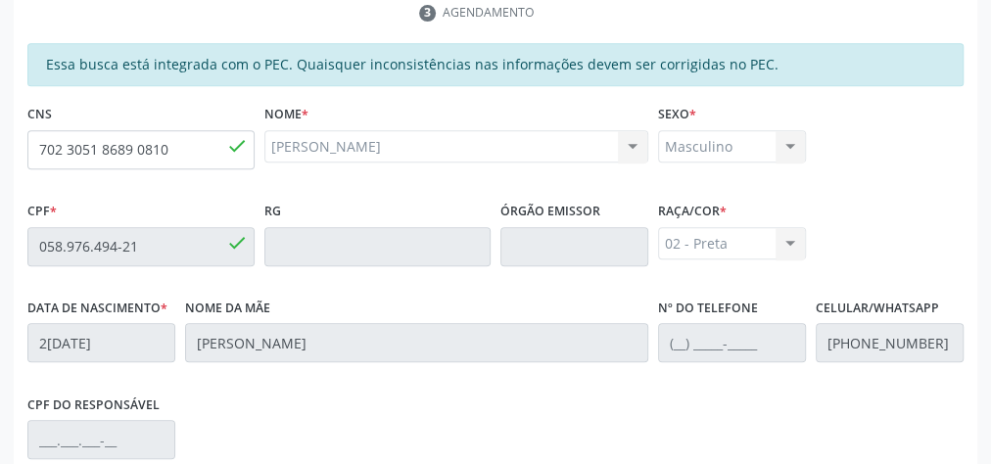
scroll to position [710, 0]
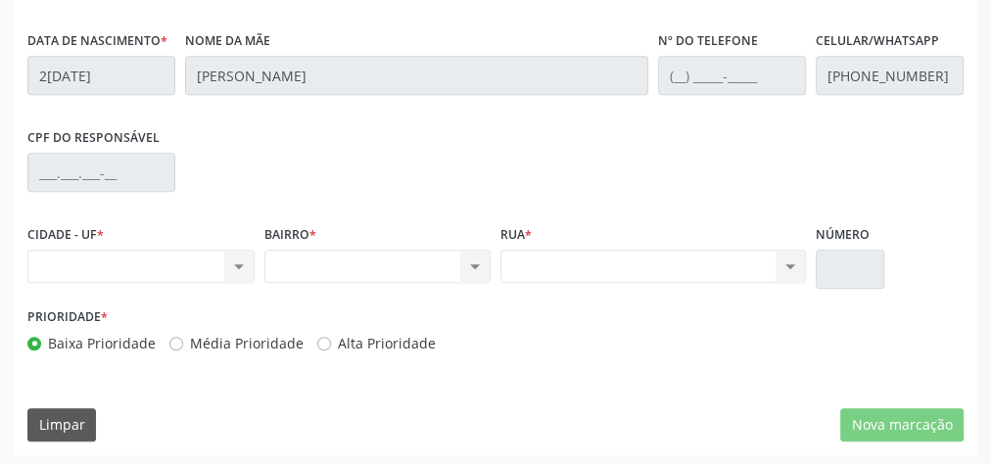
click at [228, 257] on div "Nenhum resultado encontrado para: " " Não há nenhuma opção para ser exibida." at bounding box center [140, 266] width 227 height 33
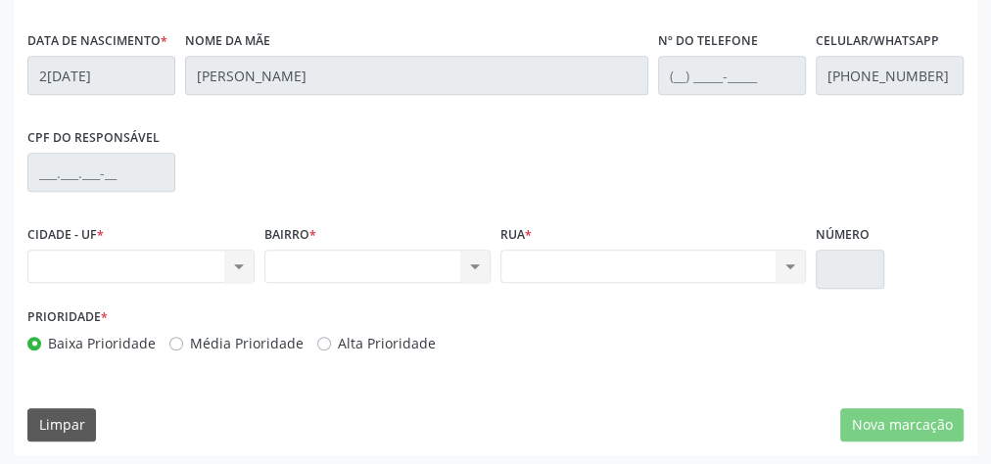
click at [228, 257] on div "Nenhum resultado encontrado para: " " Não há nenhuma opção para ser exibida." at bounding box center [140, 266] width 227 height 33
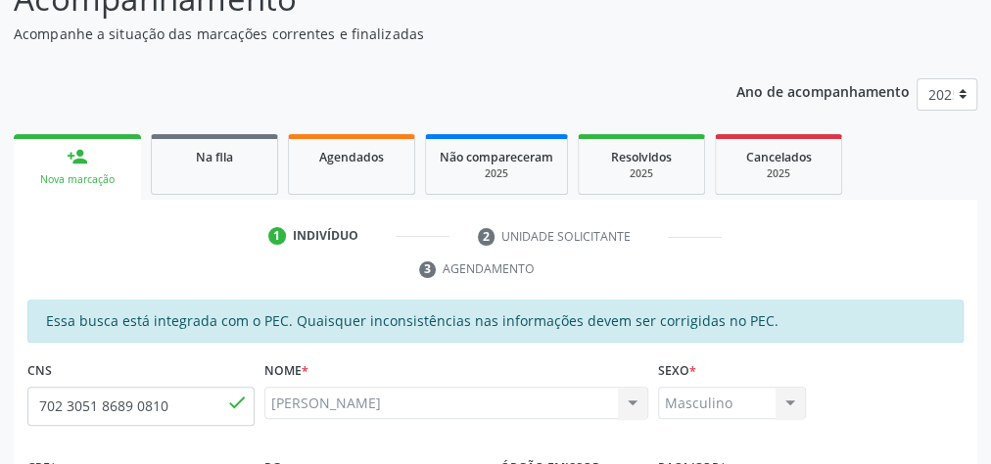
scroll to position [162, 0]
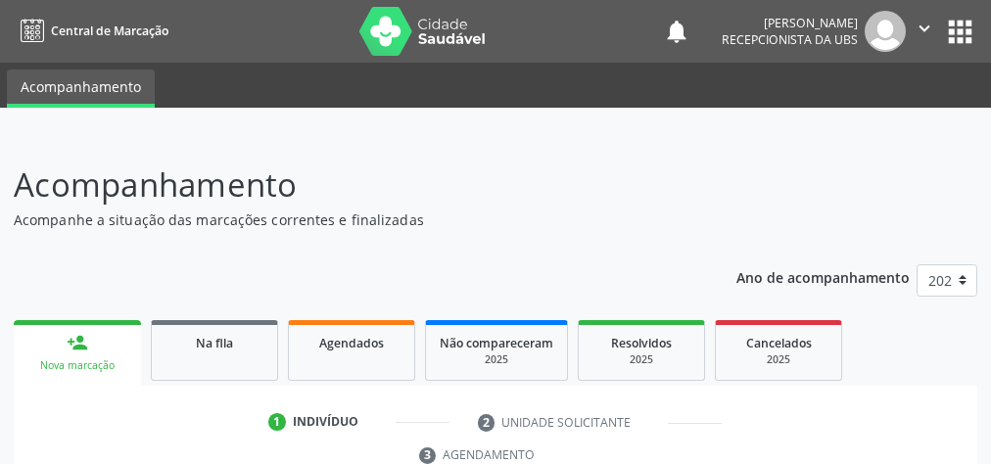
scroll to position [238, 0]
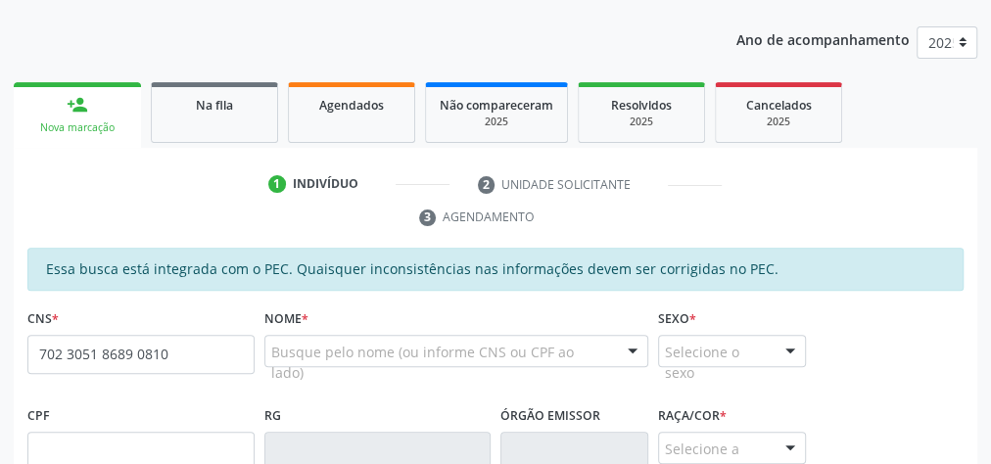
type input "702 3051 8689 0810"
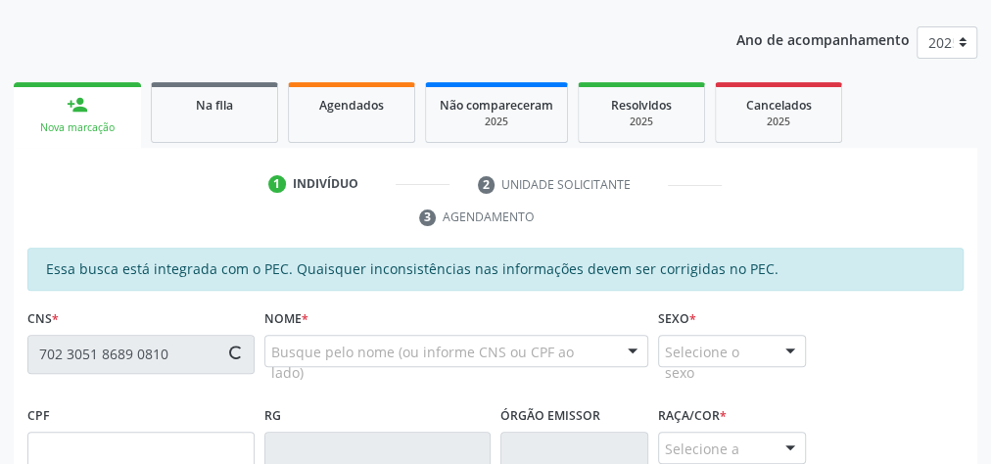
type input "058.976.494-21"
type input "[DATE]"
type input "[PERSON_NAME]"
type input "[PHONE_NUMBER]"
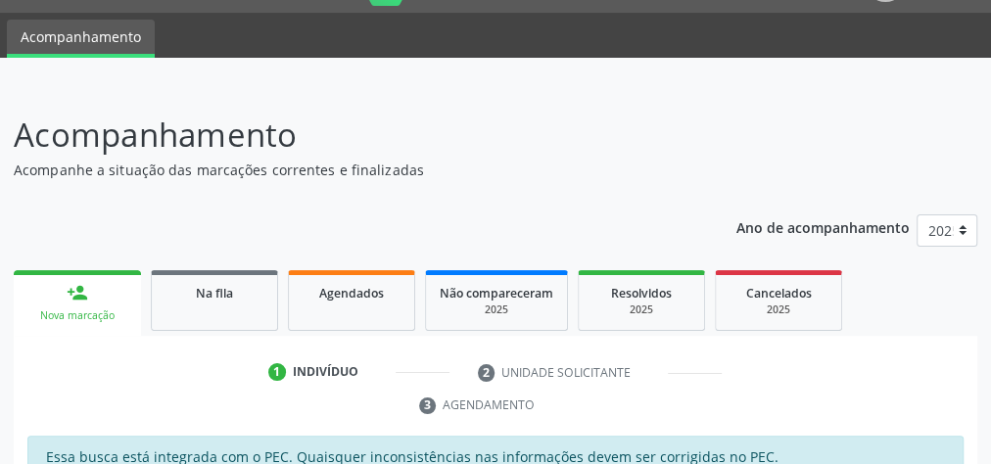
scroll to position [0, 0]
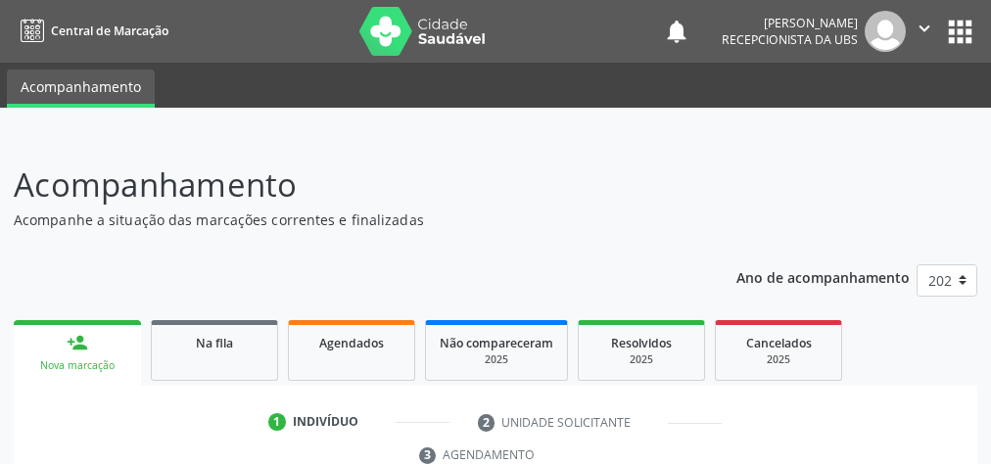
scroll to position [356, 0]
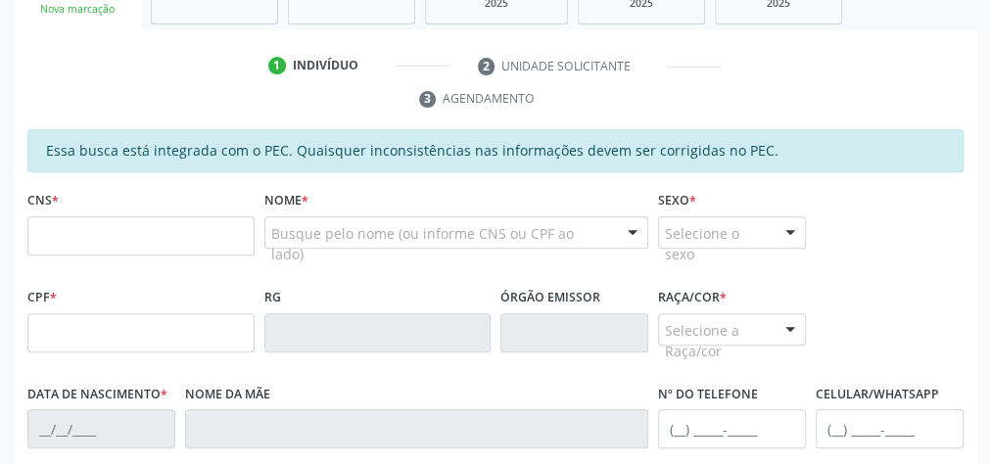
drag, startPoint x: 207, startPoint y: 242, endPoint x: 184, endPoint y: 237, distance: 23.0
click at [207, 242] on input "text" at bounding box center [140, 235] width 227 height 39
type input "898 0027 0035 9722"
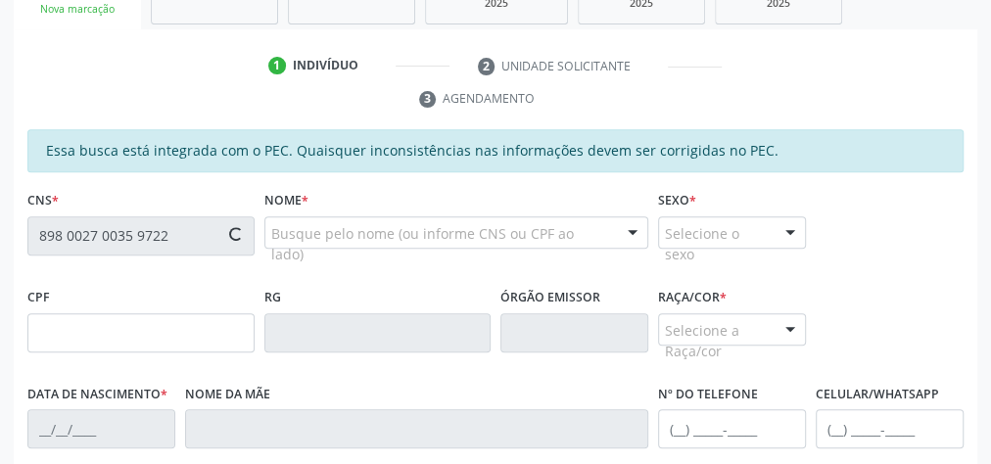
type input "152.010.004-36"
type input "[DATE]"
type input "[PERSON_NAME]"
type input "[PHONE_NUMBER]"
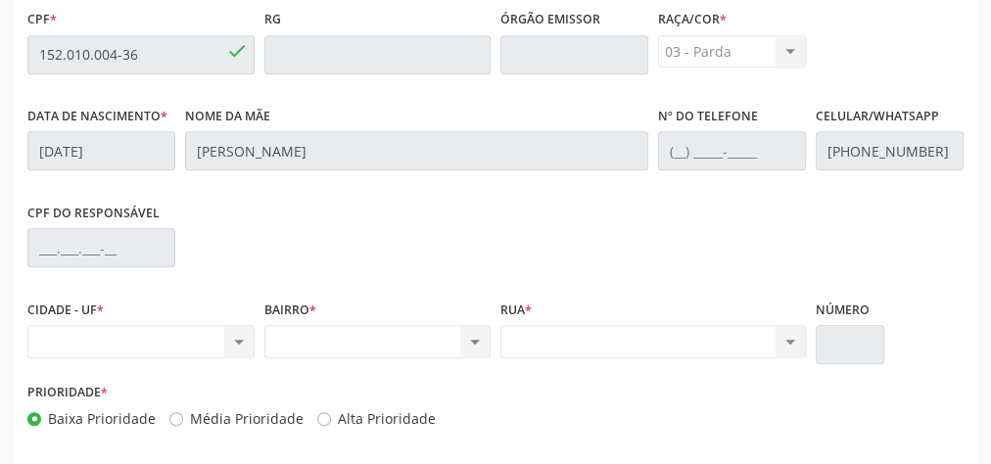
scroll to position [710, 0]
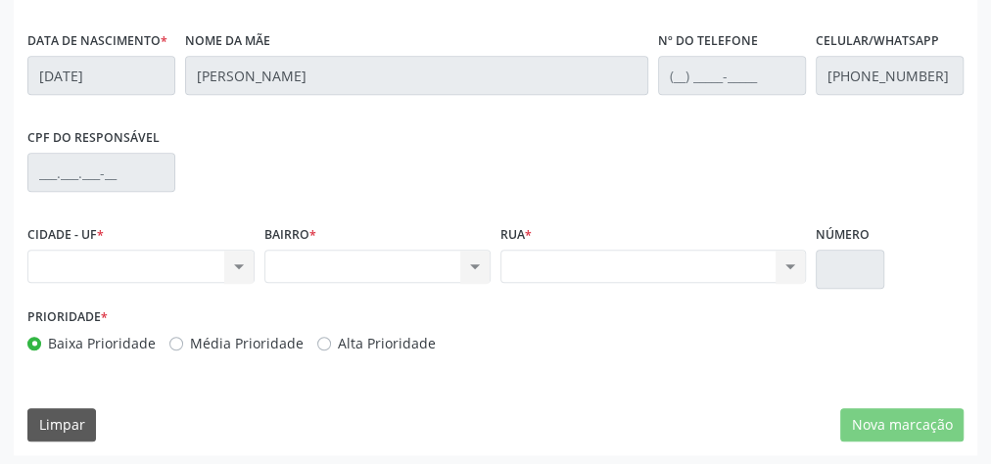
click at [235, 265] on div "Nenhum resultado encontrado para: " " Não há nenhuma opção para ser exibida." at bounding box center [140, 266] width 227 height 33
click at [241, 256] on div "Nenhum resultado encontrado para: " " Não há nenhuma opção para ser exibida." at bounding box center [140, 266] width 227 height 33
click at [471, 262] on div "Nenhum resultado encontrado para: " " Não há nenhuma opção para ser exibida." at bounding box center [377, 266] width 227 height 33
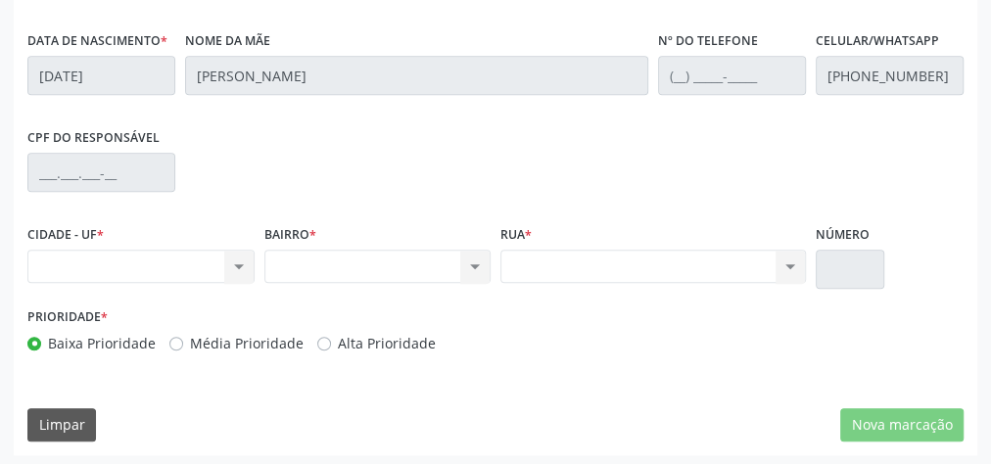
click at [471, 262] on div "Nenhum resultado encontrado para: " " Não há nenhuma opção para ser exibida." at bounding box center [377, 266] width 227 height 33
click at [788, 250] on div "Nenhum resultado encontrado para: " " Não há nenhuma opção para ser exibida." at bounding box center [652, 266] width 305 height 33
drag, startPoint x: 787, startPoint y: 250, endPoint x: 789, endPoint y: 313, distance: 63.7
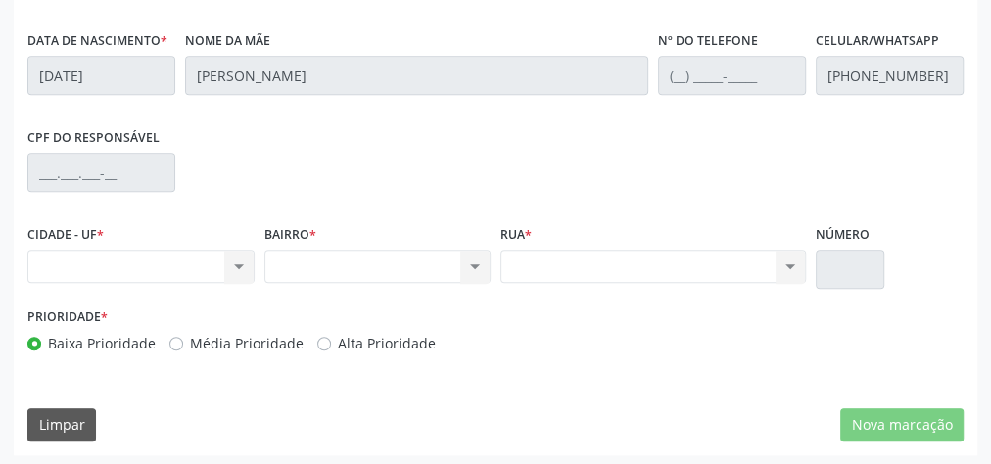
click at [786, 325] on div "Essa busca está integrada com o PEC. Quaisquer inconsistências nas informações …" at bounding box center [495, 71] width 936 height 591
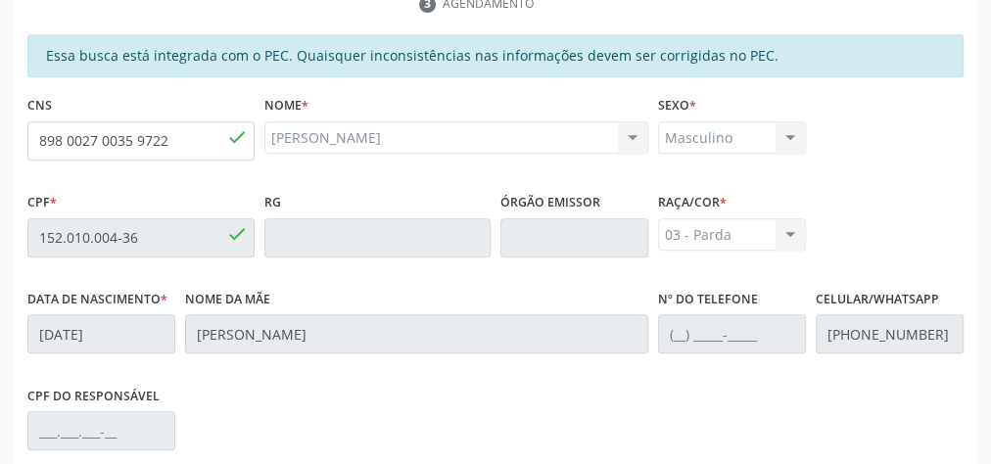
scroll to position [553, 0]
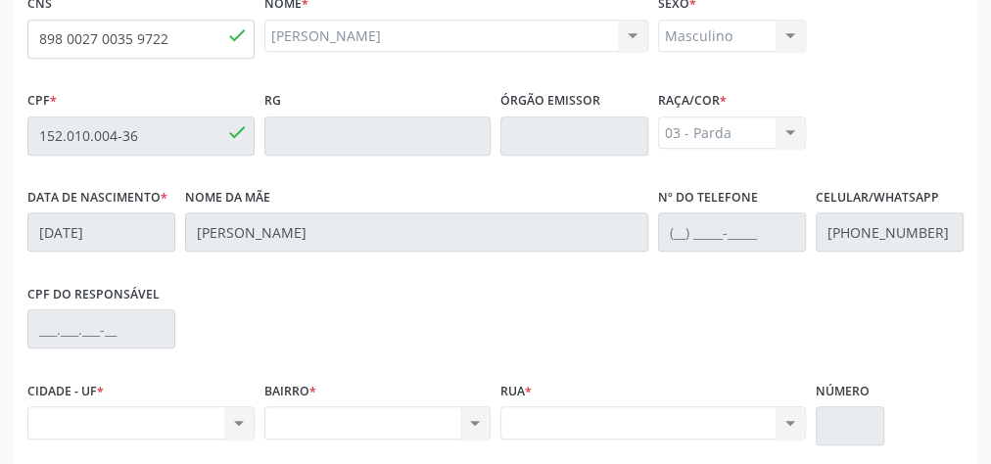
click at [549, 279] on div "CPF do responsável" at bounding box center [496, 327] width 946 height 97
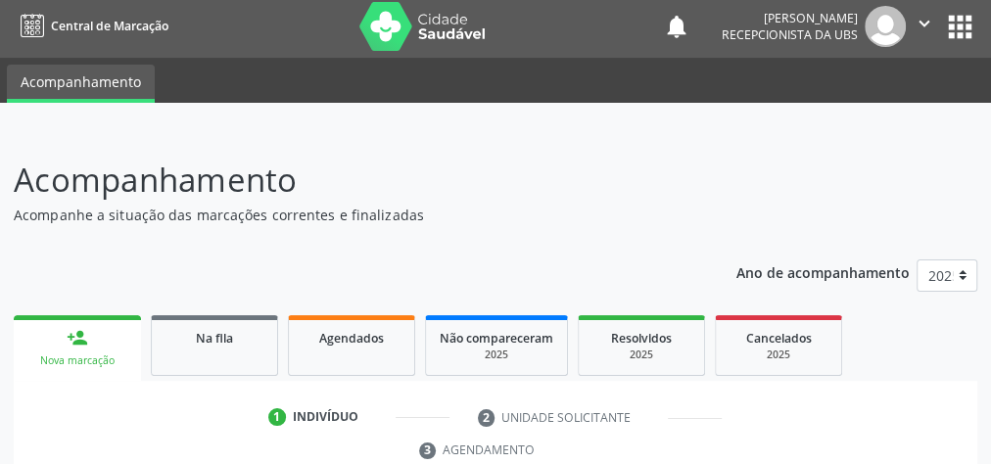
scroll to position [0, 0]
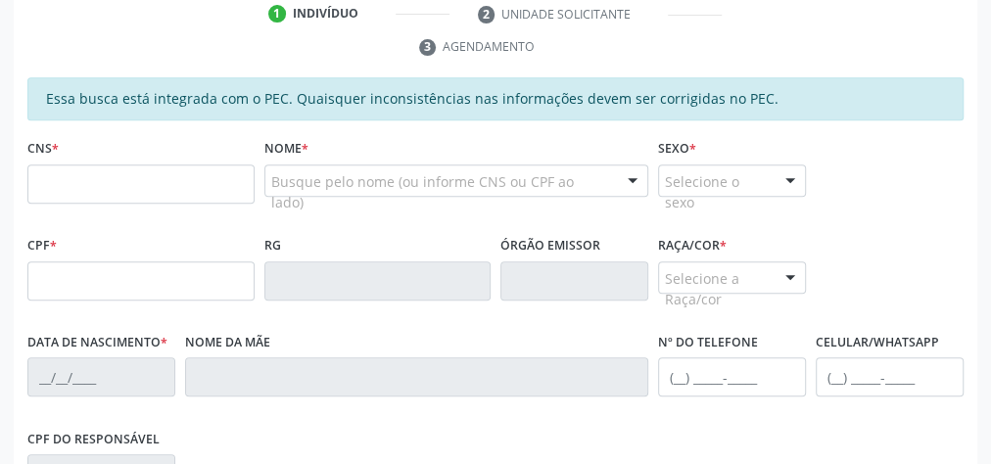
scroll to position [278, 0]
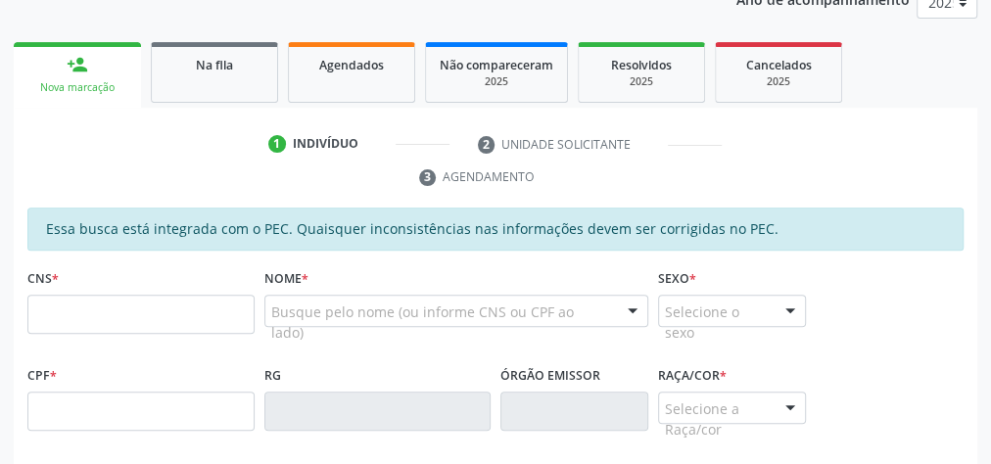
click at [547, 331] on div "Busque pelo nome (ou informe CNS ou CPF ao lado) Nenhum resultado encontrado pa…" at bounding box center [456, 318] width 385 height 47
click at [835, 153] on ul "1 Indivíduo 2 Unidade solicitante 3 Agendamento" at bounding box center [495, 161] width 963 height 66
